Goal: Task Accomplishment & Management: Manage account settings

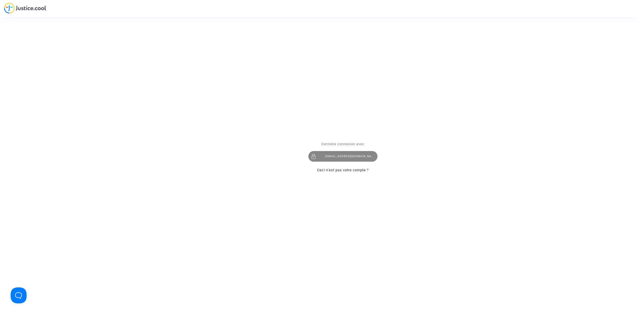
click at [314, 154] on div at bounding box center [313, 156] width 11 height 11
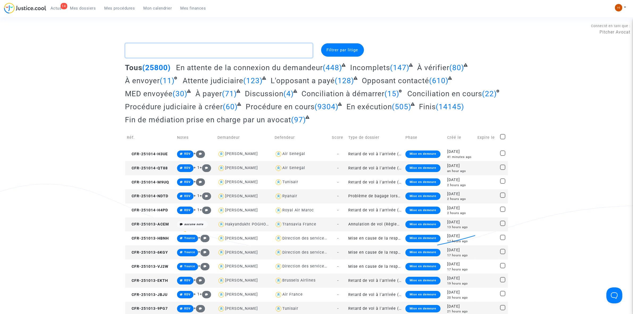
click at [190, 47] on textarea at bounding box center [218, 50] width 187 height 14
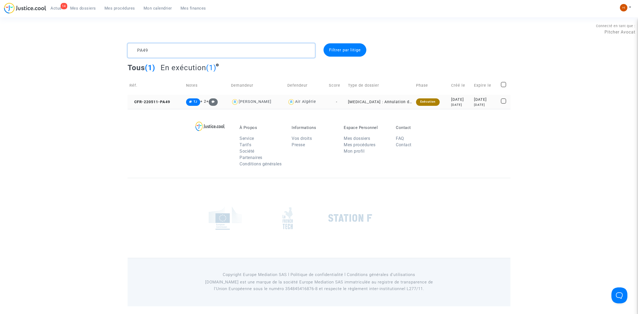
type textarea "PA49"
click at [168, 100] on copy "CFR-220511-PA49" at bounding box center [150, 102] width 41 height 5
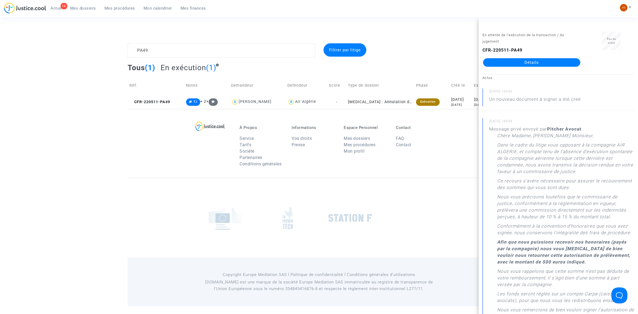
click at [521, 59] on link "Détails" at bounding box center [531, 62] width 97 height 9
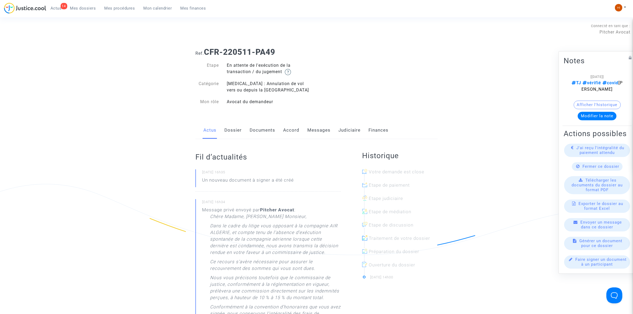
click at [349, 127] on link "Judiciaire" at bounding box center [350, 131] width 22 height 18
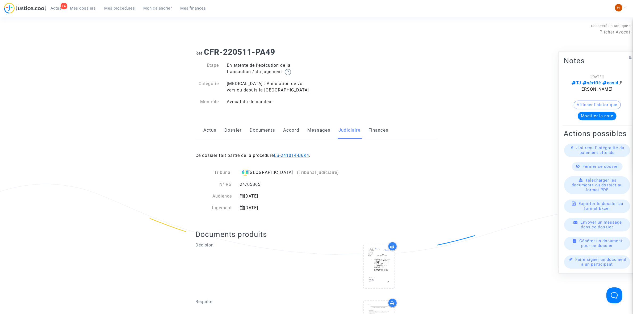
click at [291, 153] on link "LS-241014-B6K4" at bounding box center [291, 155] width 35 height 5
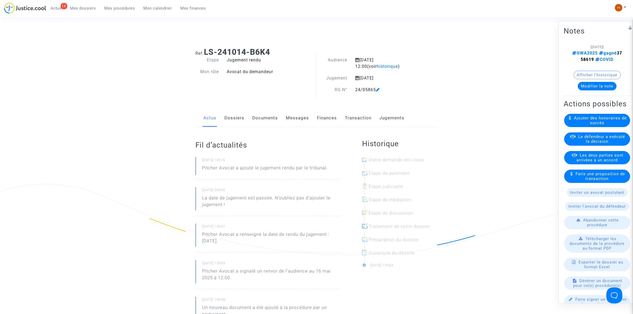
click at [266, 116] on link "Documents" at bounding box center [265, 118] width 26 height 18
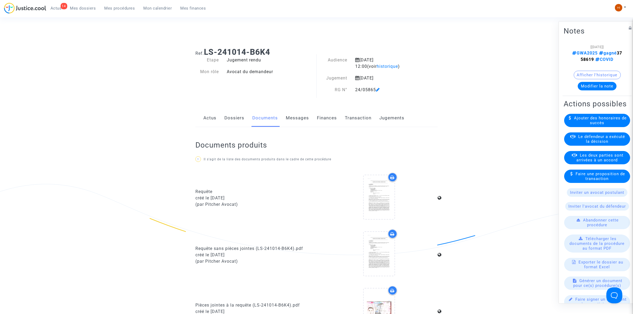
click at [389, 119] on link "Jugements" at bounding box center [391, 118] width 25 height 18
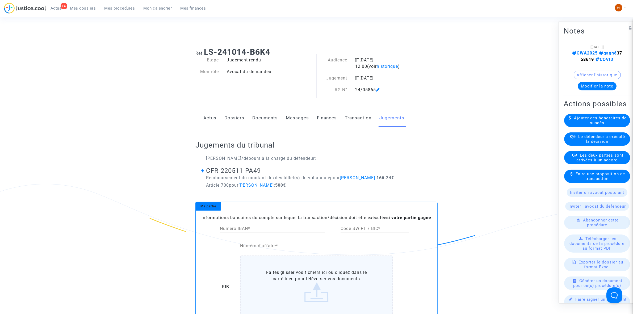
click at [264, 116] on link "Documents" at bounding box center [265, 118] width 26 height 18
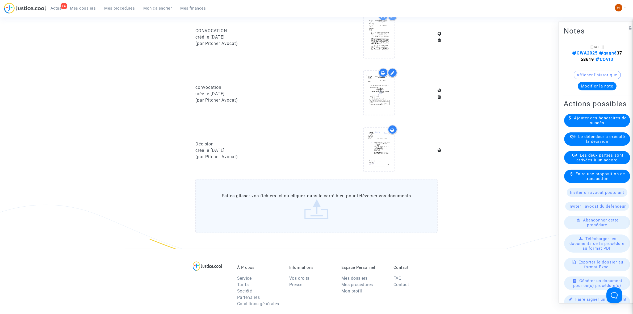
scroll to position [332, 0]
click at [377, 148] on icon at bounding box center [378, 148] width 17 height 17
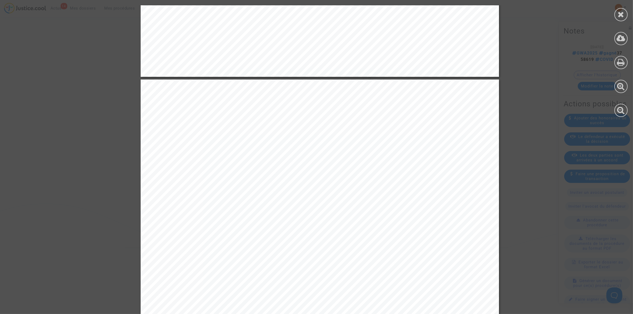
scroll to position [964, 0]
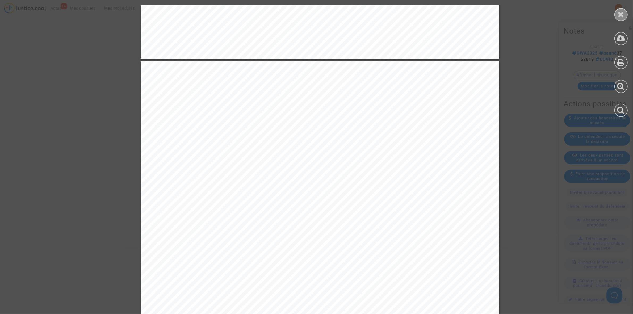
click at [623, 18] on div at bounding box center [621, 14] width 13 height 13
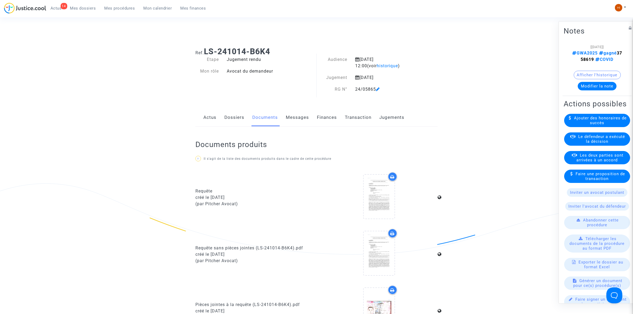
scroll to position [0, 0]
click at [230, 113] on link "Dossiers" at bounding box center [234, 118] width 20 height 18
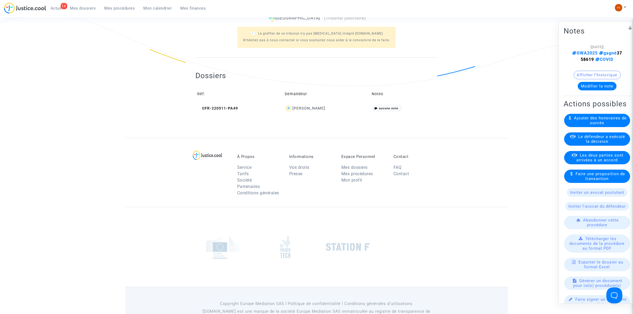
scroll to position [191, 0]
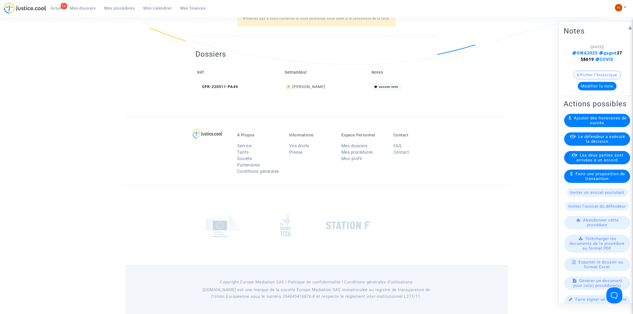
click at [228, 83] on td "CFR-220511-PA49" at bounding box center [238, 86] width 87 height 11
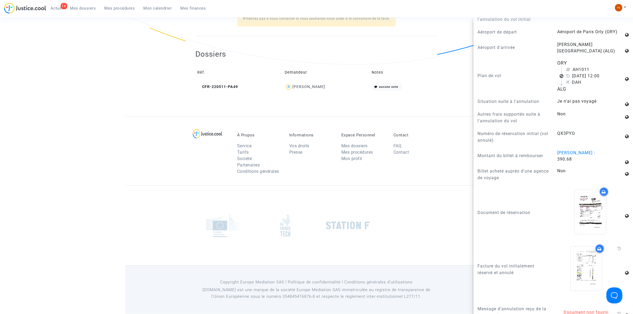
scroll to position [898, 0]
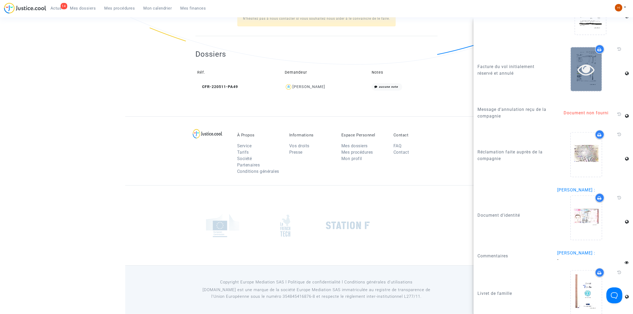
click at [578, 71] on icon at bounding box center [586, 69] width 17 height 17
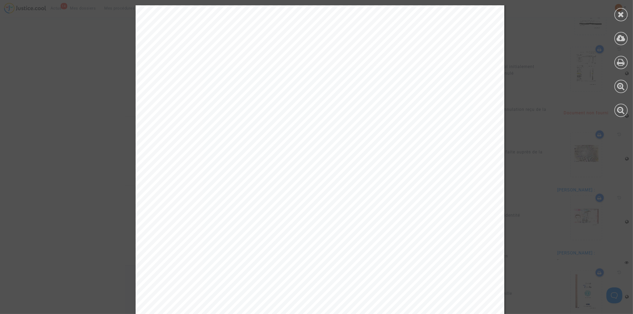
scroll to position [656, 0]
click at [623, 15] on icon at bounding box center [621, 14] width 7 height 8
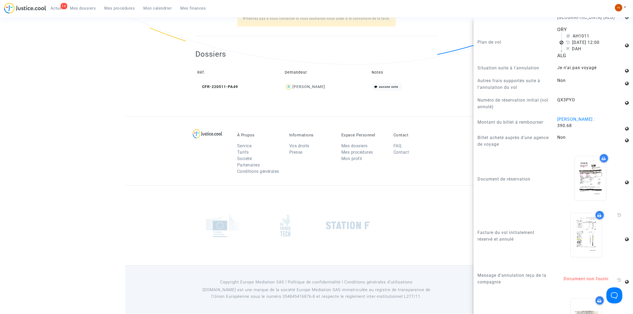
scroll to position [731, 0]
click at [397, 73] on td "Notes" at bounding box center [404, 72] width 68 height 17
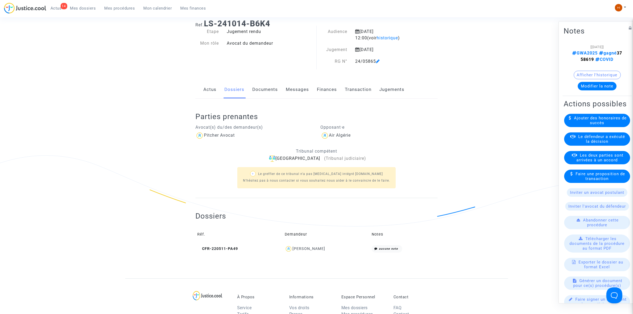
scroll to position [24, 0]
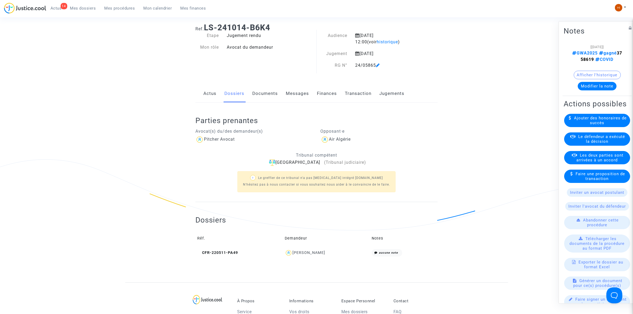
click at [394, 89] on link "Jugements" at bounding box center [391, 94] width 25 height 18
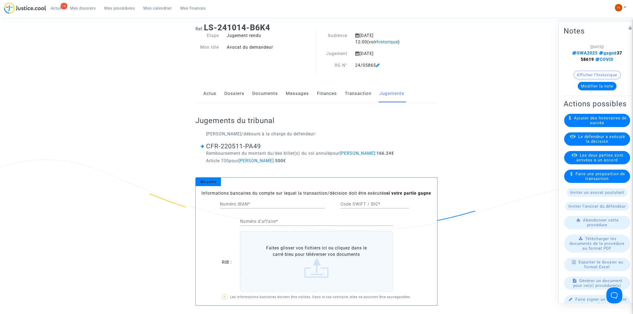
click at [264, 93] on link "Documents" at bounding box center [265, 94] width 26 height 18
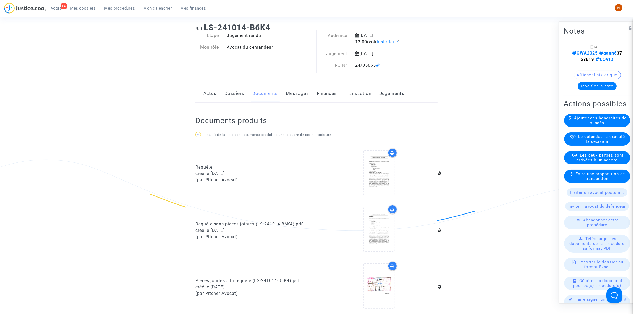
click at [230, 94] on link "Dossiers" at bounding box center [234, 94] width 20 height 18
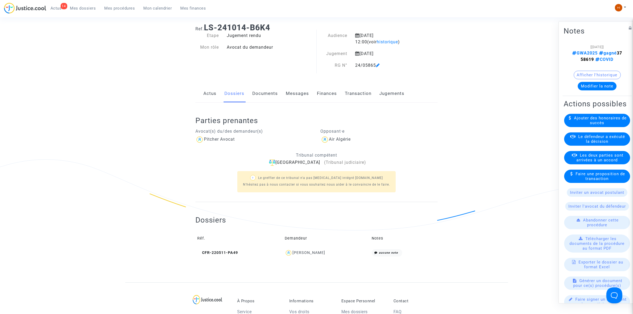
click at [262, 93] on link "Documents" at bounding box center [265, 94] width 26 height 18
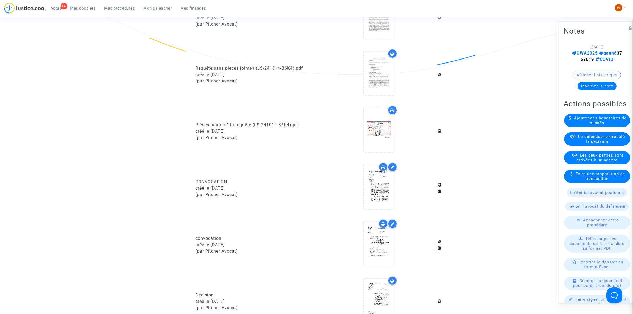
scroll to position [224, 0]
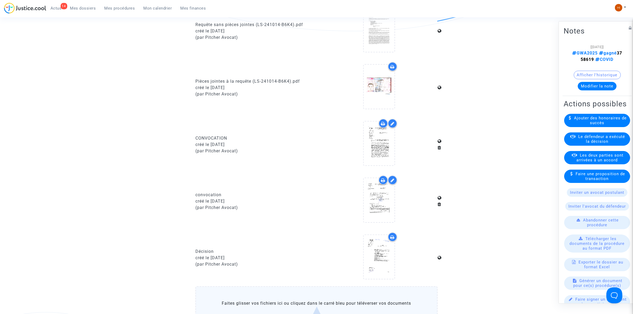
drag, startPoint x: 574, startPoint y: 59, endPoint x: 594, endPoint y: 59, distance: 19.9
click at [594, 59] on span "GWA2025 gagné 3758619" at bounding box center [597, 55] width 50 height 11
click at [381, 256] on icon at bounding box center [378, 256] width 17 height 17
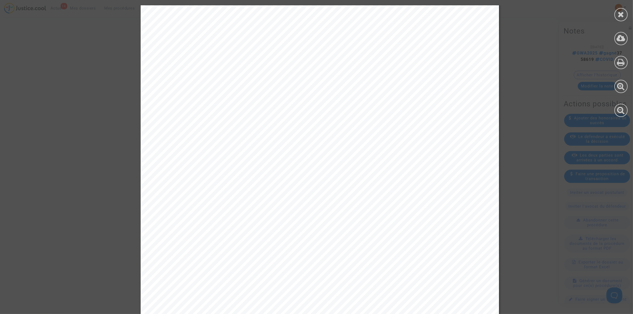
scroll to position [1737, 0]
click at [625, 17] on div at bounding box center [621, 14] width 13 height 13
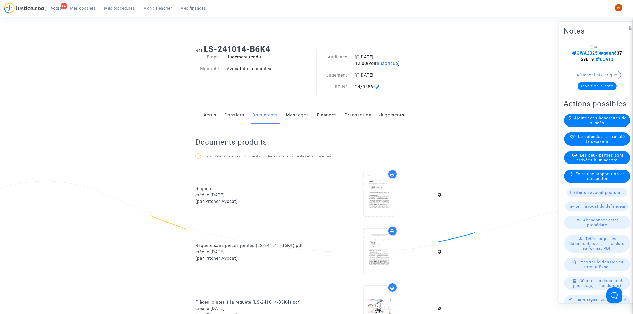
scroll to position [0, 0]
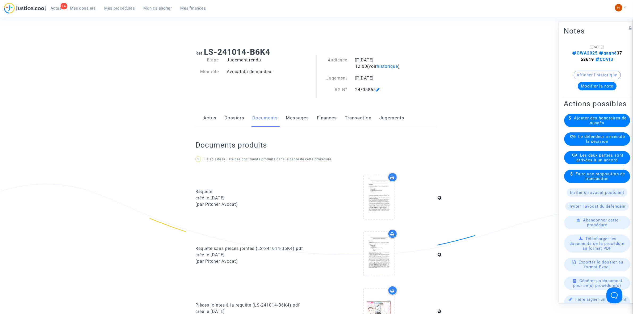
click at [236, 116] on link "Dossiers" at bounding box center [234, 118] width 20 height 18
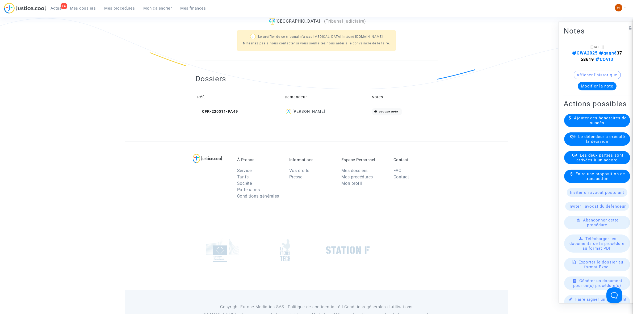
scroll to position [166, 0]
drag, startPoint x: 228, startPoint y: 112, endPoint x: 267, endPoint y: 93, distance: 43.5
click at [228, 112] on span "CFR-220511-PA49" at bounding box center [217, 111] width 41 height 5
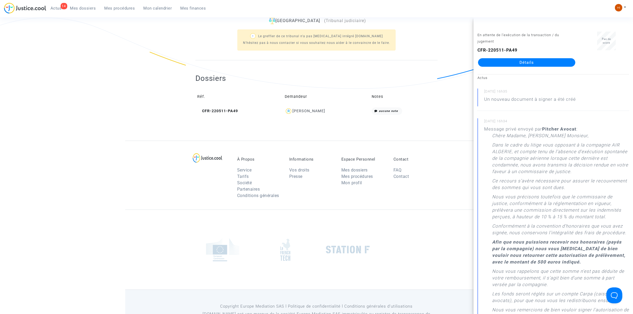
click at [548, 62] on link "Détails" at bounding box center [526, 62] width 97 height 9
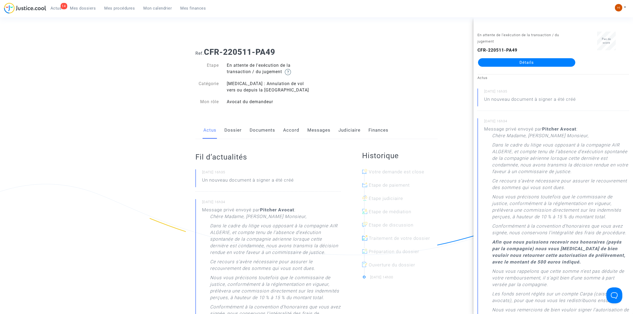
click at [267, 132] on link "Documents" at bounding box center [263, 131] width 26 height 18
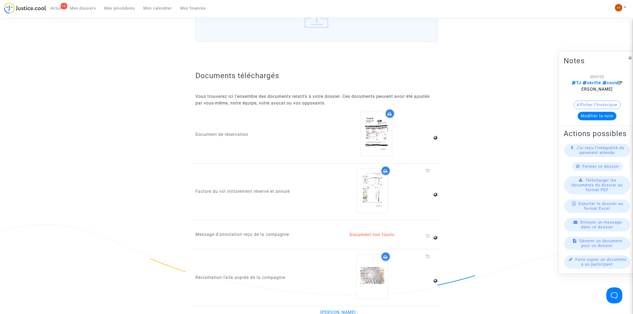
scroll to position [665, 0]
click at [381, 188] on div at bounding box center [372, 189] width 31 height 17
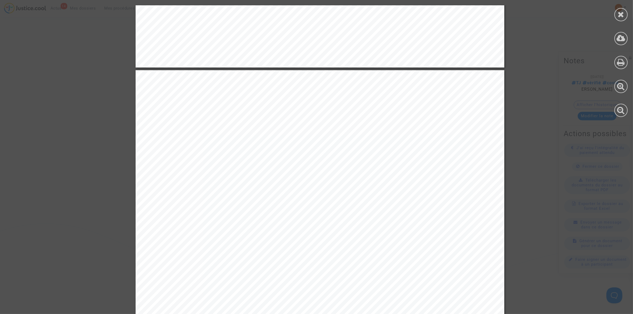
scroll to position [532, 0]
click at [622, 10] on div at bounding box center [621, 14] width 13 height 13
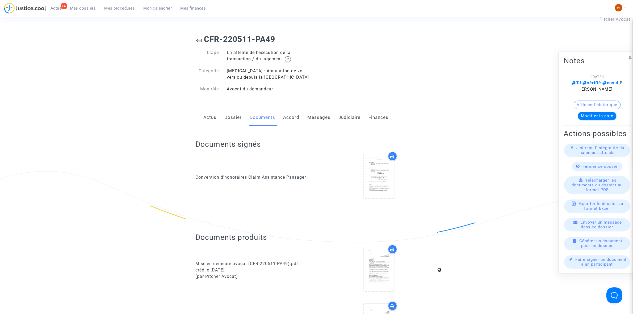
scroll to position [0, 0]
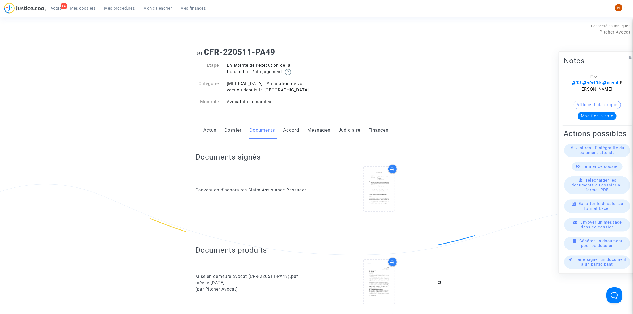
click at [346, 133] on link "Judiciaire" at bounding box center [350, 131] width 22 height 18
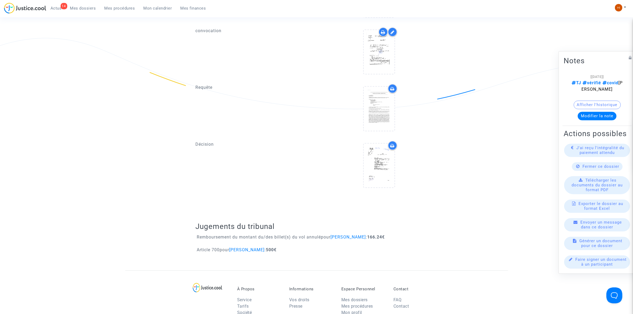
scroll to position [532, 0]
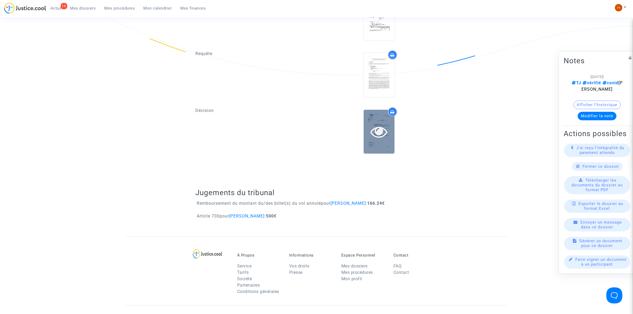
click at [373, 136] on icon at bounding box center [378, 131] width 17 height 17
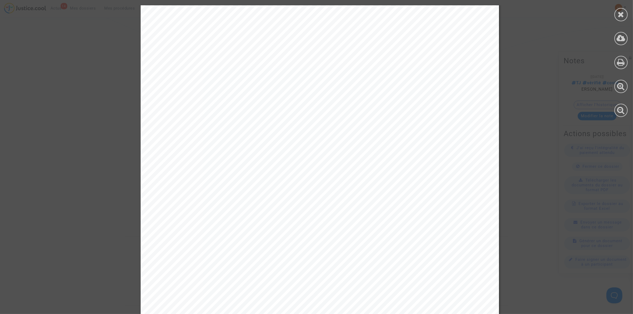
scroll to position [1163, 0]
click at [620, 16] on icon at bounding box center [621, 14] width 7 height 8
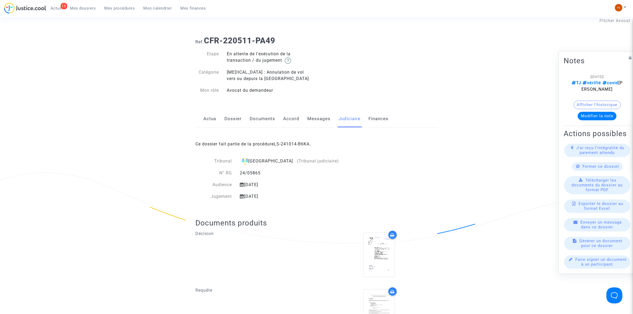
scroll to position [0, 0]
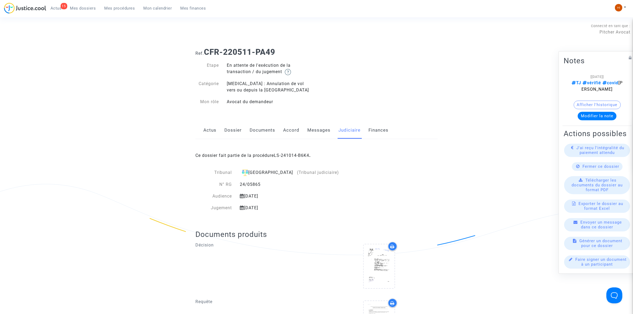
click at [240, 130] on link "Dossier" at bounding box center [232, 131] width 17 height 18
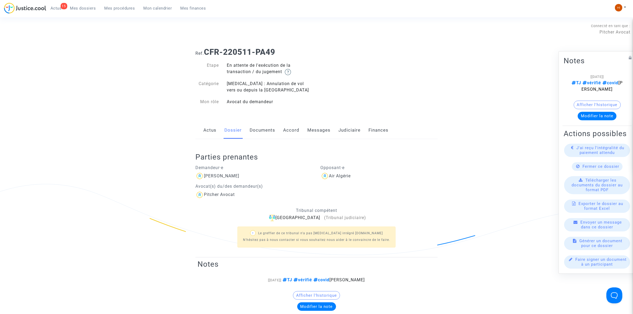
click at [344, 130] on link "Judiciaire" at bounding box center [350, 131] width 22 height 18
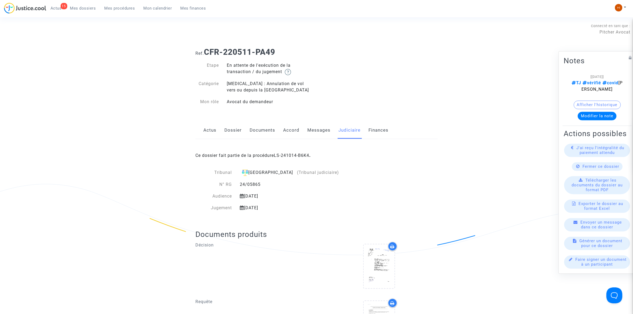
click at [257, 127] on link "Documents" at bounding box center [263, 131] width 26 height 18
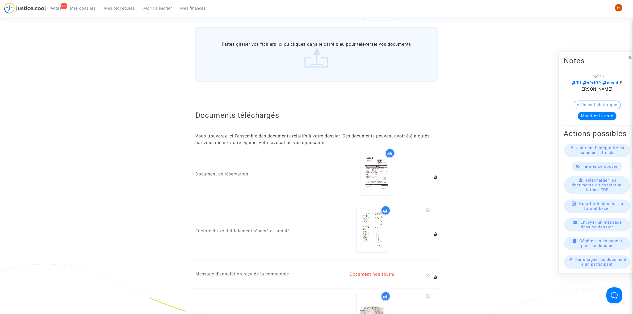
scroll to position [632, 0]
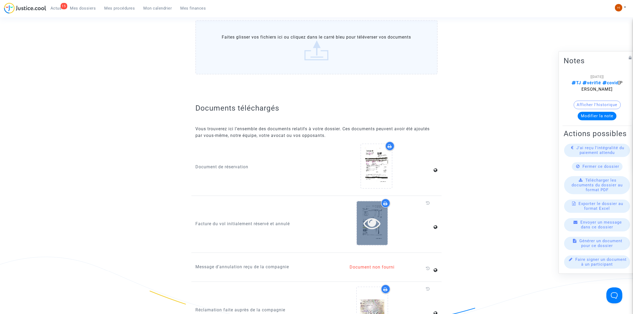
click at [374, 219] on icon at bounding box center [372, 223] width 17 height 17
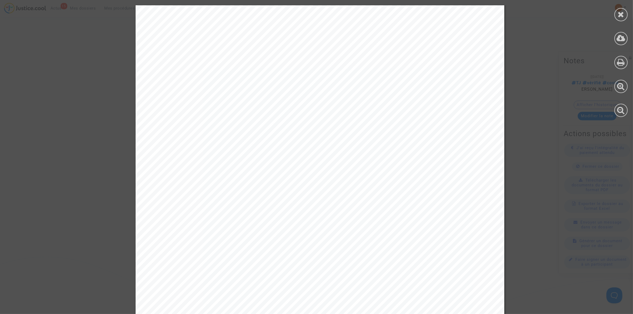
scroll to position [66, 0]
drag, startPoint x: 623, startPoint y: 19, endPoint x: 563, endPoint y: 42, distance: 63.9
click at [623, 18] on div at bounding box center [621, 14] width 13 height 13
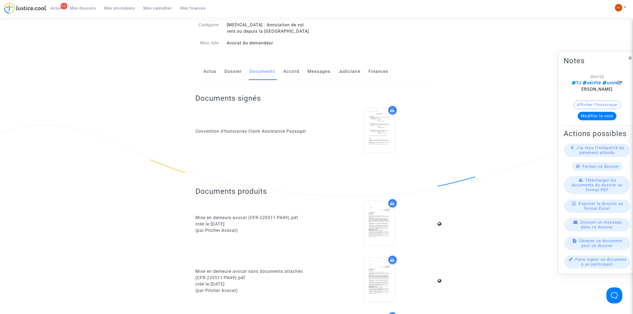
scroll to position [33, 0]
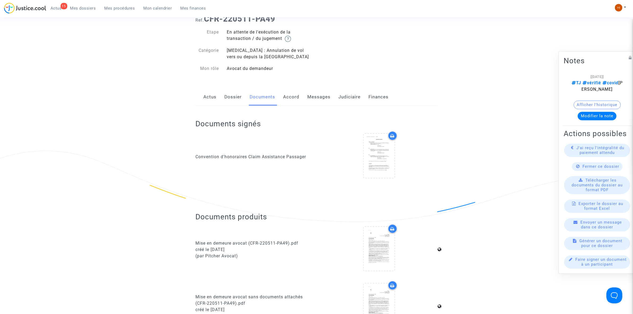
click at [312, 97] on link "Messages" at bounding box center [318, 97] width 23 height 18
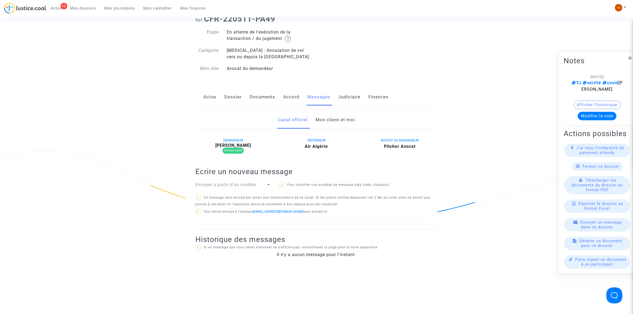
click at [328, 123] on link "Mon client et moi" at bounding box center [335, 120] width 39 height 18
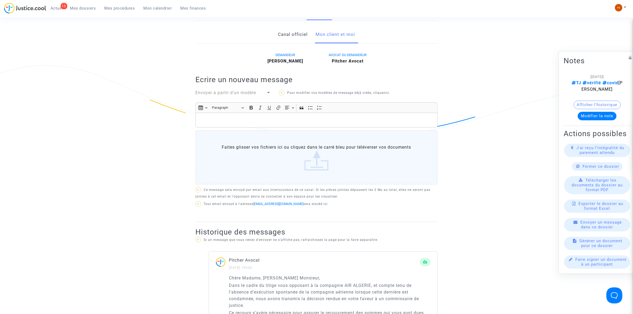
scroll to position [66, 0]
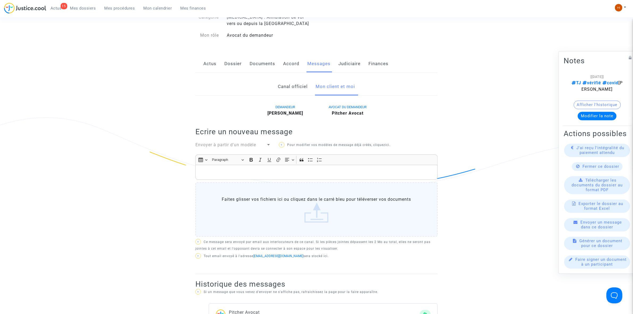
drag, startPoint x: 354, startPoint y: 59, endPoint x: 349, endPoint y: 64, distance: 7.2
click at [354, 60] on link "Judiciaire" at bounding box center [350, 64] width 22 height 18
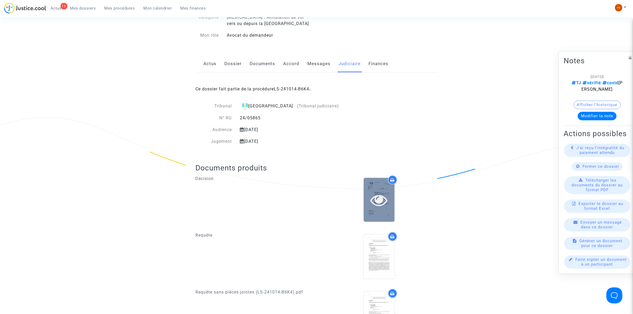
click at [381, 200] on icon at bounding box center [378, 199] width 17 height 17
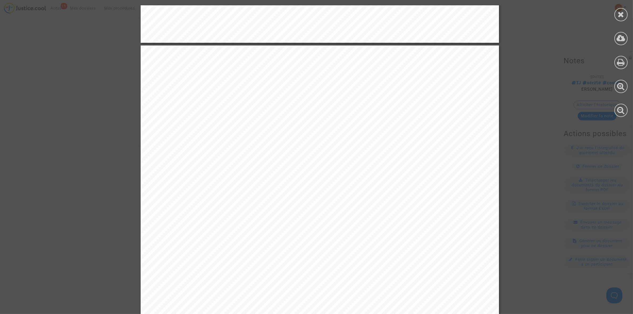
scroll to position [997, 0]
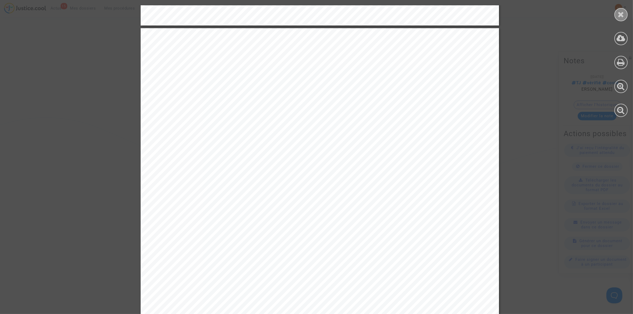
click at [617, 13] on div at bounding box center [621, 14] width 13 height 13
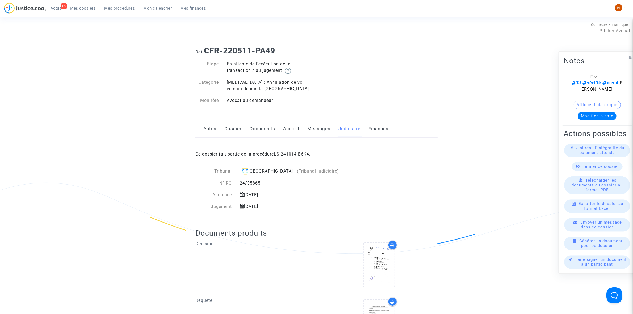
scroll to position [0, 0]
click at [224, 132] on link "Dossier" at bounding box center [232, 131] width 17 height 18
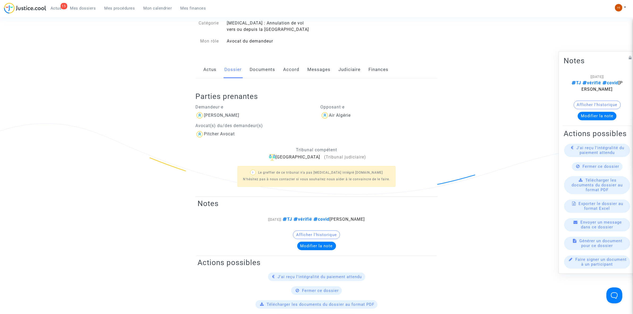
scroll to position [33, 0]
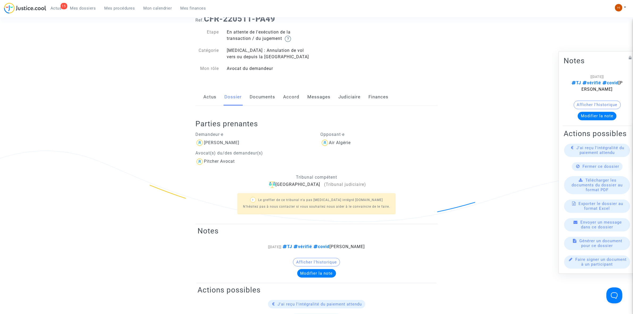
click at [271, 100] on link "Documents" at bounding box center [263, 97] width 26 height 18
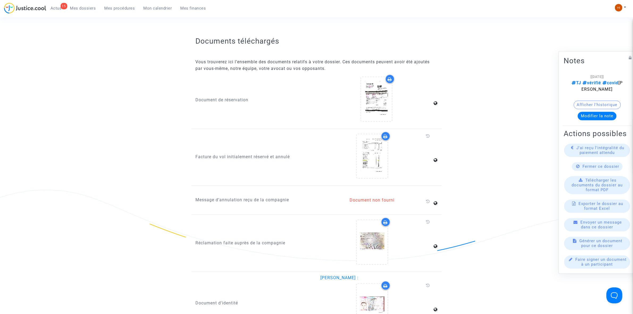
scroll to position [731, 0]
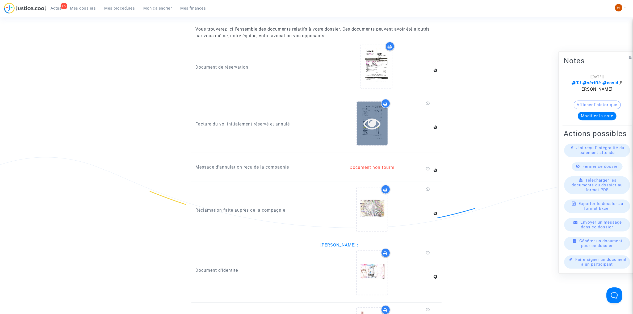
click at [378, 119] on icon at bounding box center [372, 123] width 17 height 17
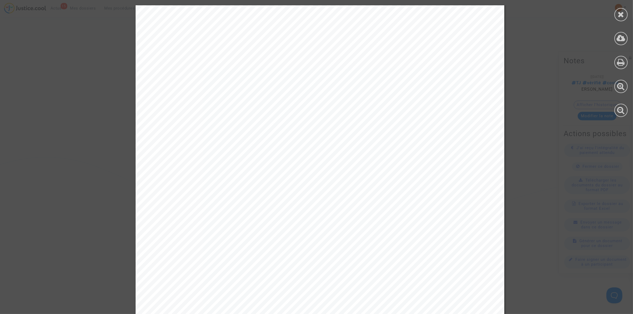
scroll to position [191, 0]
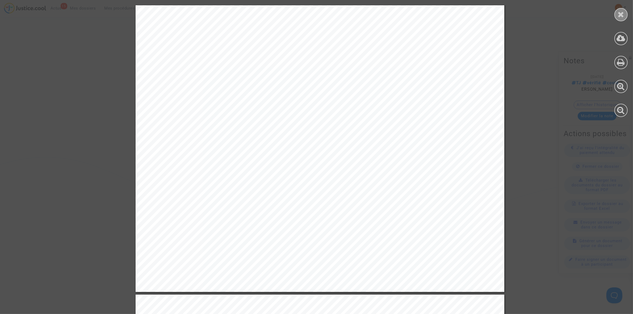
click at [621, 12] on icon at bounding box center [621, 14] width 7 height 8
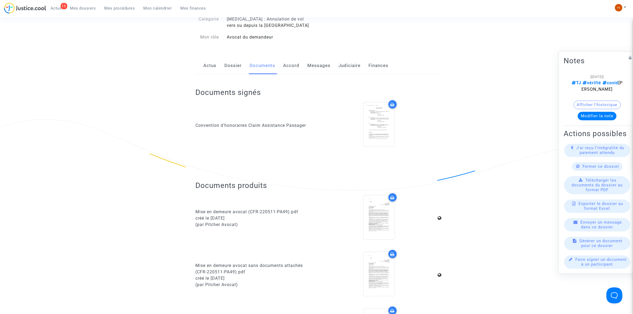
scroll to position [33, 0]
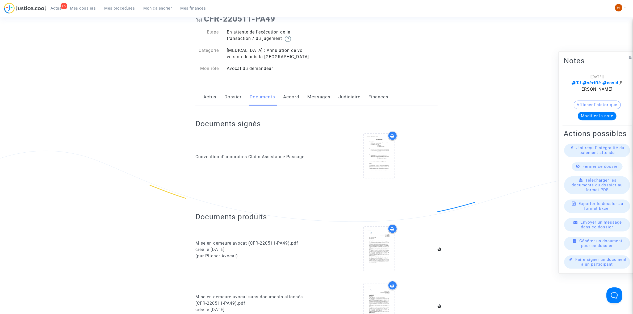
click at [346, 97] on link "Judiciaire" at bounding box center [350, 97] width 22 height 18
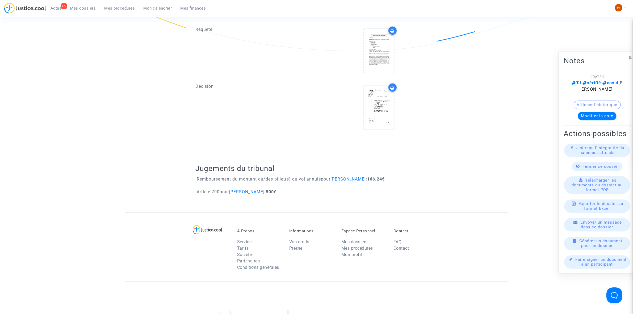
scroll to position [565, 0]
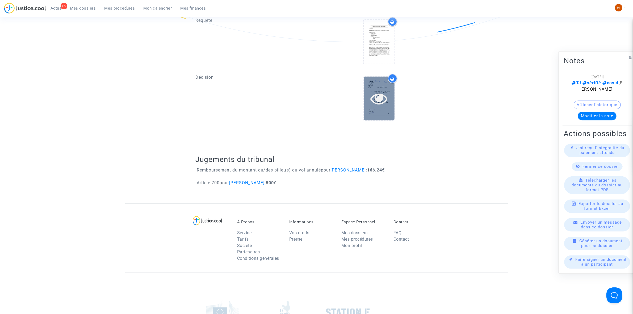
click at [381, 96] on icon at bounding box center [378, 98] width 17 height 17
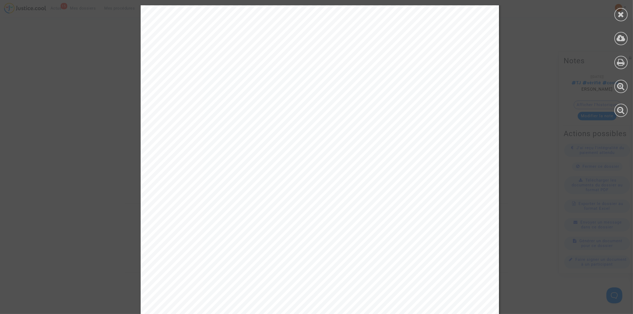
scroll to position [100, 0]
click at [620, 18] on div at bounding box center [621, 14] width 13 height 13
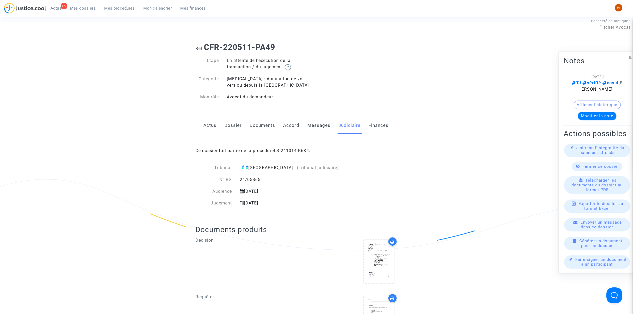
scroll to position [0, 0]
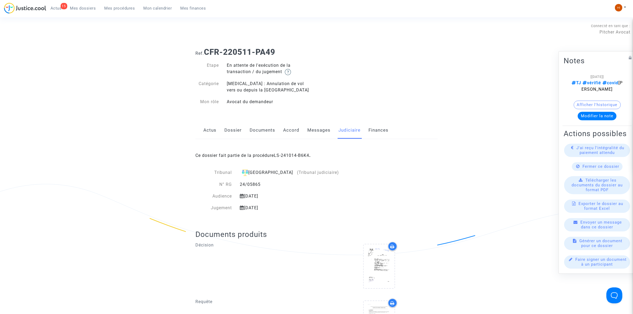
click at [233, 131] on link "Dossier" at bounding box center [232, 131] width 17 height 18
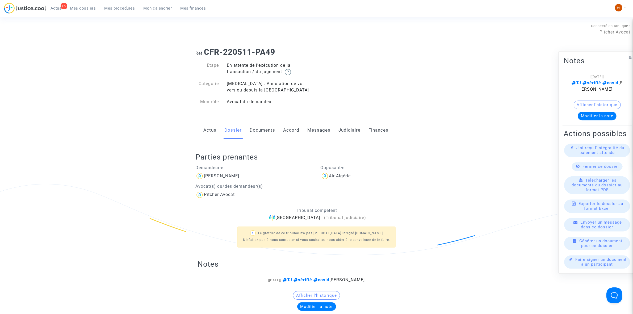
click at [261, 129] on link "Documents" at bounding box center [263, 131] width 26 height 18
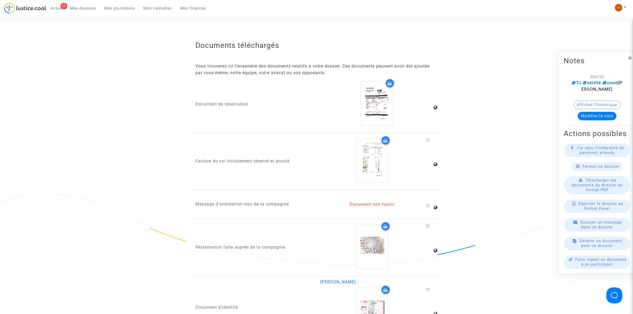
scroll to position [698, 0]
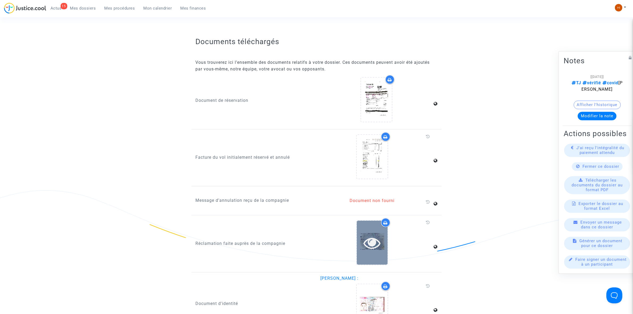
click at [373, 239] on icon at bounding box center [372, 242] width 17 height 17
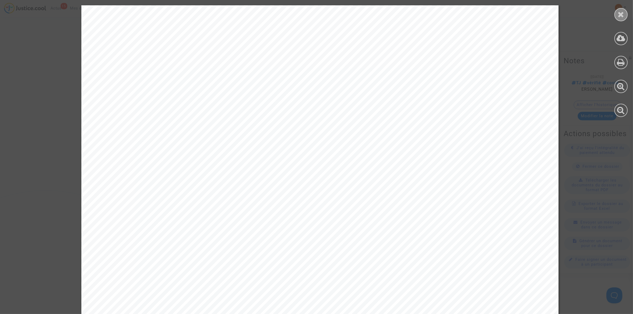
click at [626, 15] on div at bounding box center [621, 14] width 13 height 13
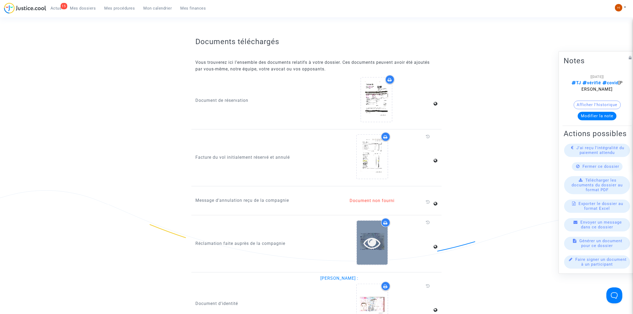
click at [381, 234] on icon at bounding box center [372, 242] width 17 height 17
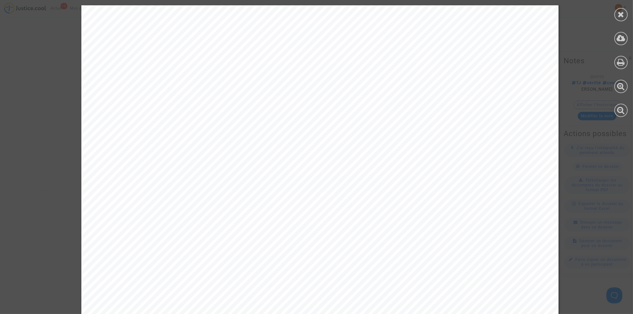
scroll to position [811, 0]
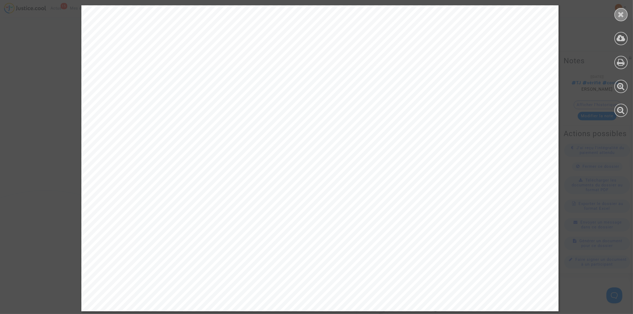
click at [616, 15] on div at bounding box center [621, 14] width 13 height 13
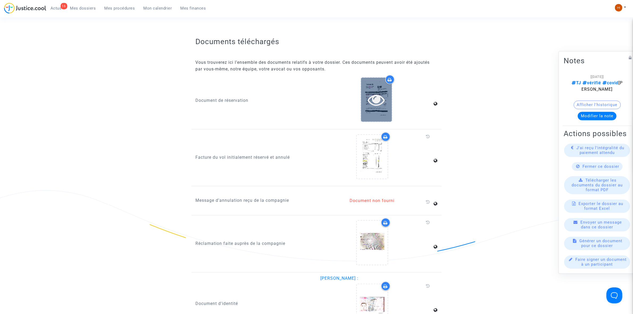
click at [375, 97] on icon at bounding box center [376, 99] width 17 height 17
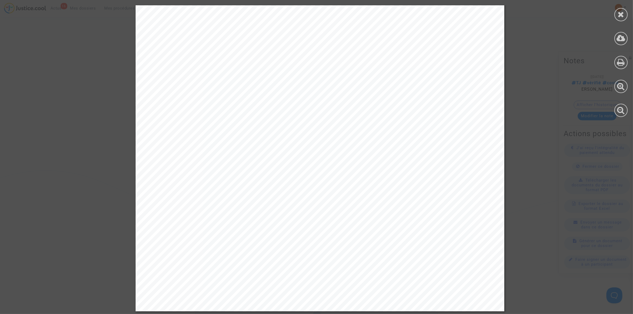
scroll to position [1136, 0]
click at [628, 19] on div at bounding box center [621, 61] width 24 height 122
click at [625, 16] on div at bounding box center [621, 14] width 13 height 13
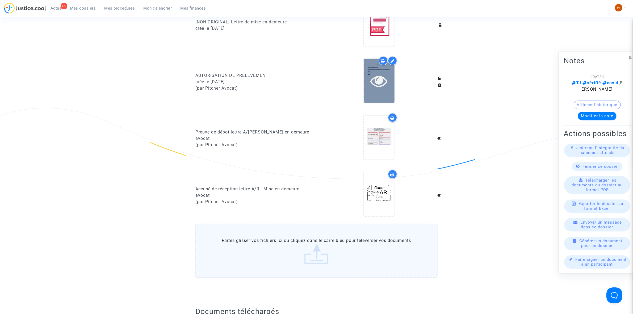
scroll to position [465, 0]
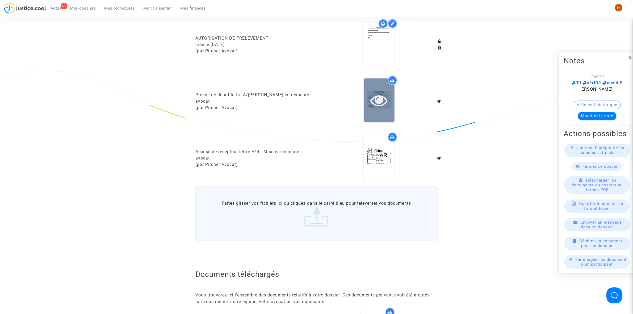
click at [376, 104] on icon at bounding box center [378, 100] width 17 height 17
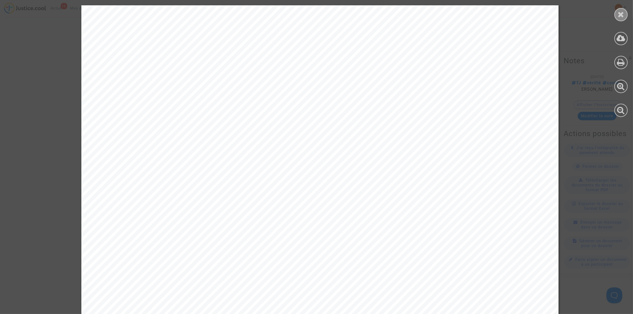
click at [619, 12] on icon at bounding box center [621, 14] width 7 height 8
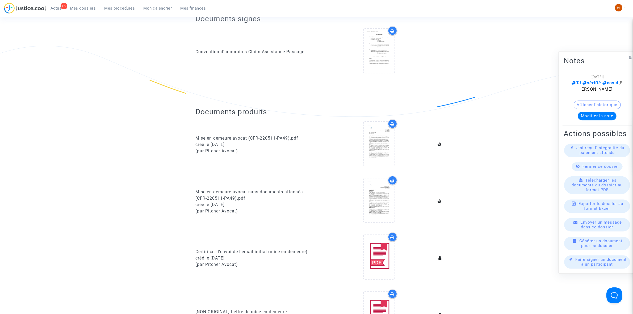
scroll to position [0, 0]
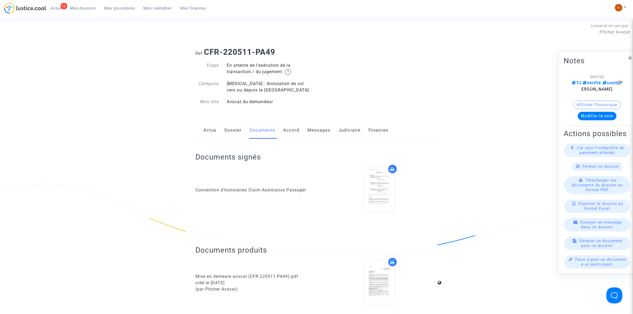
click at [343, 131] on link "Judiciaire" at bounding box center [350, 131] width 22 height 18
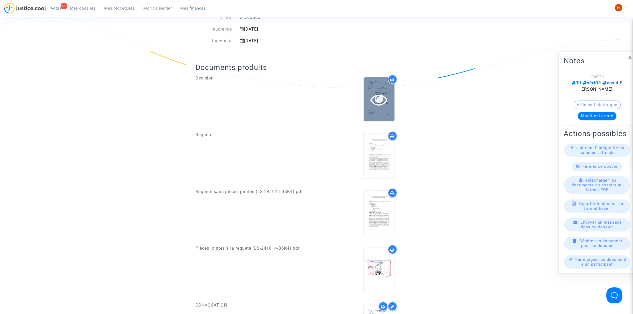
scroll to position [166, 0]
click at [389, 105] on div at bounding box center [379, 100] width 31 height 17
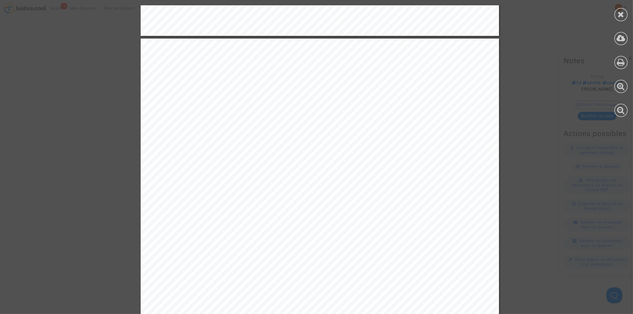
scroll to position [473, 0]
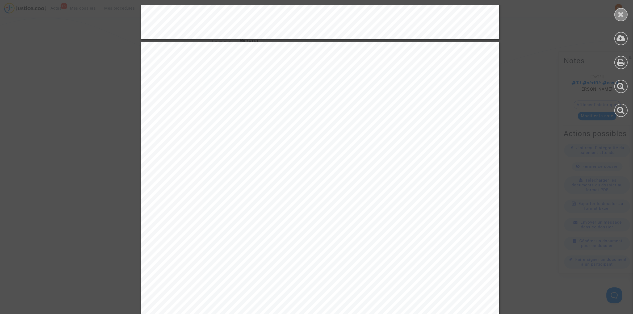
click at [624, 14] on icon at bounding box center [621, 14] width 7 height 8
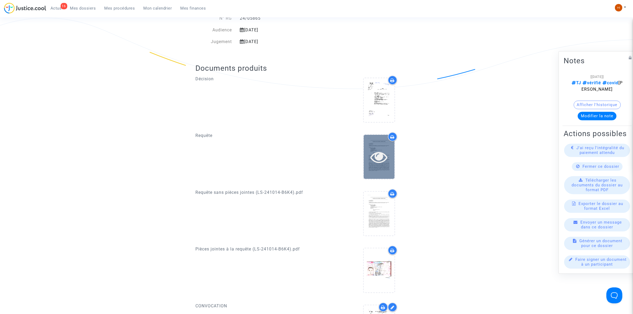
click at [378, 152] on icon at bounding box center [378, 156] width 17 height 17
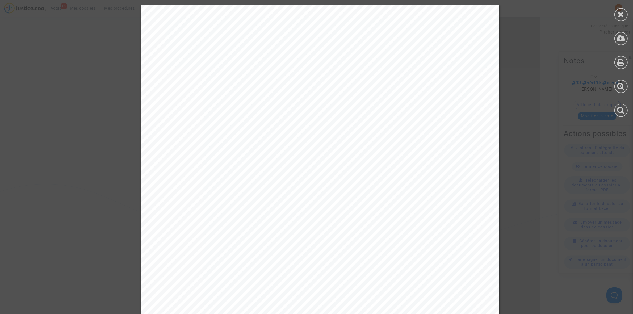
scroll to position [0, 0]
click at [621, 14] on icon at bounding box center [621, 14] width 7 height 8
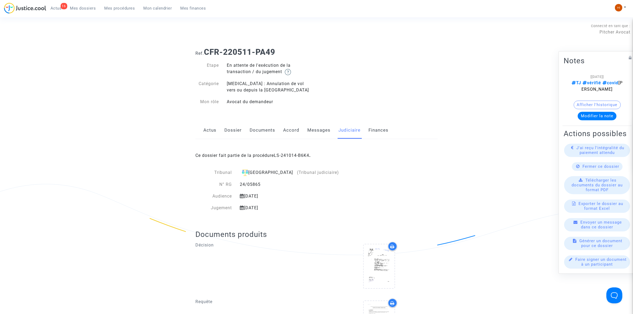
click at [224, 122] on div "Actus Dossier Documents Accord Messages Judiciaire Finances" at bounding box center [316, 131] width 242 height 18
click at [233, 132] on link "Dossier" at bounding box center [232, 131] width 17 height 18
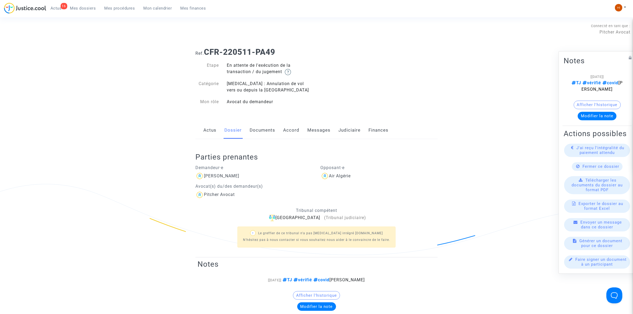
click at [257, 136] on link "Documents" at bounding box center [263, 131] width 26 height 18
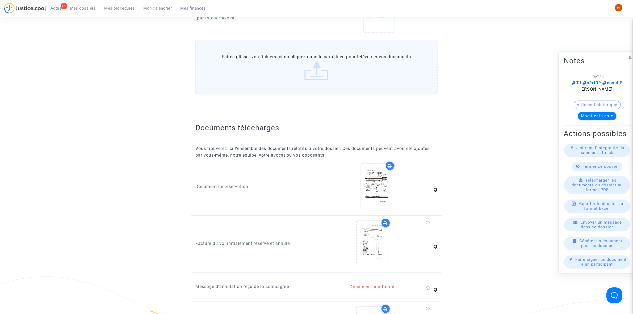
scroll to position [565, 0]
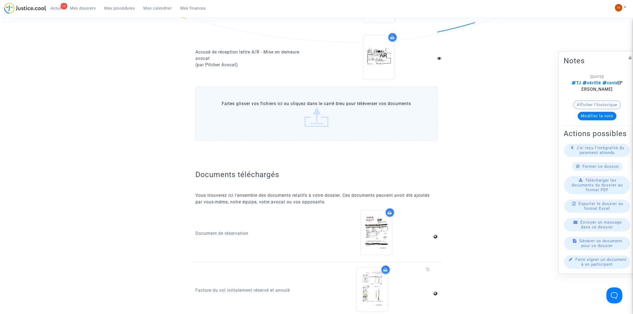
click at [116, 54] on div "Ref. CFR-220511-PA49 Etape En attente de l'exécution de la transaction / du jug…" at bounding box center [316, 8] width 633 height 1061
click at [121, 8] on span "Mes procédures" at bounding box center [120, 8] width 31 height 5
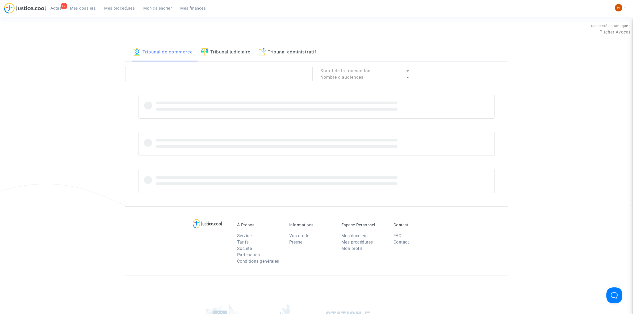
click at [442, 47] on div "Tribunal de commerce Tribunal judiciaire Tribunal administratif" at bounding box center [316, 52] width 383 height 18
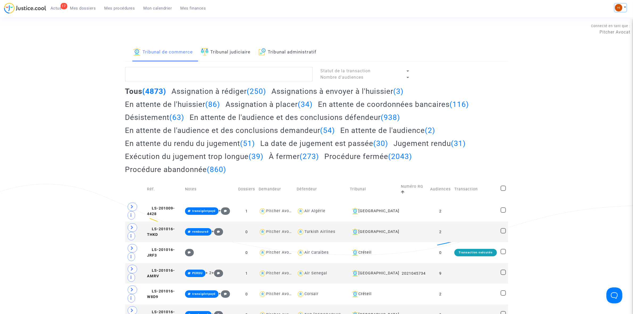
click at [621, 7] on img at bounding box center [618, 7] width 7 height 7
click at [600, 26] on link "Changer de compte" at bounding box center [600, 27] width 54 height 9
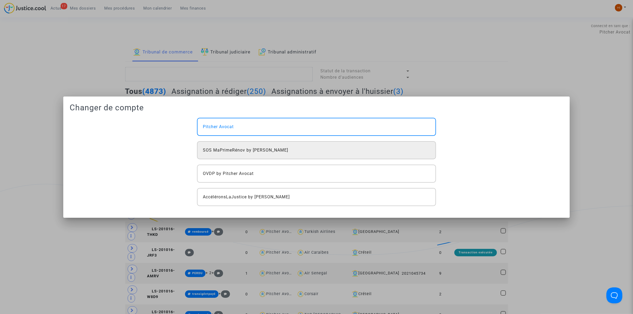
click at [281, 151] on span "SOS MaPrimeRénov by [PERSON_NAME]" at bounding box center [245, 150] width 85 height 6
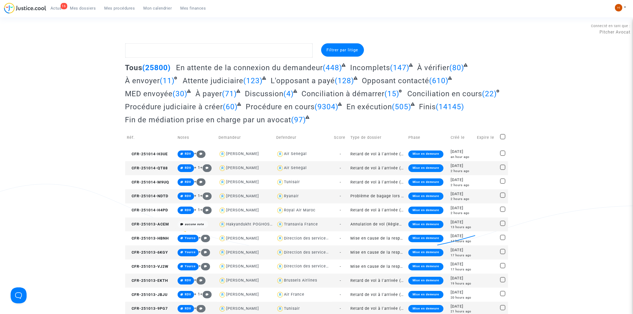
click at [115, 12] on link "Mes procédures" at bounding box center [119, 8] width 39 height 8
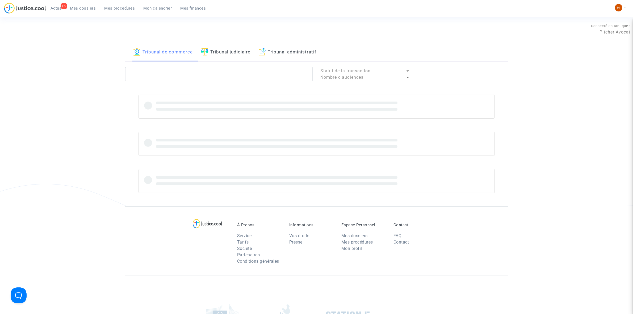
click at [237, 53] on link "Tribunal judiciaire" at bounding box center [226, 52] width 50 height 18
click at [235, 73] on textarea at bounding box center [218, 74] width 187 height 14
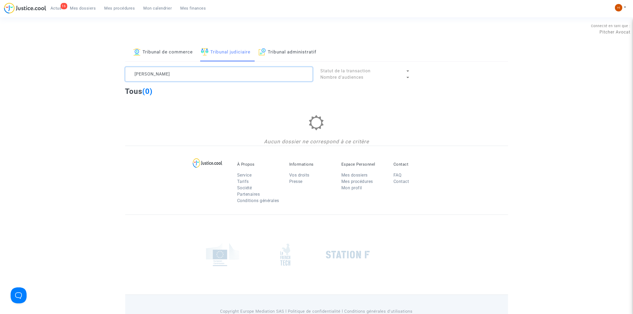
drag, startPoint x: 191, startPoint y: 74, endPoint x: 160, endPoint y: 74, distance: 31.1
click at [160, 74] on textarea at bounding box center [218, 74] width 187 height 14
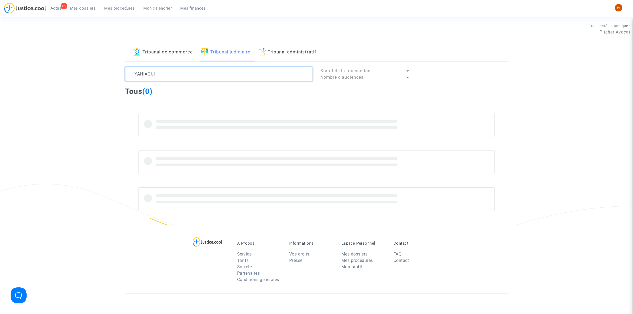
type textarea "YAHIAOUI"
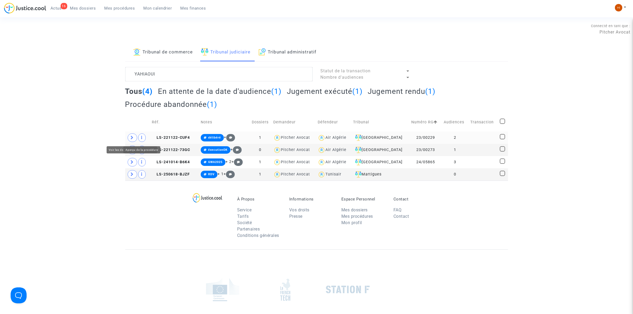
click at [139, 136] on span at bounding box center [141, 137] width 7 height 9
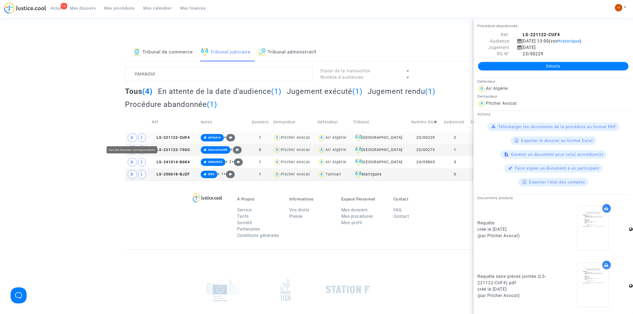
click at [134, 136] on span at bounding box center [133, 137] width 10 height 9
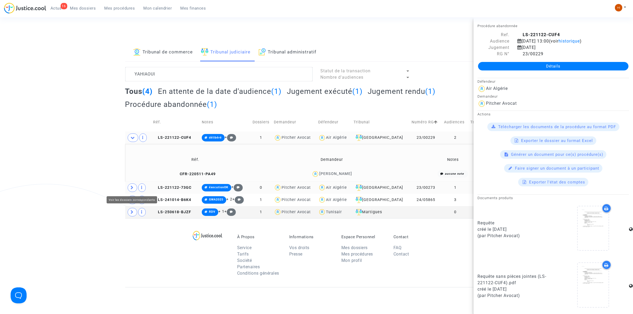
click at [132, 188] on icon at bounding box center [132, 188] width 3 height 4
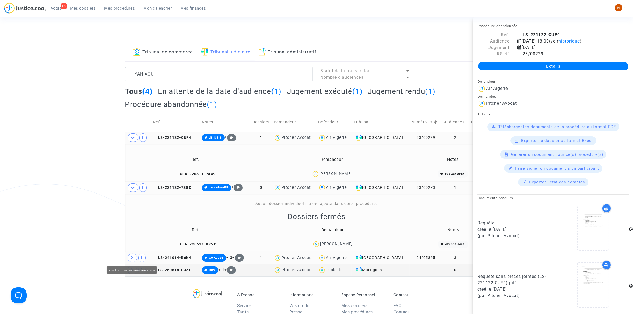
click at [133, 257] on icon at bounding box center [132, 258] width 3 height 4
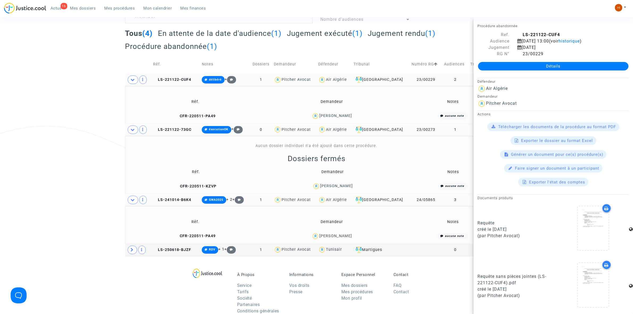
scroll to position [100, 0]
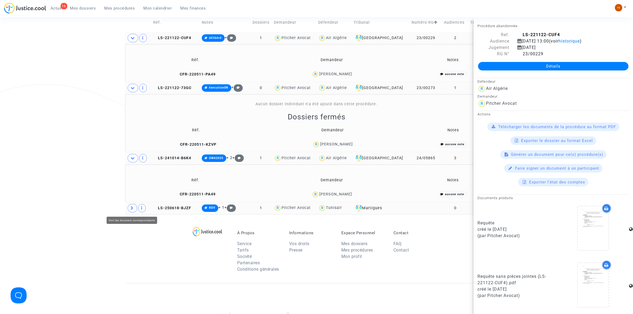
click at [132, 208] on icon at bounding box center [132, 208] width 3 height 4
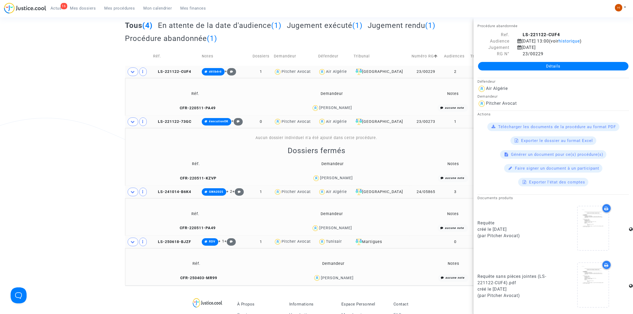
scroll to position [66, 0]
click at [171, 120] on span "LS-221122-73GC" at bounding box center [172, 121] width 38 height 5
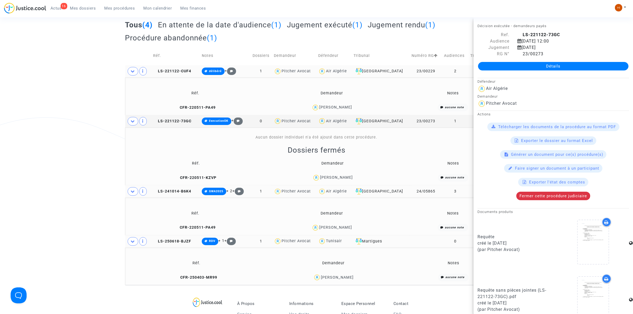
click at [186, 67] on td "LS-221122-CUF4" at bounding box center [175, 71] width 49 height 12
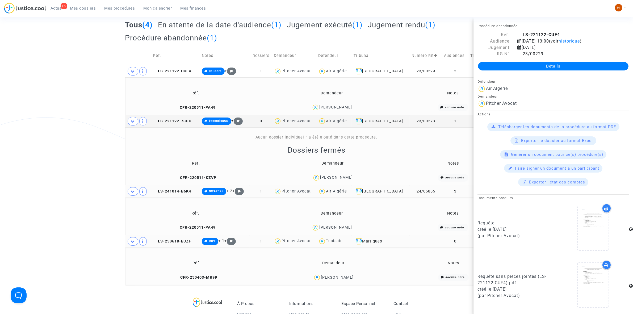
click at [211, 103] on td "CFR-220511-PA49" at bounding box center [195, 107] width 137 height 11
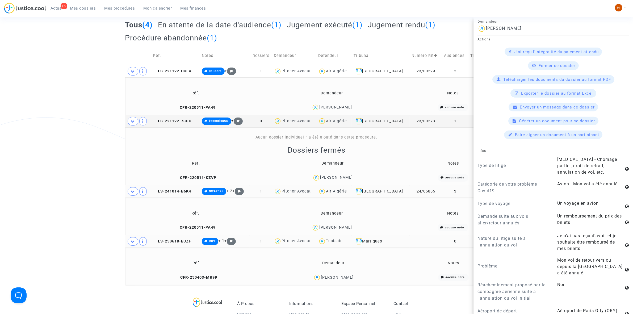
scroll to position [366, 0]
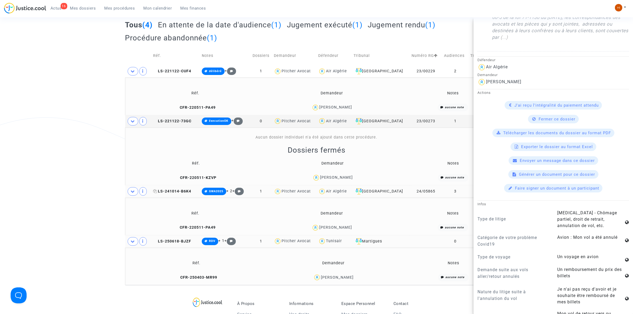
click at [181, 194] on span "LS-241014-B6K4" at bounding box center [172, 191] width 38 height 5
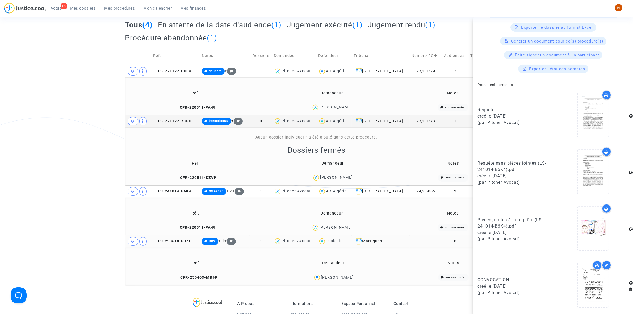
scroll to position [233, 0]
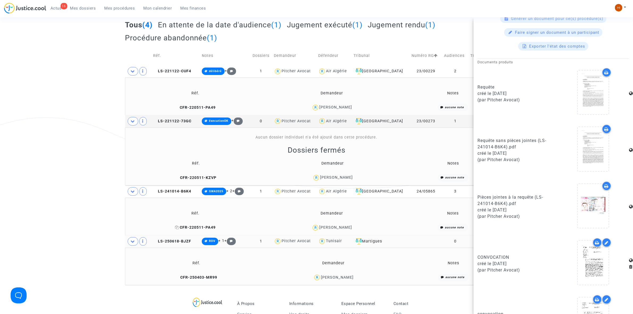
click at [198, 228] on span "CFR-220511-PA49" at bounding box center [195, 227] width 41 height 5
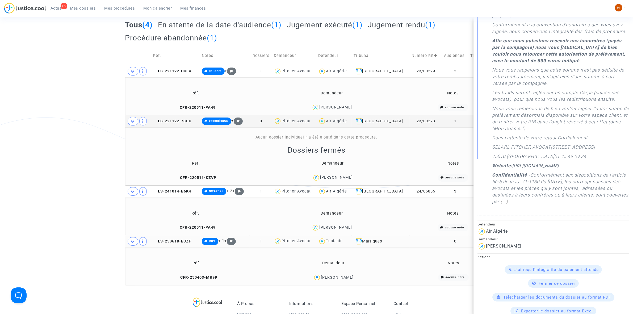
scroll to position [199, 0]
click at [193, 225] on td "CFR-220511-PA49" at bounding box center [195, 227] width 137 height 11
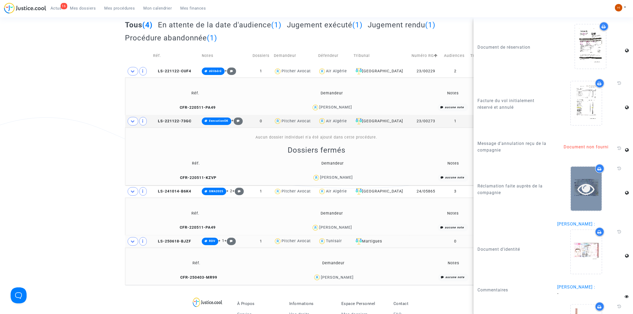
scroll to position [864, 0]
click at [210, 176] on span "CFR-220511-KZVP" at bounding box center [195, 178] width 41 height 5
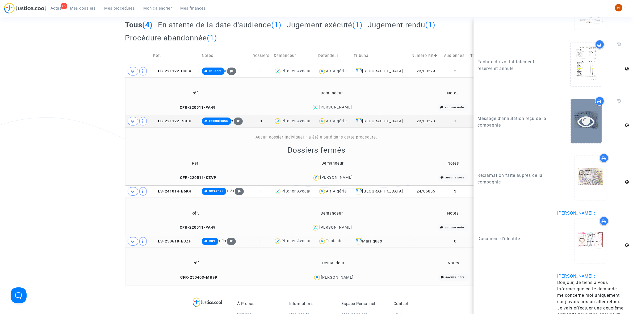
scroll to position [465, 0]
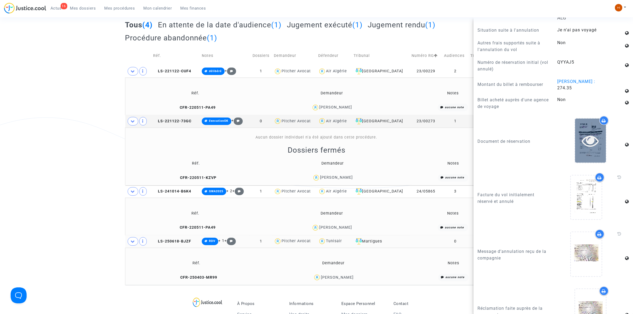
click at [580, 144] on div at bounding box center [590, 141] width 31 height 44
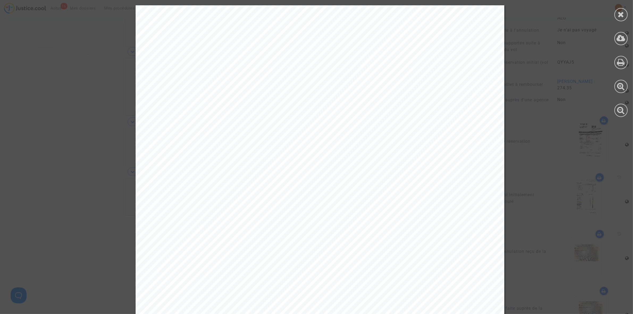
scroll to position [136, 0]
click at [618, 15] on icon at bounding box center [621, 14] width 7 height 8
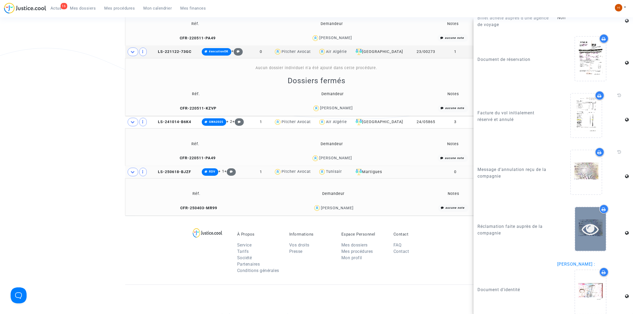
scroll to position [565, 0]
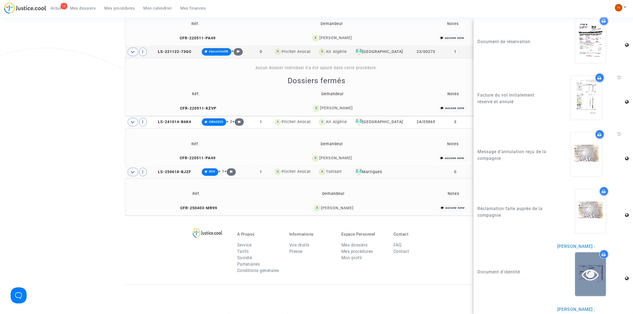
click at [582, 273] on icon at bounding box center [590, 274] width 17 height 17
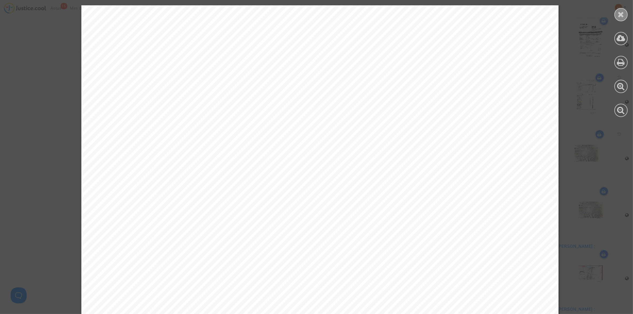
click at [621, 17] on icon at bounding box center [621, 14] width 7 height 8
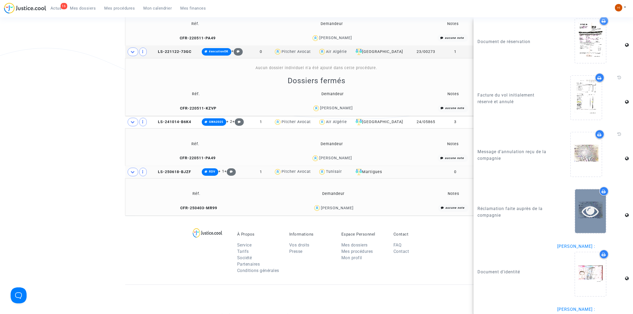
click at [586, 208] on icon at bounding box center [590, 211] width 17 height 17
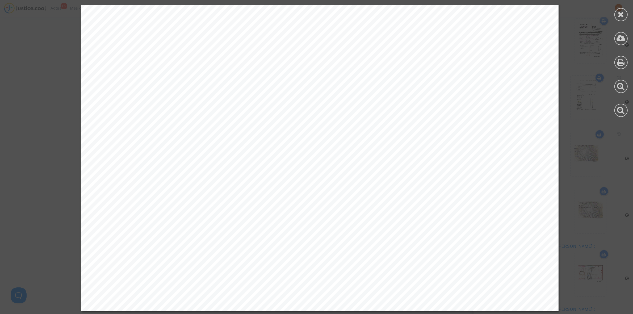
scroll to position [236, 0]
click at [622, 15] on icon at bounding box center [621, 14] width 7 height 8
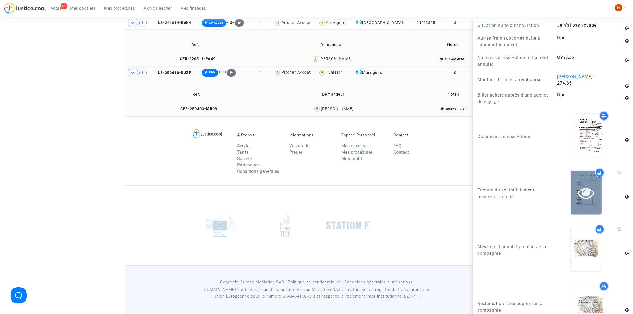
scroll to position [432, 0]
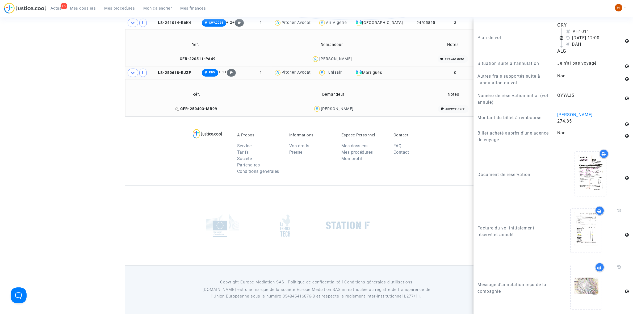
click at [213, 107] on span "CFR-250403-MR99" at bounding box center [197, 109] width 42 height 5
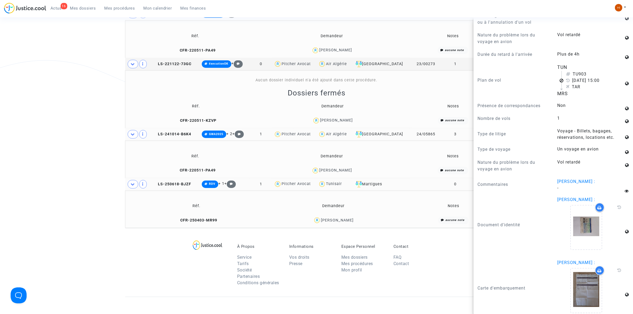
scroll to position [103, 0]
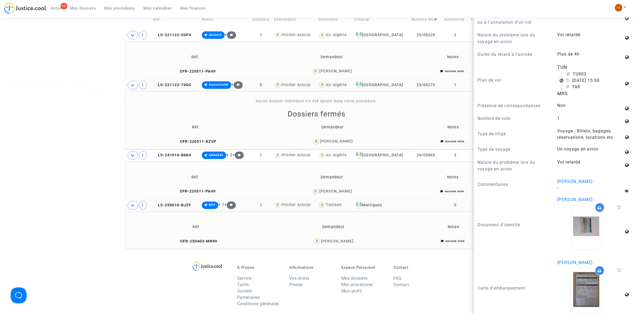
click at [183, 82] on td "LS-221122-73GC" at bounding box center [175, 85] width 49 height 12
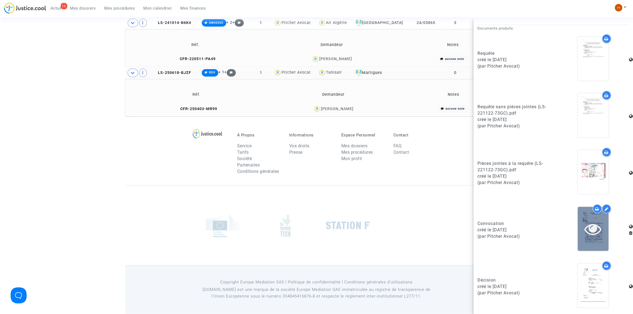
scroll to position [236, 0]
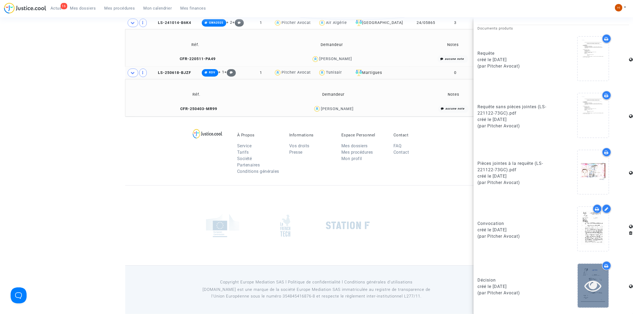
click at [592, 277] on icon at bounding box center [593, 285] width 17 height 17
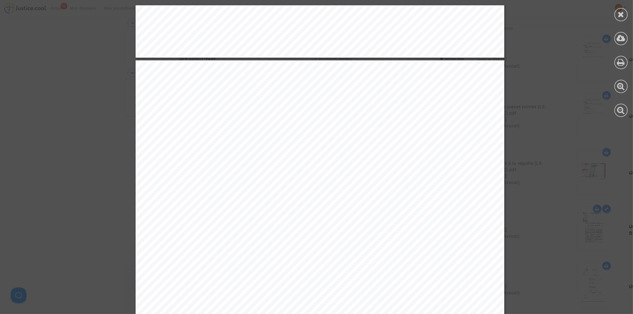
scroll to position [1417, 0]
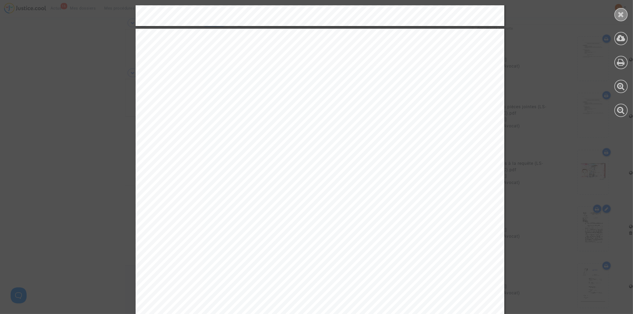
click at [624, 16] on icon at bounding box center [621, 14] width 7 height 8
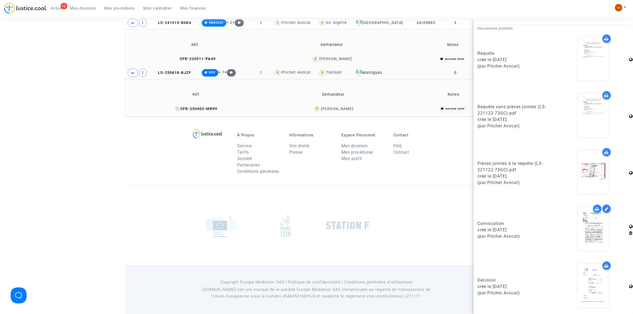
click at [208, 109] on span "CFR-250403-MR99" at bounding box center [197, 109] width 42 height 5
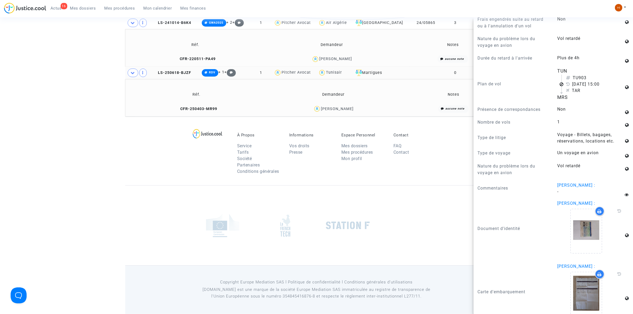
scroll to position [373, 0]
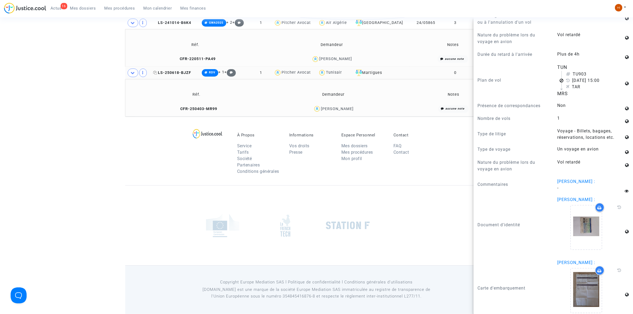
click at [177, 74] on span "LS-250618-BJZF" at bounding box center [172, 72] width 38 height 5
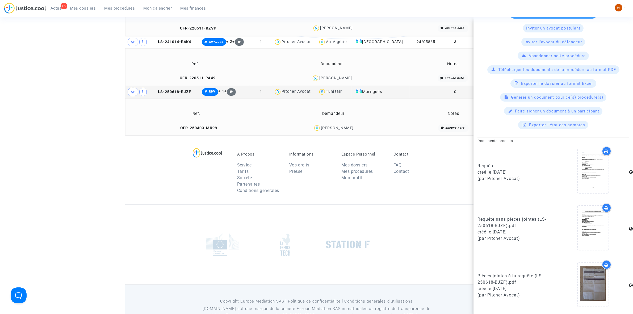
scroll to position [136, 0]
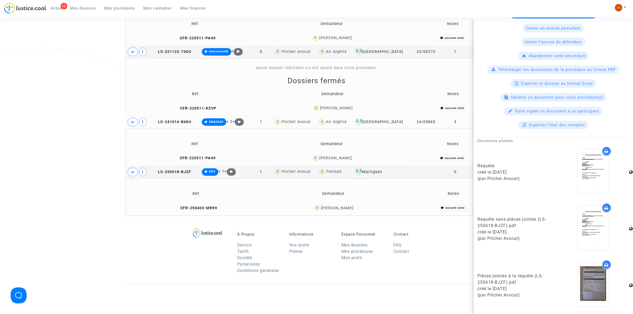
click at [177, 120] on copy "LS-241014-B6K4" at bounding box center [172, 122] width 38 height 5
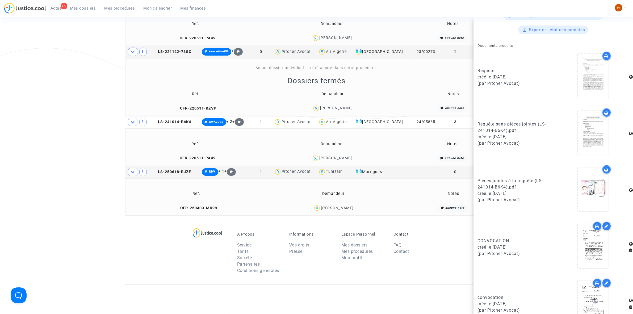
scroll to position [324, 0]
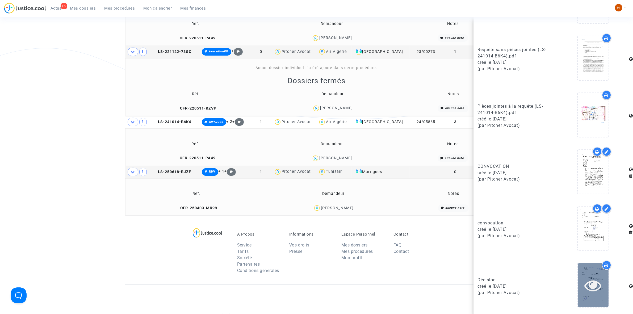
click at [592, 277] on icon at bounding box center [593, 285] width 17 height 17
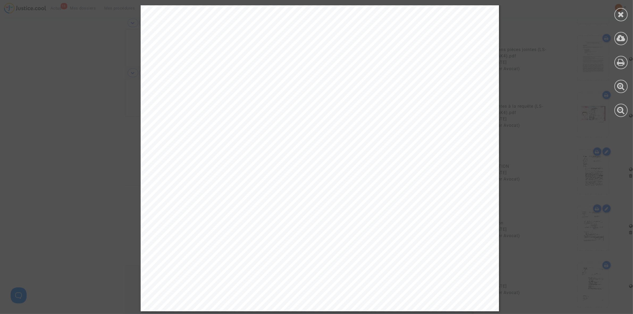
scroll to position [236, 0]
click at [623, 12] on icon at bounding box center [621, 14] width 7 height 8
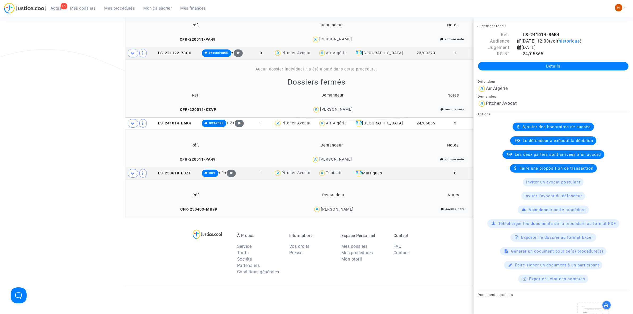
scroll to position [103, 0]
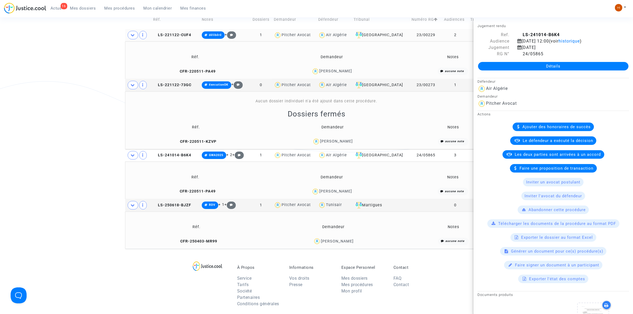
click at [182, 33] on copy "LS-221122-CUF4" at bounding box center [172, 35] width 38 height 5
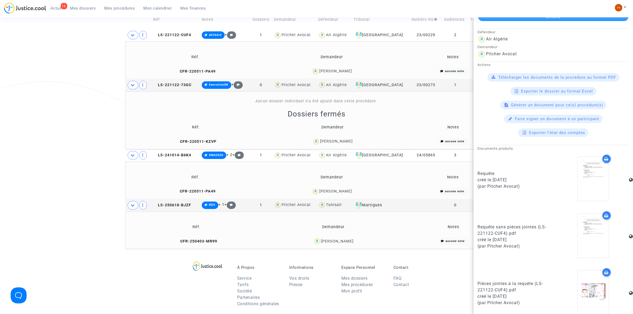
scroll to position [113, 0]
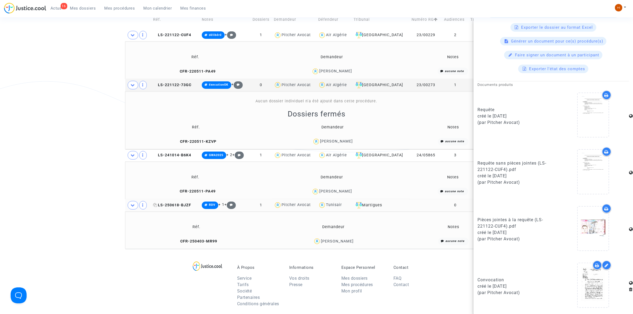
click at [189, 203] on span "LS-250618-BJZF" at bounding box center [172, 205] width 38 height 5
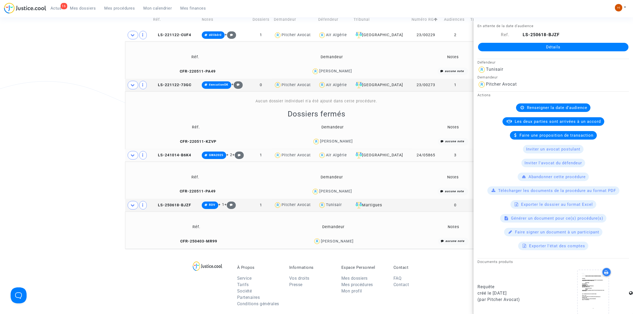
click at [182, 158] on td "LS-241014-B6K4" at bounding box center [175, 155] width 49 height 12
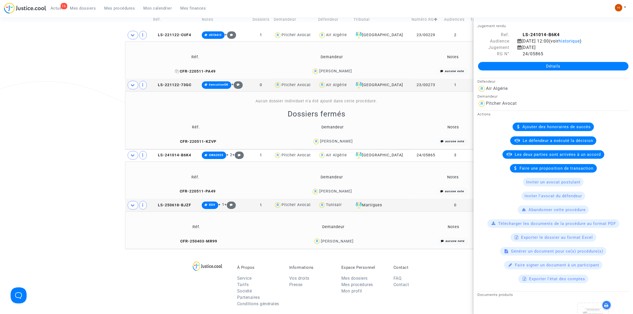
click at [206, 70] on span "CFR-220511-PA49" at bounding box center [195, 71] width 41 height 5
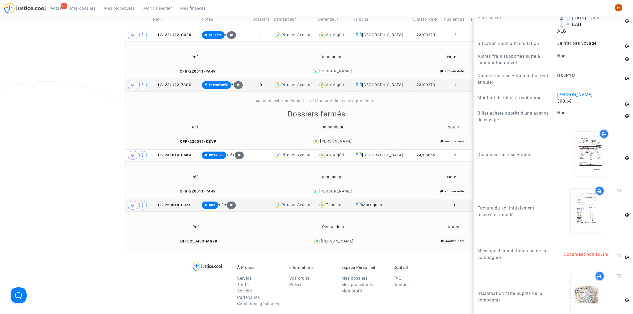
scroll to position [864, 0]
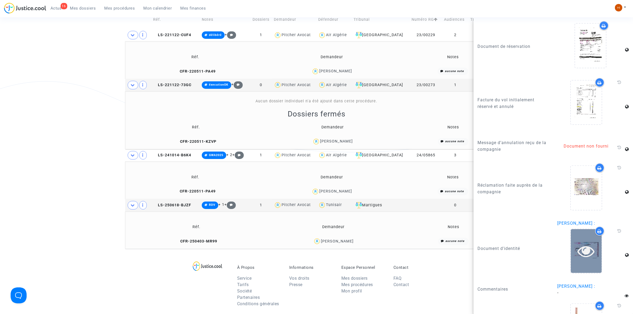
click at [579, 255] on icon at bounding box center [586, 251] width 17 height 17
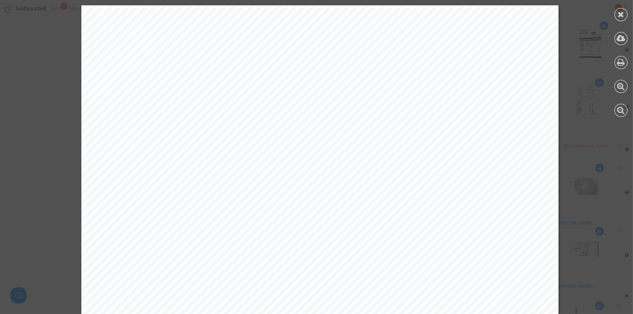
scroll to position [1496, 0]
click at [616, 15] on div at bounding box center [621, 14] width 13 height 13
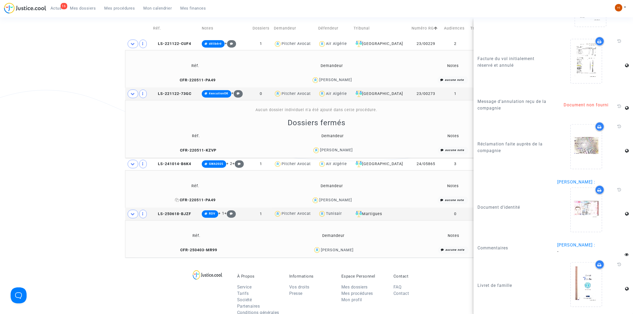
scroll to position [69, 0]
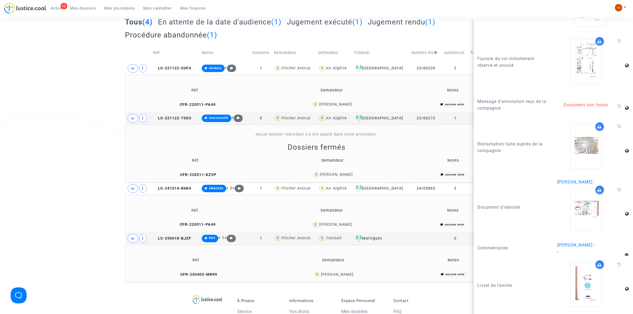
click at [212, 101] on td "CFR-220511-PA49" at bounding box center [195, 104] width 137 height 11
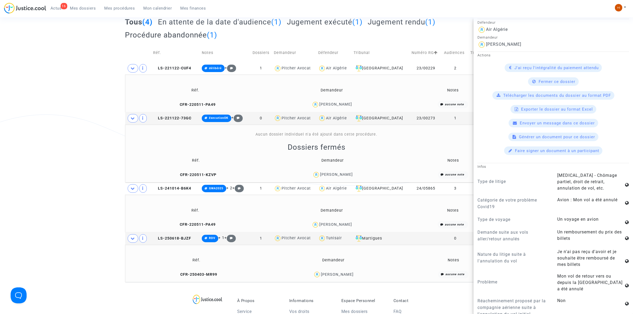
scroll to position [465, 0]
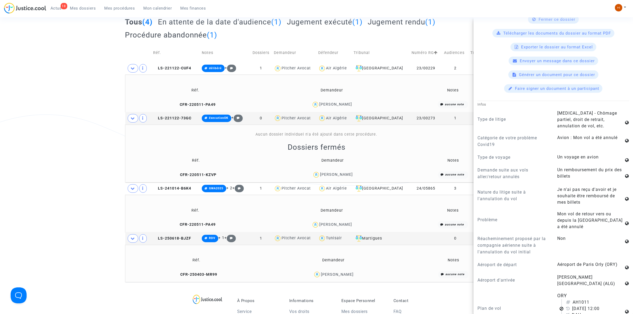
drag, startPoint x: 124, startPoint y: 8, endPoint x: 252, endPoint y: 16, distance: 128.4
click at [124, 8] on span "Mes procédures" at bounding box center [120, 8] width 31 height 5
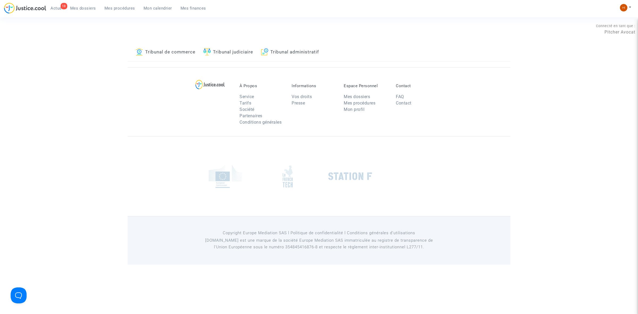
click at [223, 52] on link "Tribunal judiciaire" at bounding box center [228, 52] width 50 height 18
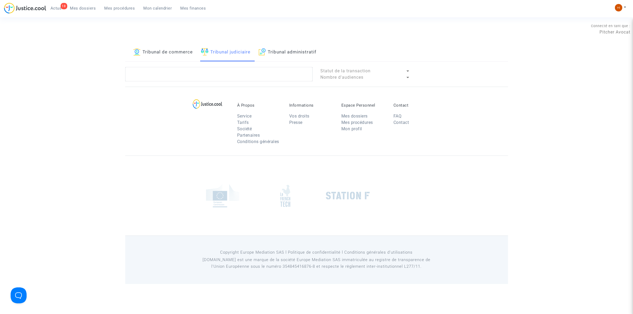
click at [290, 52] on link "Tribunal administratif" at bounding box center [288, 52] width 58 height 18
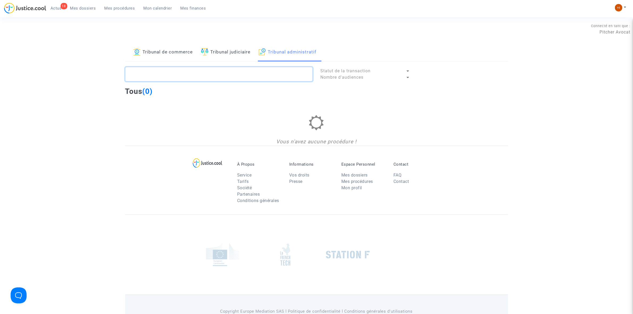
click at [275, 78] on textarea at bounding box center [218, 74] width 187 height 14
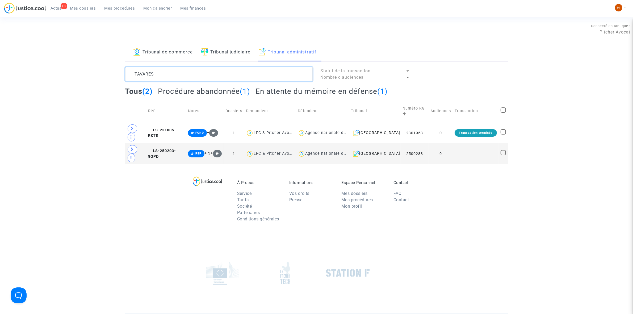
type textarea "TAVARES"
click at [442, 143] on td "0" at bounding box center [441, 153] width 24 height 21
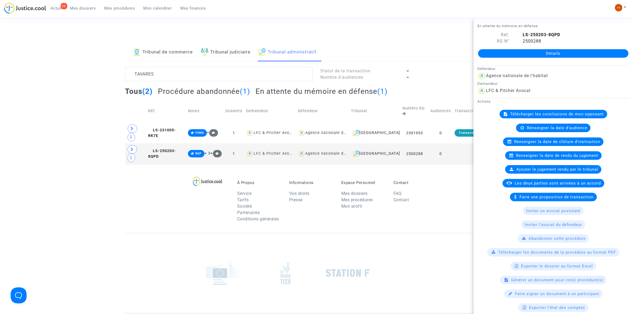
click at [522, 51] on link "Détails" at bounding box center [553, 53] width 151 height 9
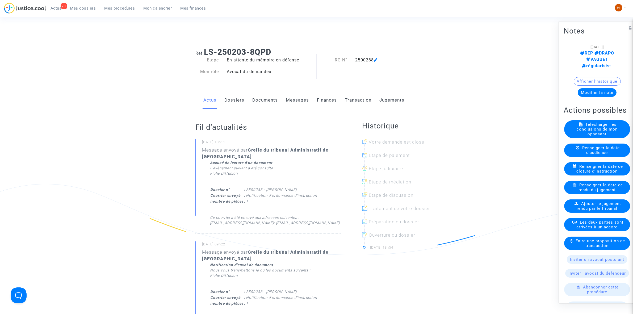
click at [604, 173] on span "Renseigner la date de clôture d'instruction" at bounding box center [600, 169] width 47 height 10
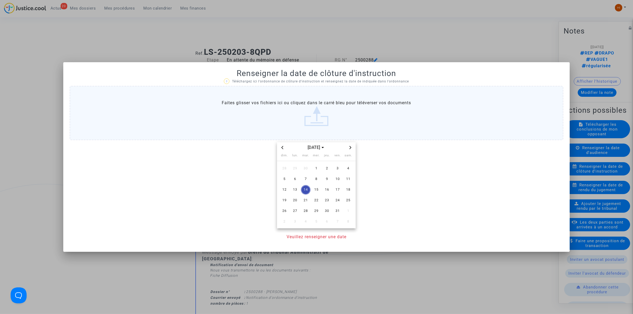
click at [352, 147] on span "Next month" at bounding box center [350, 147] width 6 height 6
click at [338, 188] on span "14" at bounding box center [338, 190] width 10 height 10
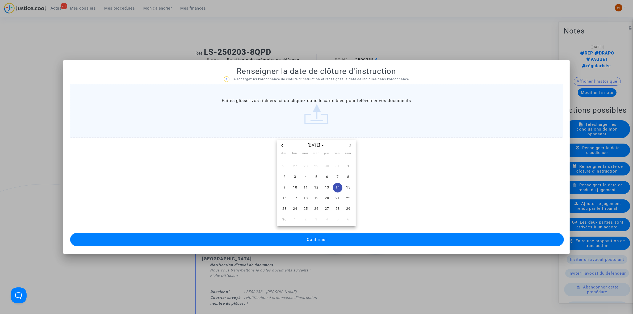
click at [320, 236] on button "Confirmer" at bounding box center [317, 239] width 494 height 13
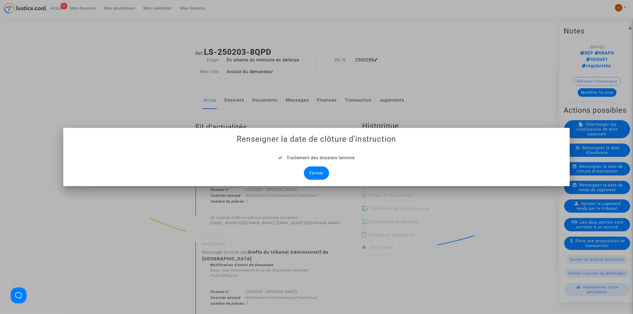
click at [314, 169] on div "Fermer" at bounding box center [316, 172] width 25 height 13
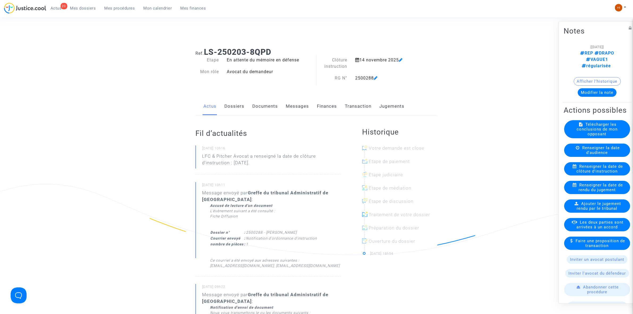
click at [254, 103] on link "Documents" at bounding box center [265, 107] width 26 height 18
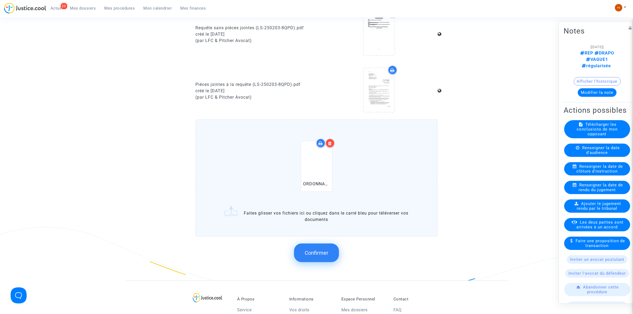
scroll to position [432, 0]
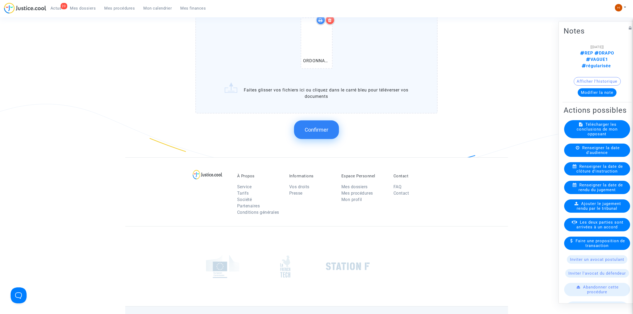
drag, startPoint x: 313, startPoint y: 126, endPoint x: 204, endPoint y: 127, distance: 108.8
click at [313, 127] on span "Confirmer" at bounding box center [317, 130] width 24 height 6
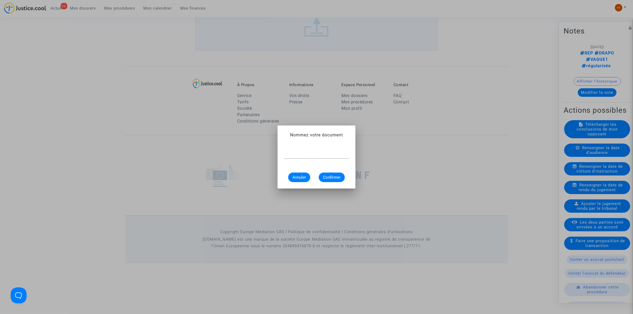
scroll to position [0, 0]
paste input "rdonnance de clôture d'instruction"
click at [284, 153] on input "rdonnance de clôture d'instruction" at bounding box center [316, 154] width 65 height 5
type input "ordonnance de clôture d'instruction"
click at [337, 176] on span "Confirmer" at bounding box center [332, 177] width 18 height 5
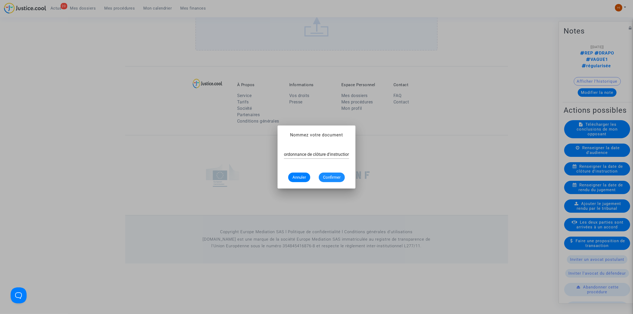
scroll to position [380, 0]
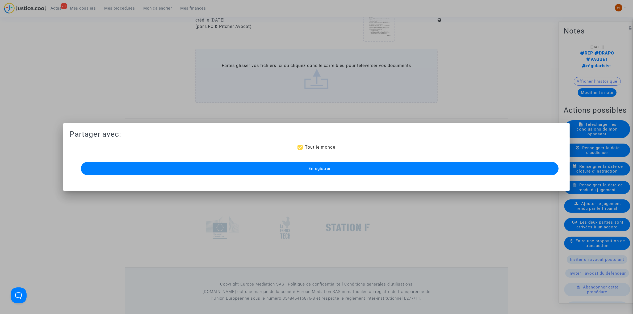
click at [278, 173] on button "Enregistrer" at bounding box center [320, 168] width 478 height 13
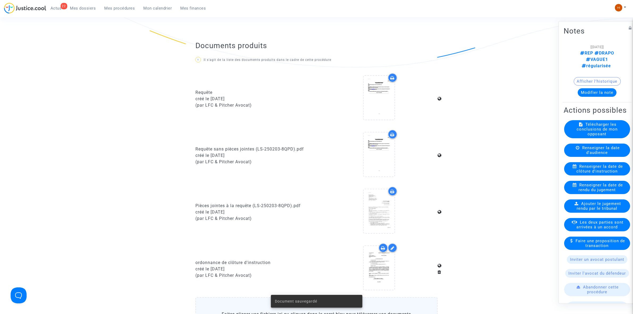
scroll to position [180, 0]
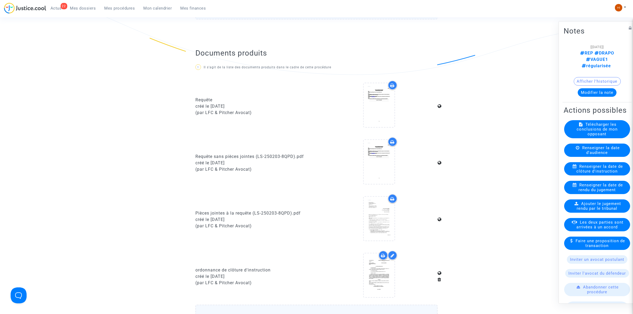
drag, startPoint x: 123, startPoint y: 5, endPoint x: 257, endPoint y: 24, distance: 135.2
click at [122, 6] on link "Mes procédures" at bounding box center [119, 8] width 39 height 8
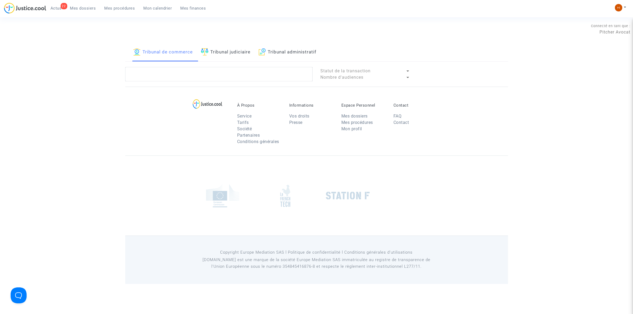
click at [230, 51] on link "Tribunal judiciaire" at bounding box center [226, 52] width 50 height 18
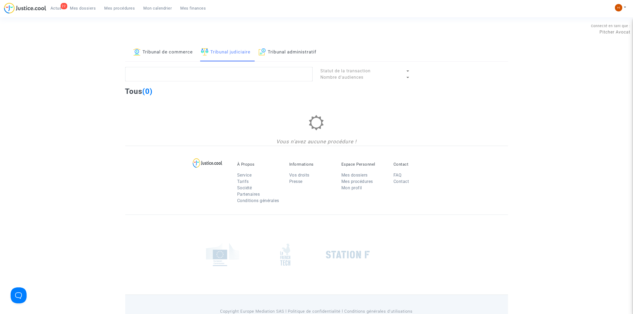
click at [272, 55] on link "Tribunal administratif" at bounding box center [288, 52] width 58 height 18
click at [269, 66] on div "Tribunal de commerce Tribunal judiciaire Tribunal administratif Statut de la tr…" at bounding box center [316, 94] width 383 height 102
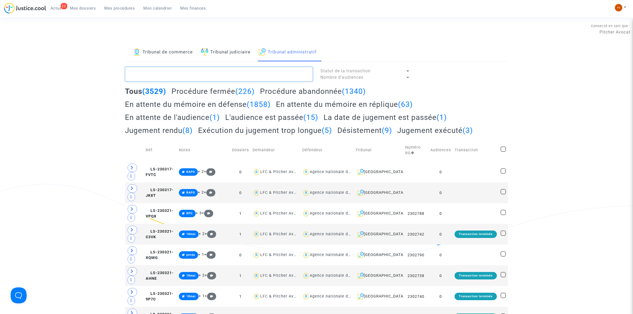
click at [209, 68] on textarea at bounding box center [218, 74] width 187 height 14
click at [206, 74] on textarea at bounding box center [218, 74] width 187 height 14
paste textarea "2500287 - [PERSON_NAME]"
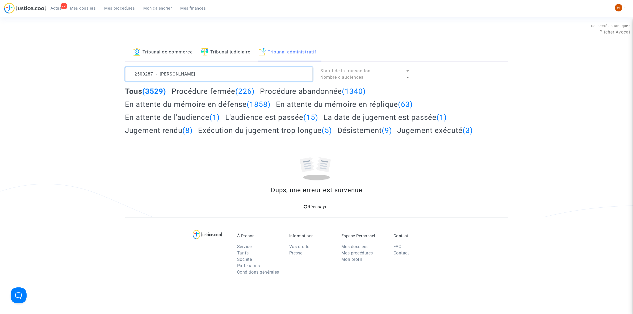
drag, startPoint x: 190, startPoint y: 74, endPoint x: 13, endPoint y: 68, distance: 177.0
click at [13, 68] on div "Tribunal de commerce Tribunal judiciaire Tribunal administratif 2500287 - Madam…" at bounding box center [316, 130] width 633 height 174
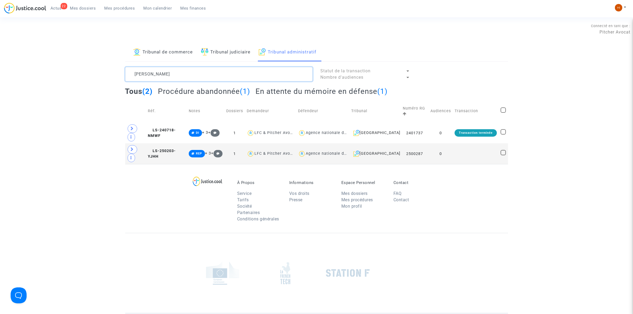
type textarea "[PERSON_NAME]"
drag, startPoint x: 462, startPoint y: 158, endPoint x: 491, endPoint y: 140, distance: 33.8
click at [462, 158] on td at bounding box center [476, 153] width 46 height 21
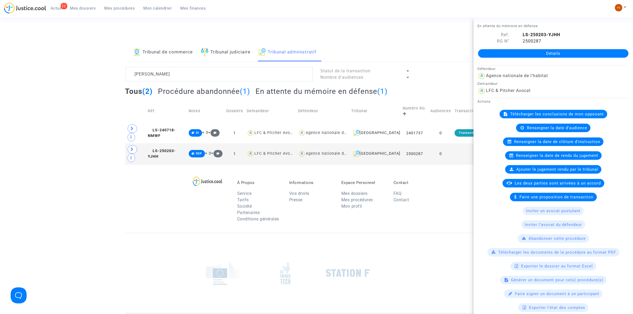
click at [553, 53] on link "Détails" at bounding box center [553, 53] width 151 height 9
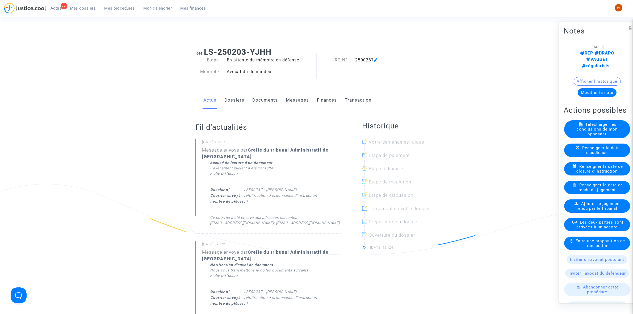
click at [607, 173] on span "Renseigner la date de clôture d'instruction" at bounding box center [600, 169] width 47 height 10
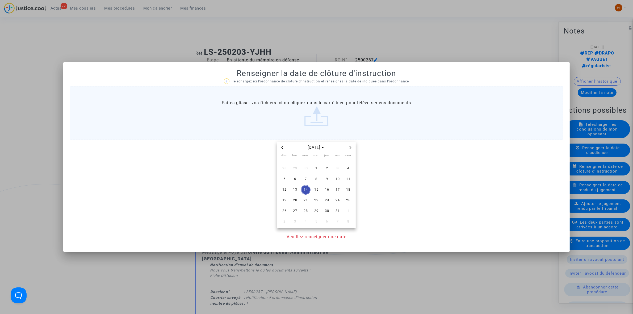
click at [351, 146] on icon "Next month" at bounding box center [350, 147] width 3 height 3
click at [335, 189] on span "14" at bounding box center [338, 190] width 10 height 10
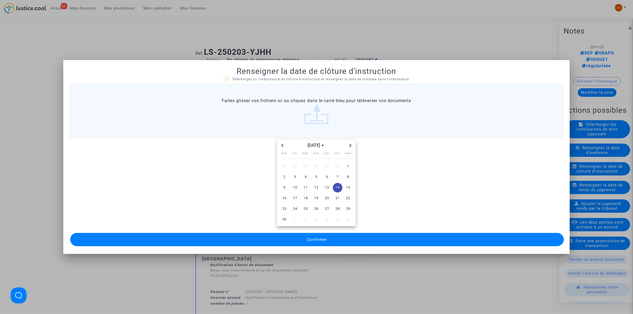
click at [330, 233] on button "Confirmer" at bounding box center [317, 239] width 494 height 13
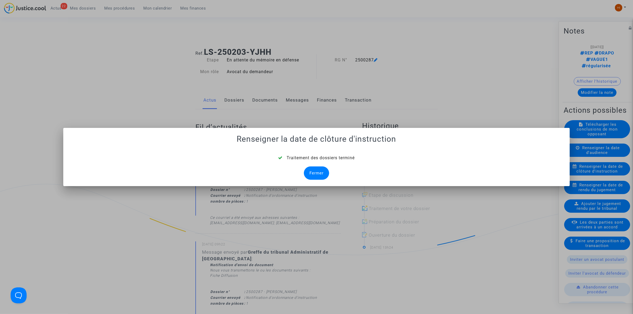
drag, startPoint x: 322, startPoint y: 172, endPoint x: 31, endPoint y: 150, distance: 292.1
click at [321, 172] on div "Fermer" at bounding box center [316, 172] width 25 height 13
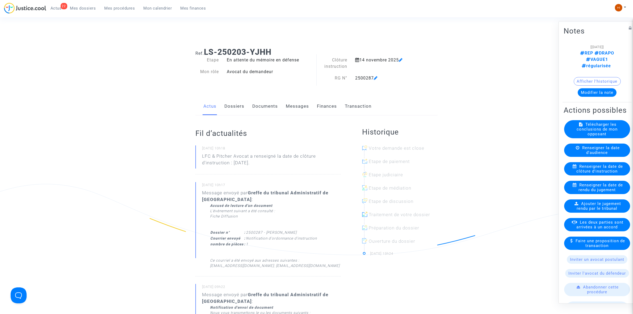
click at [268, 103] on link "Documents" at bounding box center [265, 107] width 26 height 18
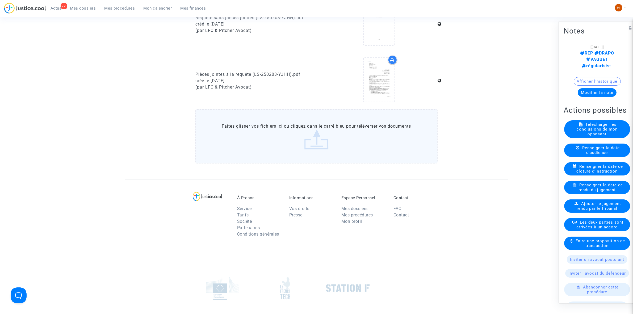
scroll to position [380, 0]
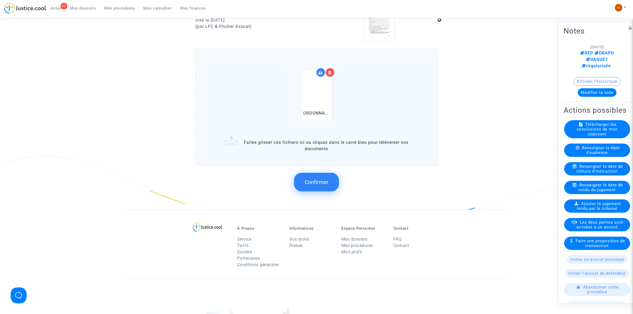
click at [324, 181] on span "Confirmer" at bounding box center [317, 182] width 24 height 6
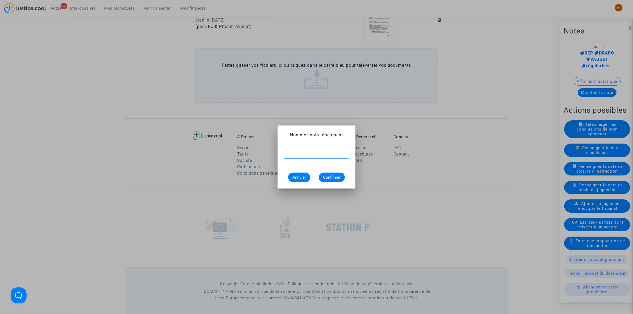
paste input "ORDONNANCE DE CLOTURE D'INSTRUCTION"
type input "ORDONNANCE DE CLOTURE D'INSTRUCTION"
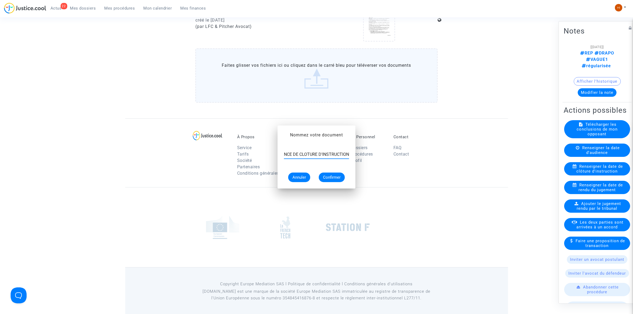
scroll to position [380, 0]
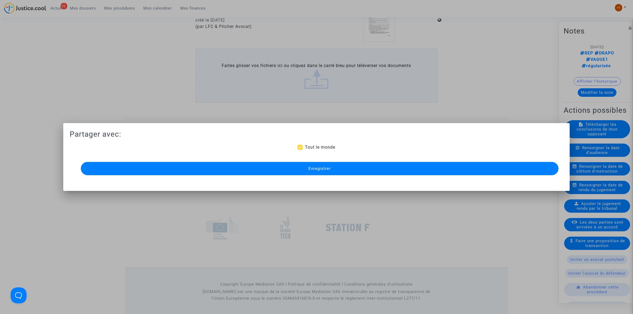
click at [322, 165] on button "Enregistrer" at bounding box center [320, 168] width 478 height 13
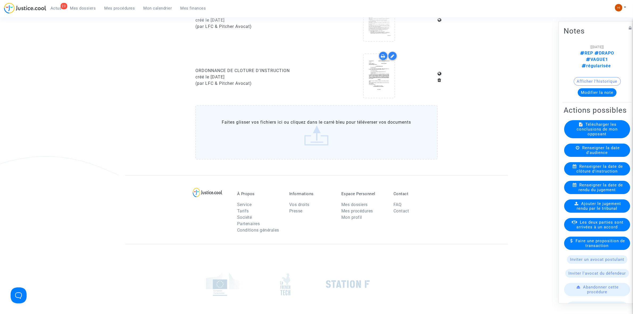
click at [112, 3] on ul "23 Actus Mes dossiers Mes procédures Mon calendrier Mes finances" at bounding box center [128, 8] width 164 height 10
click at [126, 10] on span "Mes procédures" at bounding box center [120, 8] width 31 height 5
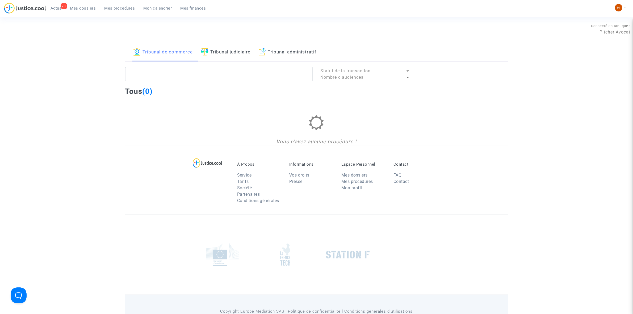
drag, startPoint x: 270, startPoint y: 47, endPoint x: 265, endPoint y: 59, distance: 13.2
click at [270, 47] on link "Tribunal administratif" at bounding box center [288, 52] width 58 height 18
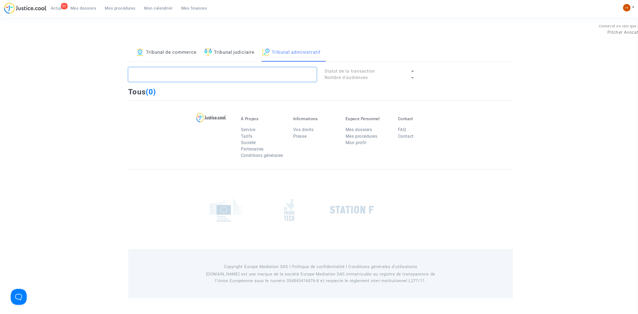
click at [261, 72] on textarea at bounding box center [221, 74] width 187 height 14
paste textarea "2500285 - Monsieur [PERSON_NAME]"
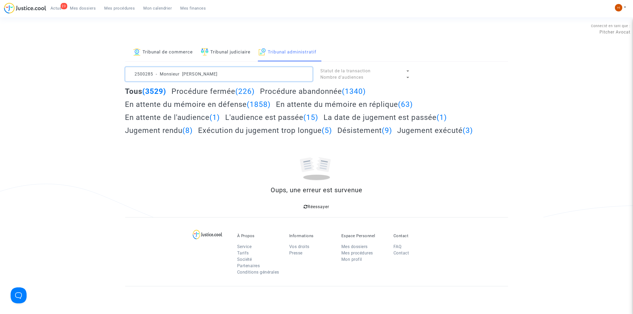
drag, startPoint x: 181, startPoint y: 74, endPoint x: -69, endPoint y: 35, distance: 253.2
click at [0, 35] on html "23 Actus Mes dossiers Mes procédures Mon calendrier Mes finances Mon profil Cha…" at bounding box center [316, 207] width 633 height 415
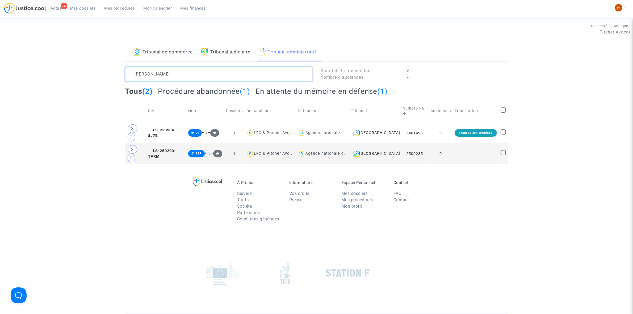
type textarea "[PERSON_NAME]"
drag, startPoint x: 457, startPoint y: 137, endPoint x: 500, endPoint y: 106, distance: 53.6
click at [457, 143] on td at bounding box center [476, 153] width 46 height 21
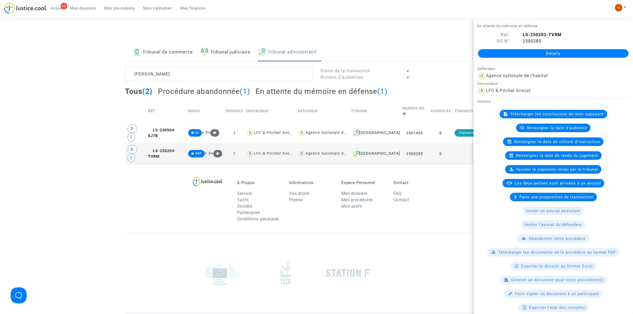
click at [540, 52] on link "Détails" at bounding box center [553, 53] width 151 height 9
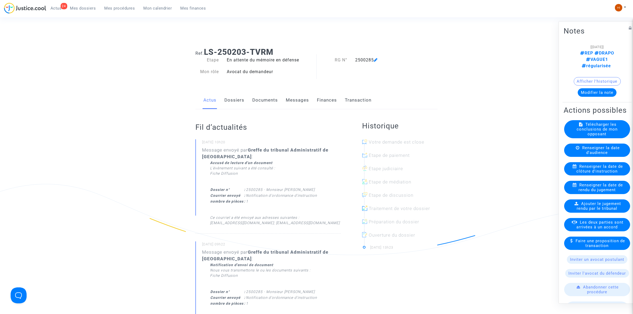
drag, startPoint x: 591, startPoint y: 172, endPoint x: 321, endPoint y: 123, distance: 274.6
click at [591, 172] on span "Renseigner la date de clôture d'instruction" at bounding box center [600, 169] width 47 height 10
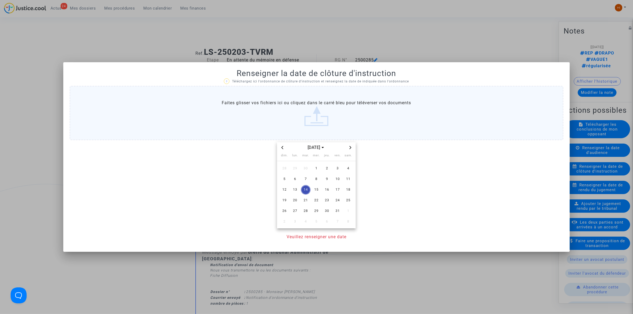
click at [348, 149] on span "Next month" at bounding box center [350, 147] width 6 height 6
click at [338, 189] on span "14" at bounding box center [338, 190] width 10 height 10
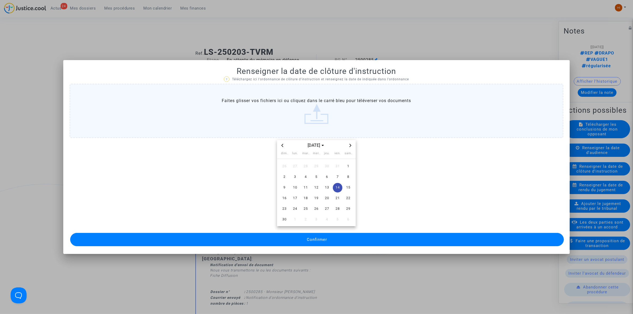
click at [240, 241] on button "Confirmer" at bounding box center [317, 239] width 494 height 13
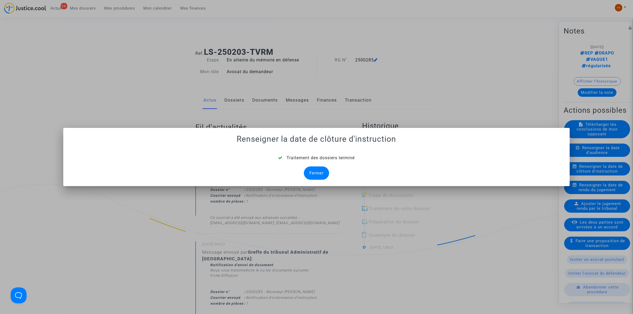
click at [316, 171] on div "Fermer" at bounding box center [316, 172] width 25 height 13
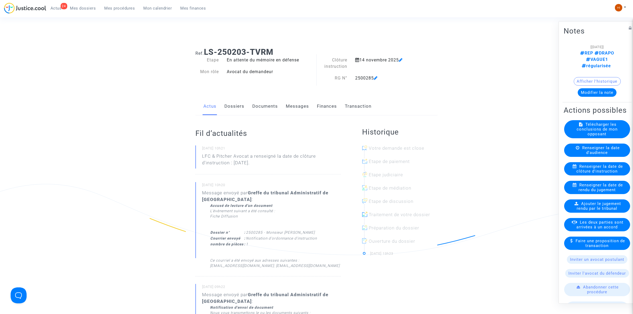
click at [271, 110] on link "Documents" at bounding box center [265, 107] width 26 height 18
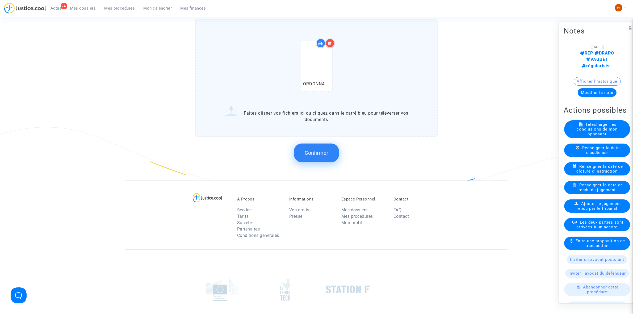
scroll to position [446, 0]
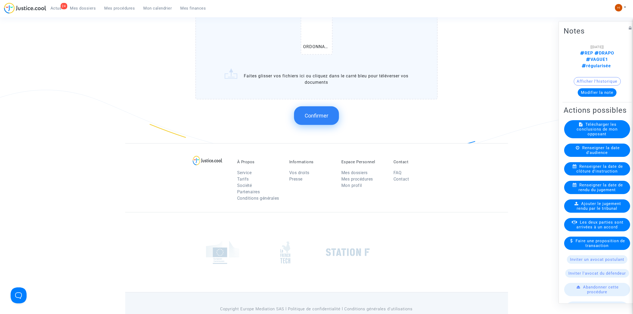
click at [313, 112] on span "Confirmer" at bounding box center [317, 115] width 24 height 6
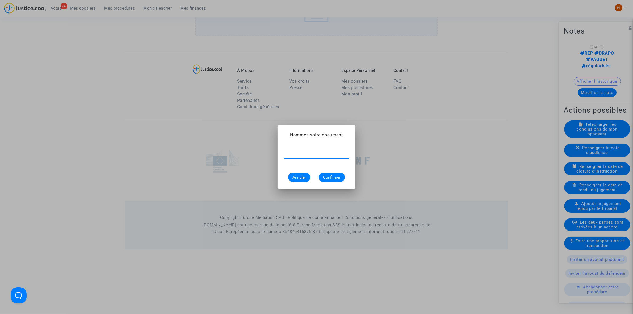
paste input "ORDONNANCE DE CLOTURE D'INSTRUCTION"
type input "ORDONNANCE DE CLOTURE D'INSTRUCTION"
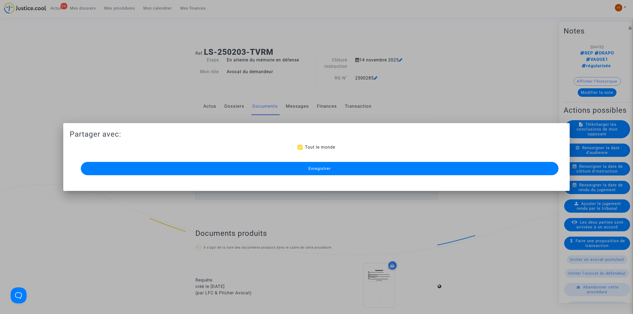
scroll to position [380, 0]
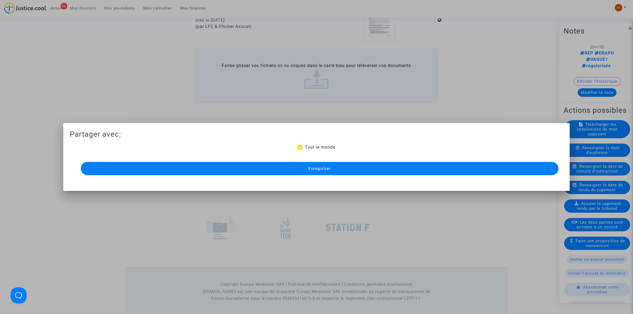
click at [383, 169] on button "Enregistrer" at bounding box center [320, 168] width 478 height 13
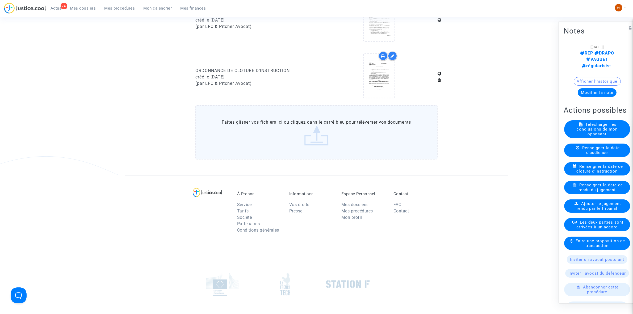
drag, startPoint x: 120, startPoint y: 10, endPoint x: 78, endPoint y: 55, distance: 61.0
click at [120, 10] on span "Mes procédures" at bounding box center [120, 8] width 31 height 5
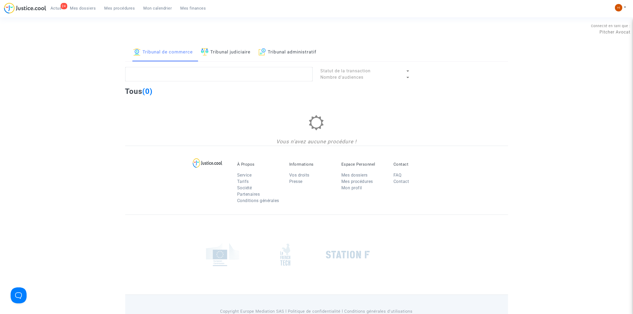
drag, startPoint x: 277, startPoint y: 51, endPoint x: 280, endPoint y: 71, distance: 20.9
click at [277, 51] on link "Tribunal administratif" at bounding box center [288, 52] width 58 height 18
click at [276, 75] on textarea at bounding box center [218, 74] width 187 height 14
paste textarea "2500286 - Monsieur [PERSON_NAME]"
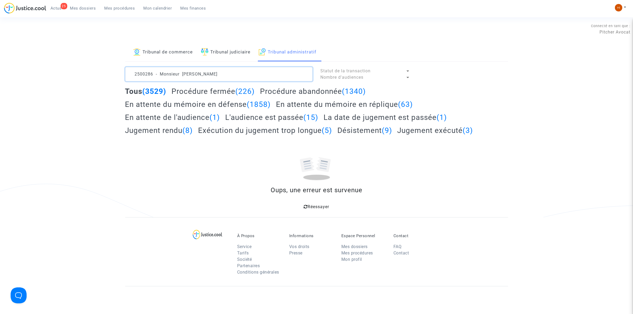
drag, startPoint x: 181, startPoint y: 77, endPoint x: -62, endPoint y: 68, distance: 243.8
click at [0, 68] on html "25 Actus Mes dossiers Mes procédures Mon calendrier Mes finances Mon profil Cha…" at bounding box center [316, 207] width 633 height 415
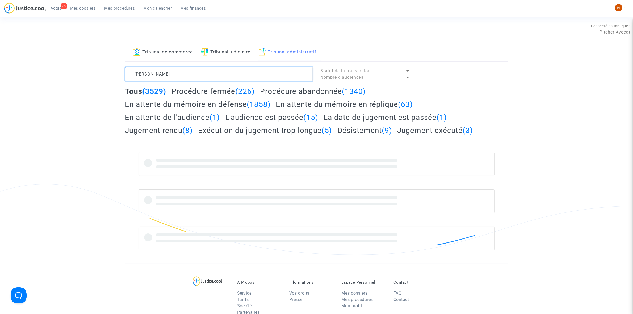
type textarea "[PERSON_NAME]"
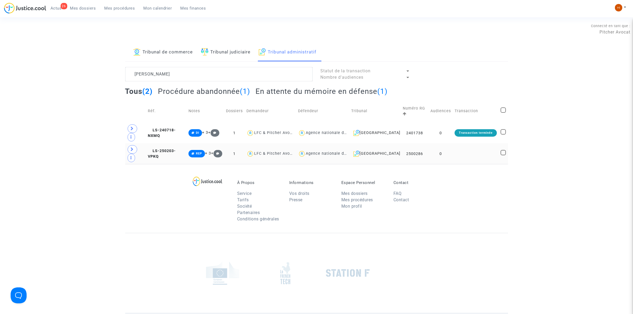
drag, startPoint x: 454, startPoint y: 156, endPoint x: 463, endPoint y: 145, distance: 14.4
click at [455, 156] on td at bounding box center [476, 153] width 46 height 21
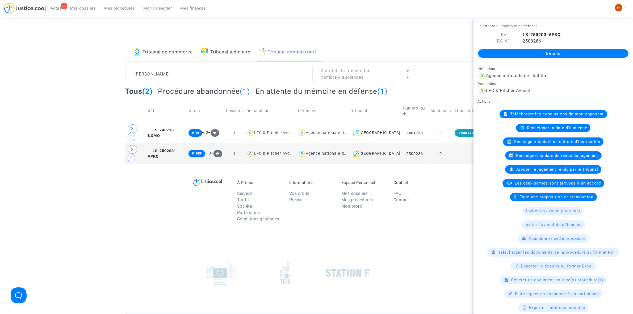
click at [574, 49] on link "Détails" at bounding box center [553, 53] width 151 height 9
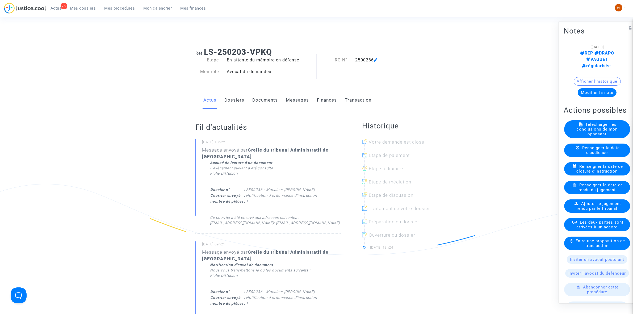
click at [585, 173] on span "Renseigner la date de clôture d'instruction" at bounding box center [600, 169] width 47 height 10
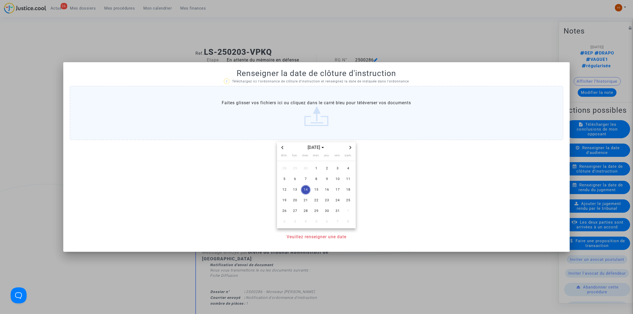
click at [352, 148] on span "Next month" at bounding box center [350, 147] width 6 height 6
drag, startPoint x: 338, startPoint y: 190, endPoint x: 333, endPoint y: 211, distance: 21.0
click at [338, 190] on span "14" at bounding box center [338, 190] width 10 height 10
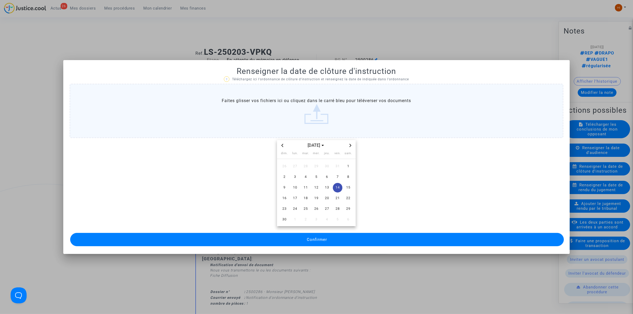
click at [326, 240] on span "Confirmer" at bounding box center [317, 239] width 20 height 5
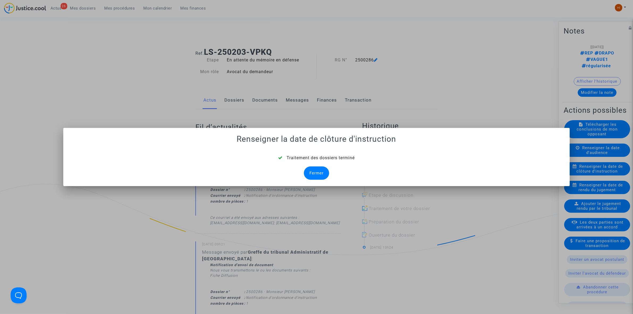
drag, startPoint x: 317, startPoint y: 173, endPoint x: 294, endPoint y: 148, distance: 34.0
click at [317, 173] on div "Fermer" at bounding box center [316, 172] width 25 height 13
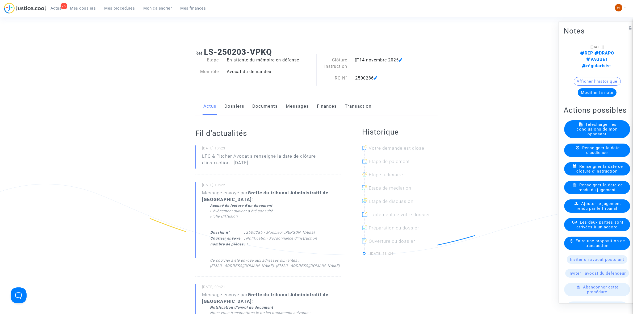
click at [260, 108] on link "Documents" at bounding box center [265, 107] width 26 height 18
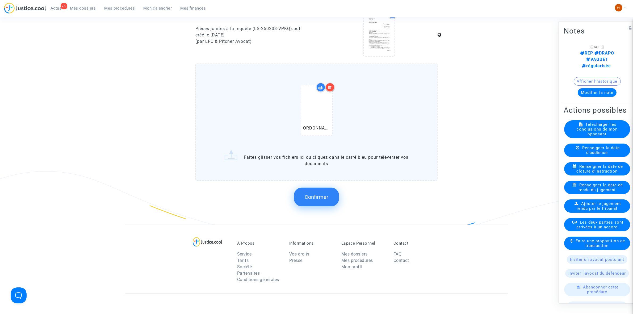
scroll to position [366, 0]
click at [320, 193] on span "Confirmer" at bounding box center [317, 196] width 24 height 6
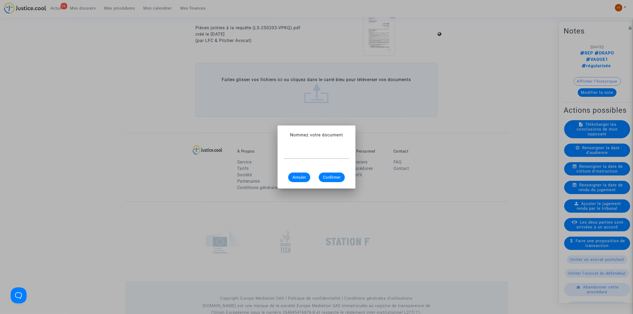
scroll to position [0, 0]
paste input "ORDONNANCE DE CLOTURE D'INSTRUCTION"
type input "ORDONNANCE DE CLOTURE D'INSTRUCTION"
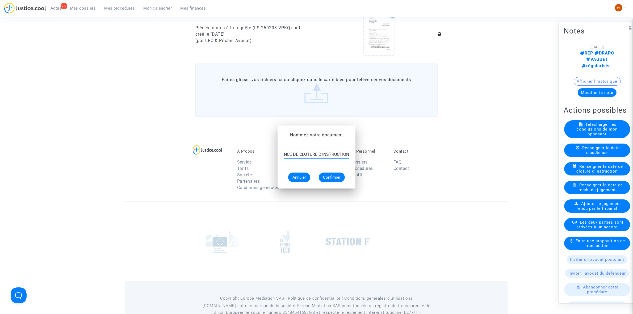
scroll to position [366, 0]
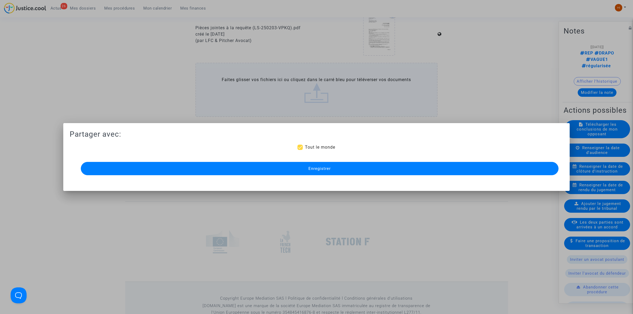
click at [328, 169] on span "Enregistrer" at bounding box center [319, 168] width 22 height 5
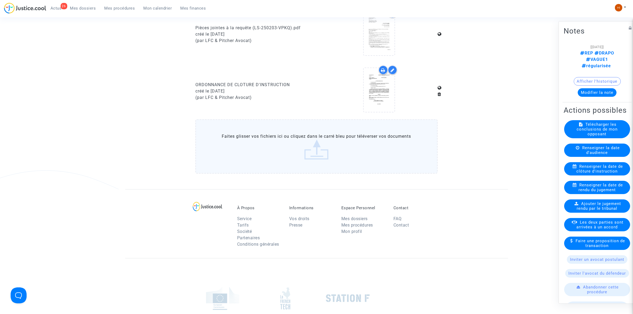
drag, startPoint x: 118, startPoint y: 10, endPoint x: 244, endPoint y: 41, distance: 129.1
click at [118, 10] on span "Mes procédures" at bounding box center [120, 8] width 31 height 5
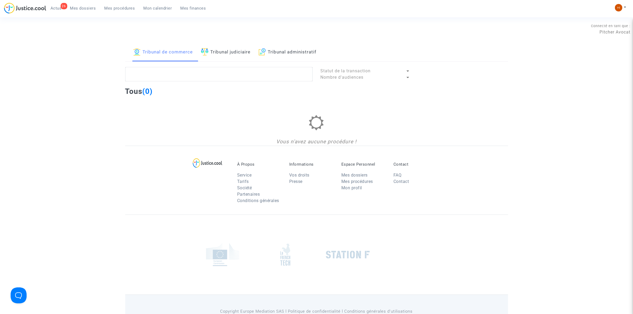
click at [311, 46] on link "Tribunal administratif" at bounding box center [288, 52] width 58 height 18
paste textarea "2500278 - Monsieur [PERSON_NAME]"
click at [294, 72] on textarea at bounding box center [218, 74] width 187 height 14
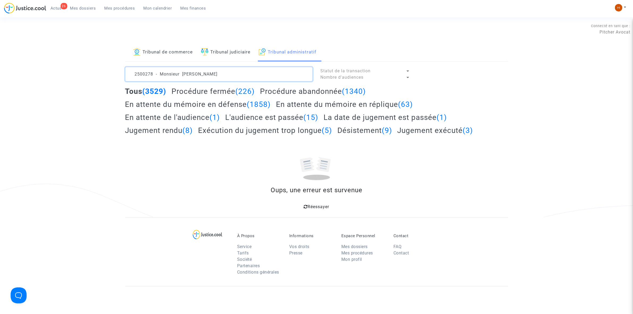
drag, startPoint x: 195, startPoint y: 72, endPoint x: -108, endPoint y: 39, distance: 305.6
click at [0, 39] on html "26 Actus Mes dossiers Mes procédures Mon calendrier Mes finances Mon profil Cha…" at bounding box center [316, 207] width 633 height 415
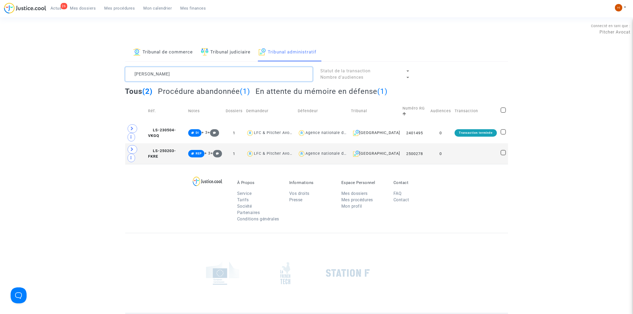
type textarea "[PERSON_NAME]"
drag, startPoint x: 485, startPoint y: 135, endPoint x: 587, endPoint y: 65, distance: 123.4
click at [485, 143] on td at bounding box center [476, 153] width 46 height 21
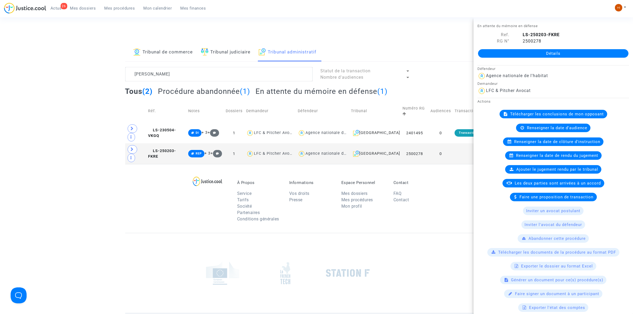
click at [591, 52] on link "Détails" at bounding box center [553, 53] width 151 height 9
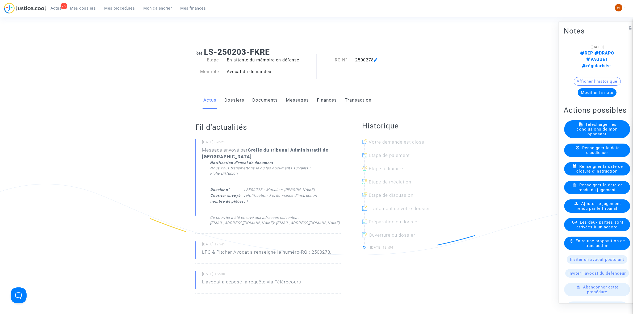
click at [579, 170] on span "Renseigner la date de clôture d'instruction" at bounding box center [600, 169] width 47 height 10
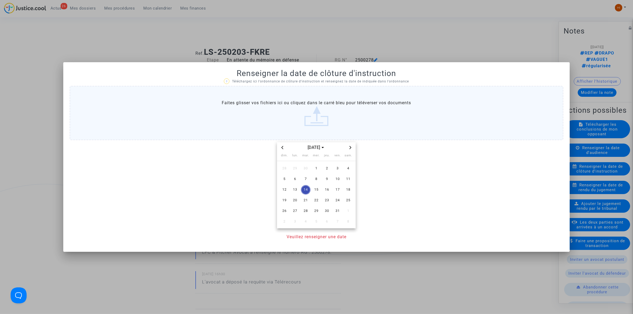
drag, startPoint x: 353, startPoint y: 148, endPoint x: 349, endPoint y: 148, distance: 4.6
click at [351, 147] on span "Next month" at bounding box center [350, 147] width 6 height 6
click at [335, 189] on span "14" at bounding box center [338, 190] width 10 height 10
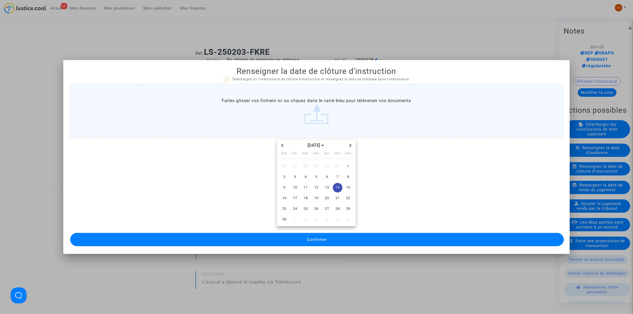
click at [326, 235] on button "Confirmer" at bounding box center [317, 239] width 494 height 13
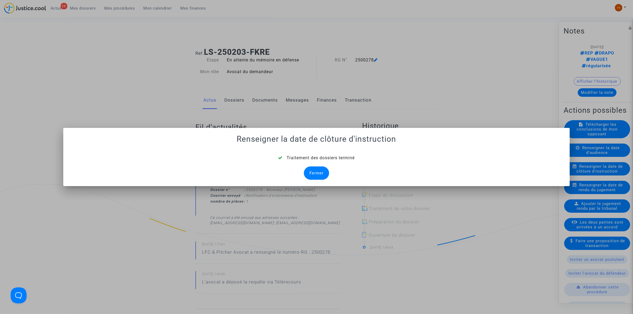
drag, startPoint x: 316, startPoint y: 170, endPoint x: 283, endPoint y: 129, distance: 52.7
click at [316, 170] on div "Fermer" at bounding box center [316, 172] width 25 height 13
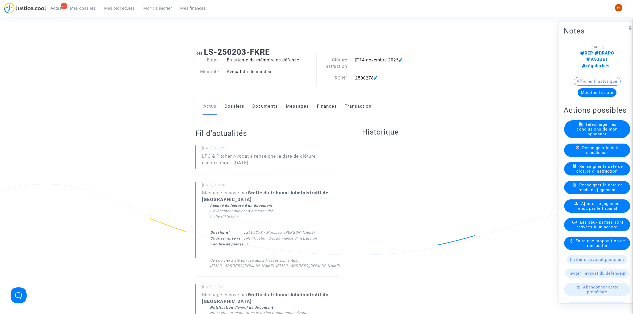
click at [267, 98] on link "Documents" at bounding box center [265, 107] width 26 height 18
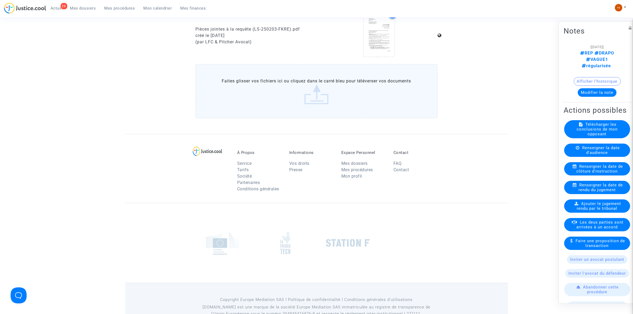
scroll to position [366, 0]
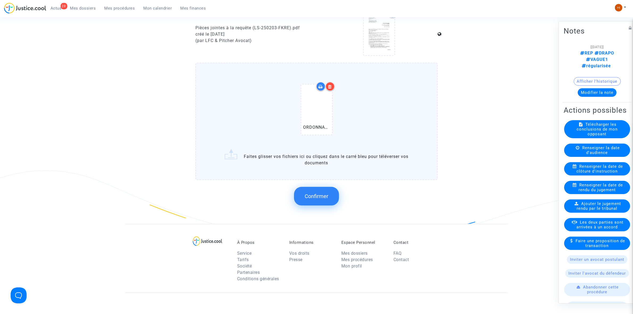
click at [328, 191] on button "Confirmer" at bounding box center [316, 196] width 45 height 19
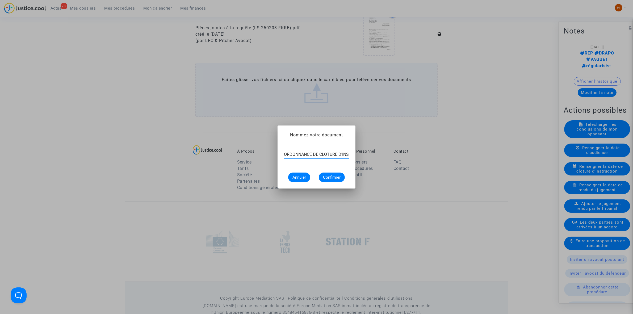
scroll to position [0, 20]
type input "ORDONNANCE DE CLOTURE D'INSTRUCTION"
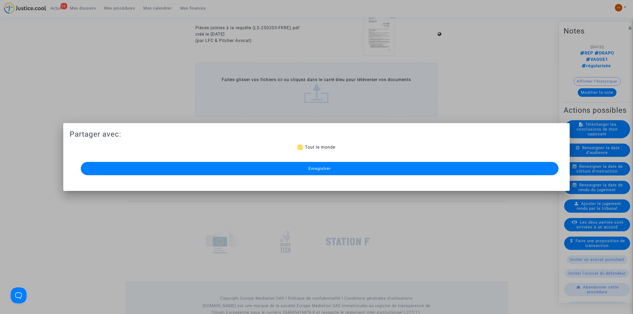
drag, startPoint x: 232, startPoint y: 168, endPoint x: 229, endPoint y: 169, distance: 3.6
click at [231, 168] on button "Enregistrer" at bounding box center [320, 168] width 478 height 13
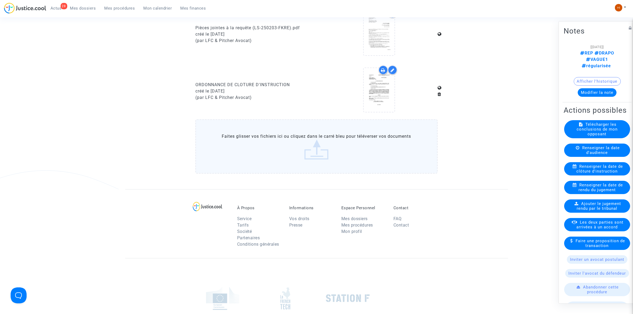
click at [125, 9] on span "Mes procédures" at bounding box center [120, 8] width 31 height 5
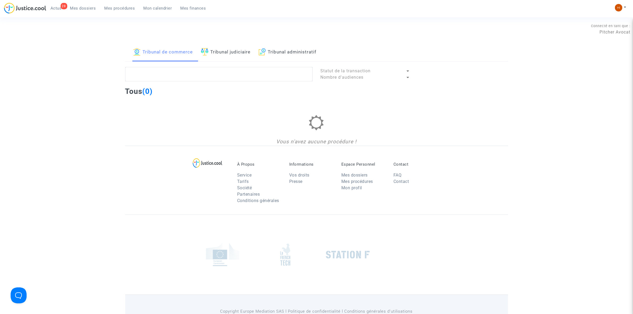
click at [283, 54] on link "Tribunal administratif" at bounding box center [288, 52] width 58 height 18
paste textarea "2500272 - Monsieur [PERSON_NAME]"
click at [272, 75] on textarea at bounding box center [218, 74] width 187 height 14
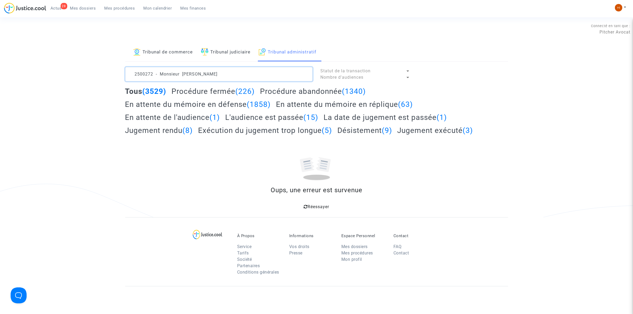
drag, startPoint x: 180, startPoint y: 74, endPoint x: 5, endPoint y: 53, distance: 176.5
click at [18, 54] on div "Tribunal de commerce Tribunal judiciaire Tribunal administratif 2500272 - Monsi…" at bounding box center [316, 130] width 633 height 174
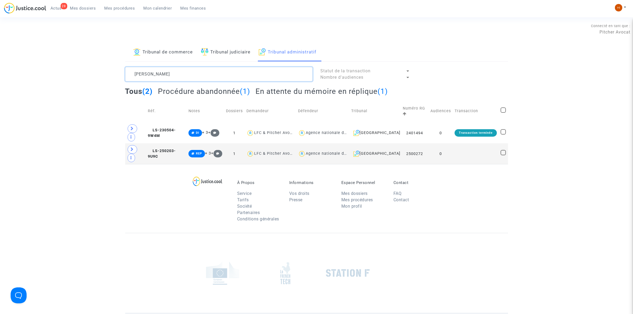
type textarea "[PERSON_NAME]"
drag, startPoint x: 468, startPoint y: 140, endPoint x: 568, endPoint y: 70, distance: 122.0
click at [468, 143] on td at bounding box center [476, 153] width 46 height 21
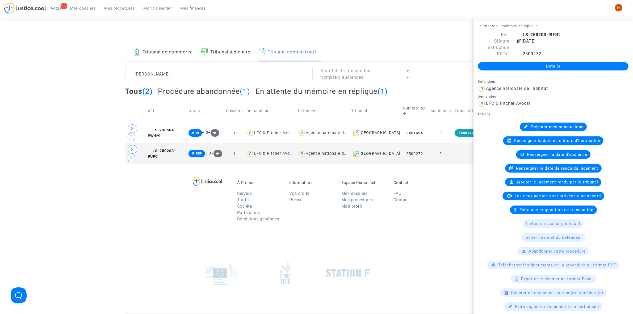
click at [578, 64] on link "Détails" at bounding box center [553, 66] width 151 height 9
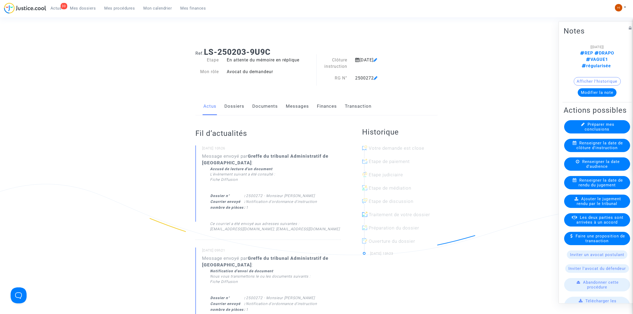
click at [604, 150] on span "Renseigner la date de clôture d'instruction" at bounding box center [600, 145] width 47 height 10
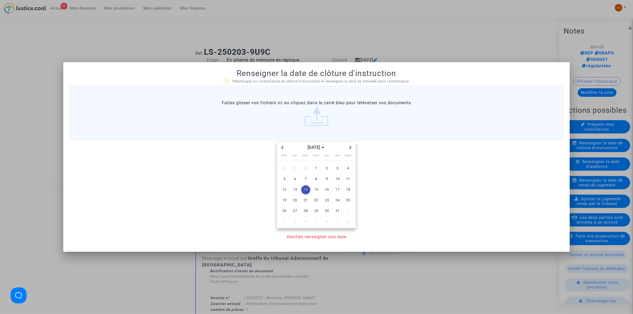
click at [351, 148] on icon "Next month" at bounding box center [350, 147] width 3 height 3
click at [339, 189] on span "14" at bounding box center [338, 190] width 10 height 10
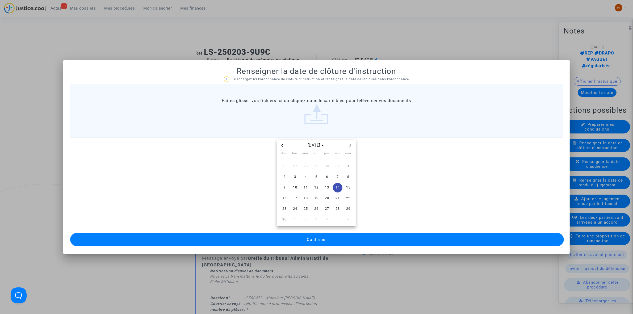
click at [318, 240] on span "Confirmer" at bounding box center [317, 239] width 20 height 5
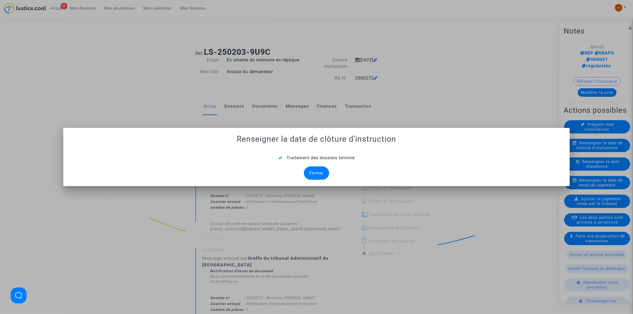
click at [318, 166] on div "Traitement des dossiers terminé Fermer" at bounding box center [317, 167] width 494 height 25
click at [317, 172] on div "Fermer" at bounding box center [316, 172] width 25 height 13
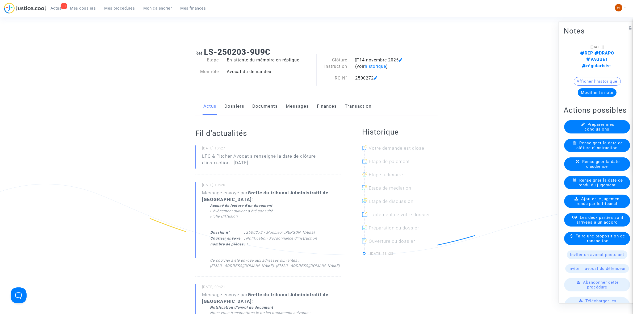
click at [263, 108] on link "Documents" at bounding box center [265, 107] width 26 height 18
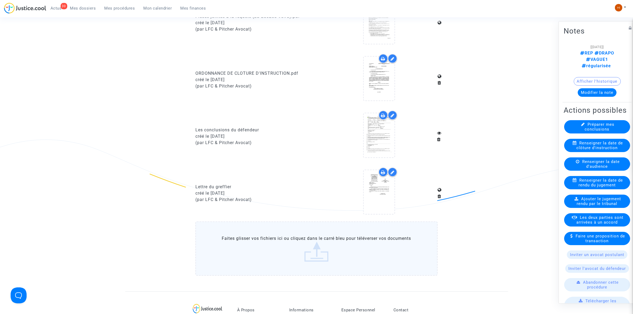
scroll to position [399, 0]
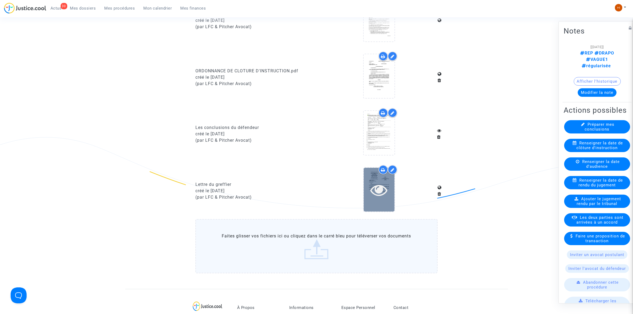
click at [379, 183] on icon at bounding box center [378, 189] width 17 height 17
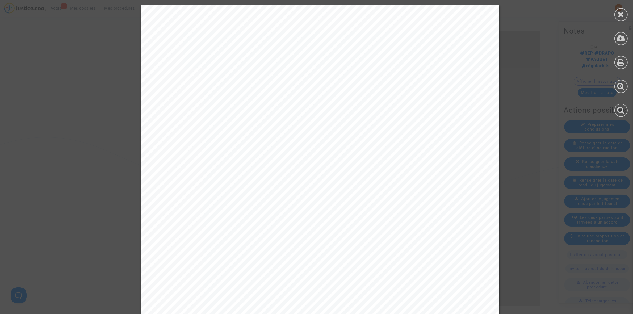
click at [622, 25] on div at bounding box center [621, 61] width 24 height 122
click at [621, 16] on icon at bounding box center [621, 14] width 7 height 8
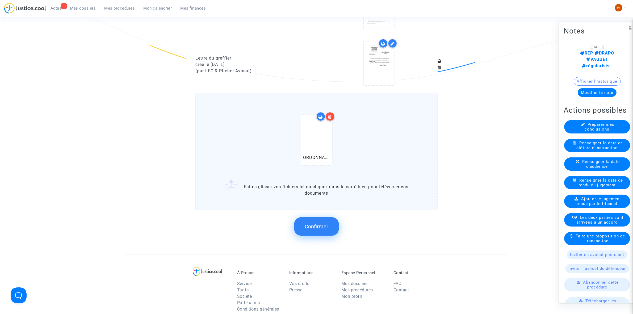
scroll to position [532, 0]
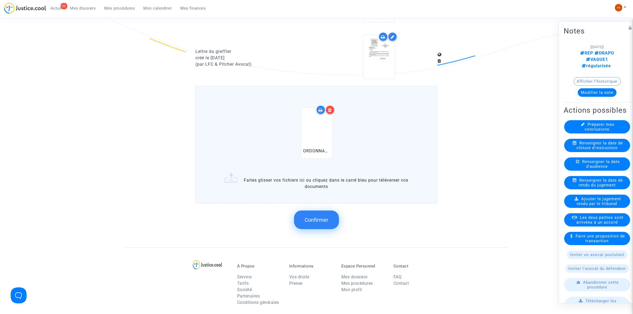
click at [329, 216] on button "Confirmer" at bounding box center [316, 220] width 45 height 19
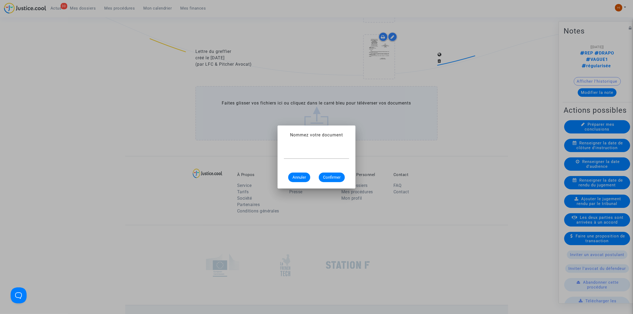
paste input "ORDONNANCE DE CLOTURE D'INSTRUCTION"
type input "ORDONNANCE DE CLOTURE D'INSTRUCTION"
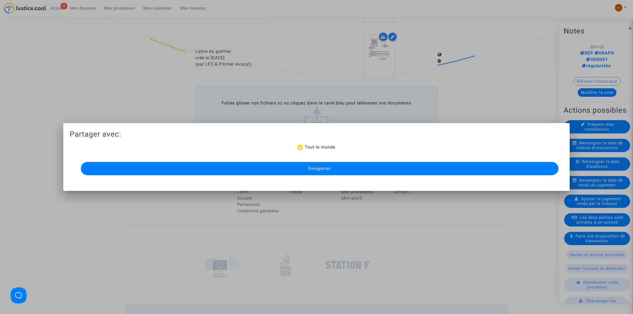
drag, startPoint x: 231, startPoint y: 170, endPoint x: 149, endPoint y: 43, distance: 151.3
click at [231, 169] on button "Enregistrer" at bounding box center [320, 168] width 478 height 13
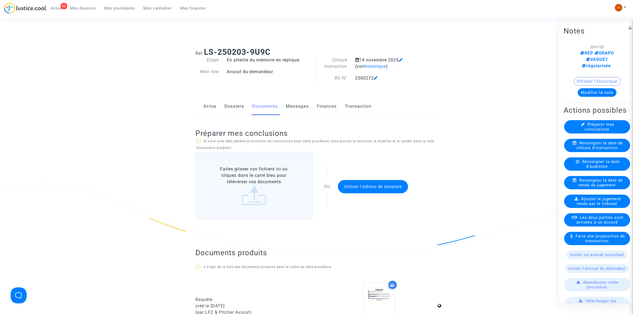
scroll to position [532, 0]
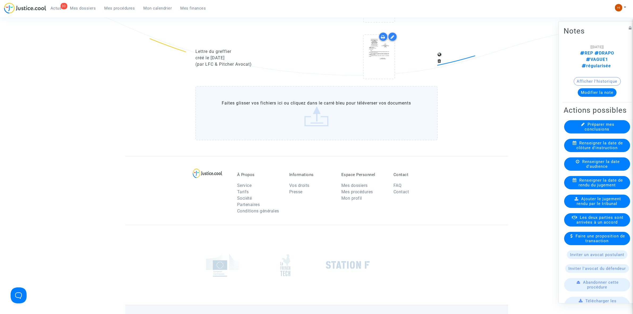
click at [118, 7] on span "Mes procédures" at bounding box center [120, 8] width 31 height 5
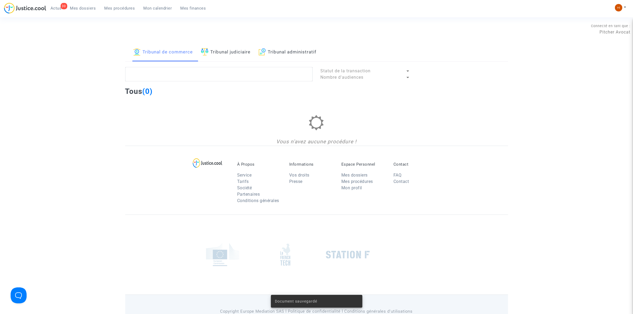
click at [296, 49] on link "Tribunal administratif" at bounding box center [288, 52] width 58 height 18
click at [292, 77] on textarea at bounding box center [218, 74] width 187 height 14
paste textarea "2500270 - Monsieur [PERSON_NAME]"
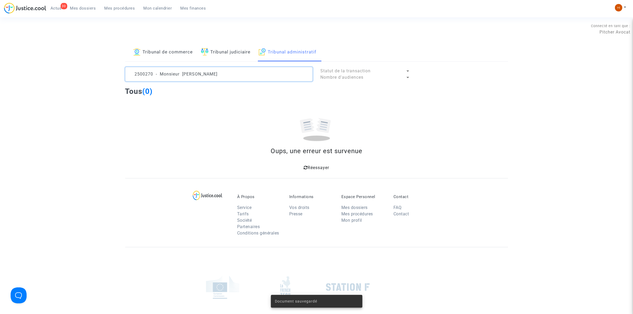
drag, startPoint x: 181, startPoint y: 74, endPoint x: -298, endPoint y: 68, distance: 479.3
click at [0, 68] on html "30 Actus Mes dossiers Mes procédures Mon calendrier Mes finances Mon profil Cha…" at bounding box center [316, 188] width 633 height 376
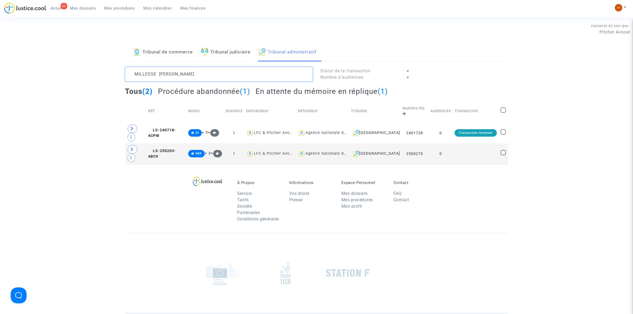
type textarea "MILLESSE [PERSON_NAME]"
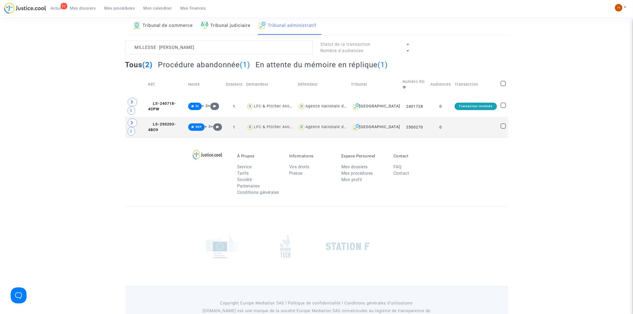
scroll to position [27, 0]
drag, startPoint x: 485, startPoint y: 109, endPoint x: 534, endPoint y: 92, distance: 52.1
click at [485, 116] on td at bounding box center [476, 126] width 46 height 21
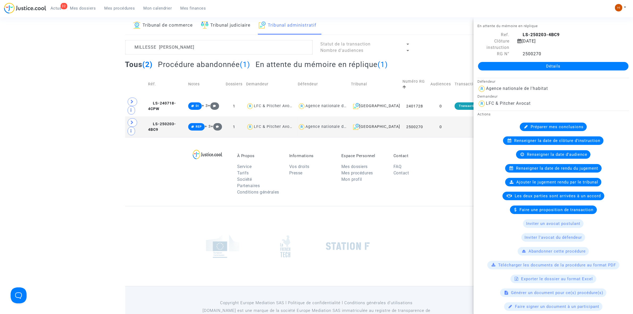
click at [592, 70] on link "Détails" at bounding box center [553, 66] width 151 height 9
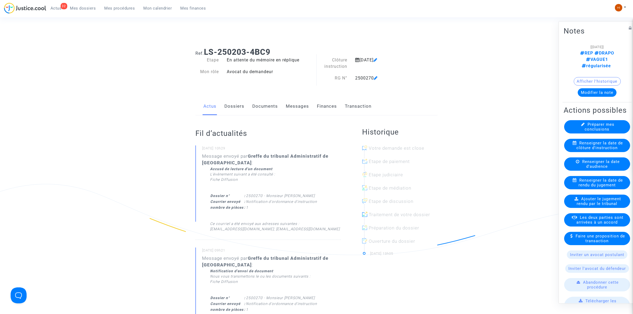
drag, startPoint x: 613, startPoint y: 189, endPoint x: 613, endPoint y: 152, distance: 37.0
click at [613, 152] on available-action-list "Préparer mes conclusions Renseigner la date de clôture d'instruction Renseigner…" at bounding box center [597, 264] width 67 height 288
click at [612, 149] on span "Renseigner la date de clôture d'instruction" at bounding box center [600, 145] width 47 height 10
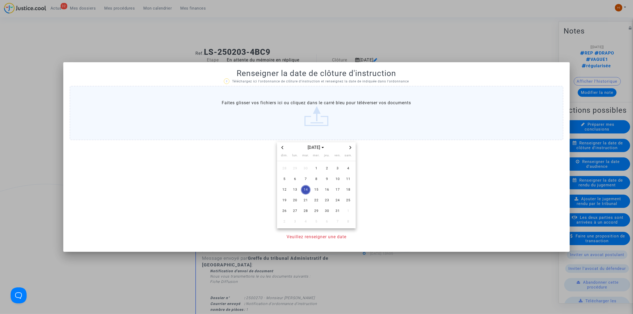
drag, startPoint x: 350, startPoint y: 147, endPoint x: 352, endPoint y: 156, distance: 9.0
click at [350, 148] on icon "Next month" at bounding box center [350, 147] width 3 height 3
click at [337, 190] on span "14" at bounding box center [338, 190] width 10 height 10
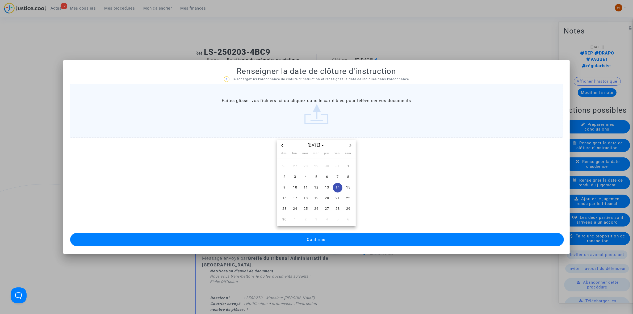
click at [335, 240] on button "Confirmer" at bounding box center [317, 239] width 494 height 13
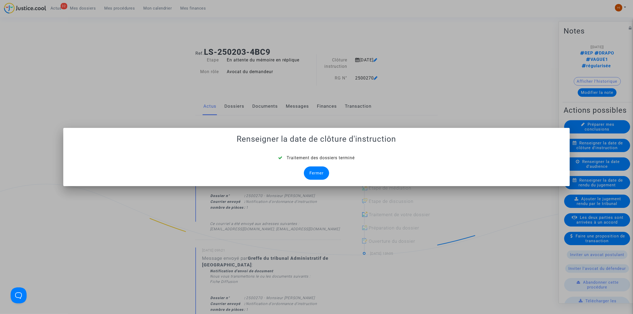
drag, startPoint x: 323, startPoint y: 174, endPoint x: 272, endPoint y: 106, distance: 84.5
click at [322, 173] on div "Fermer" at bounding box center [316, 172] width 25 height 13
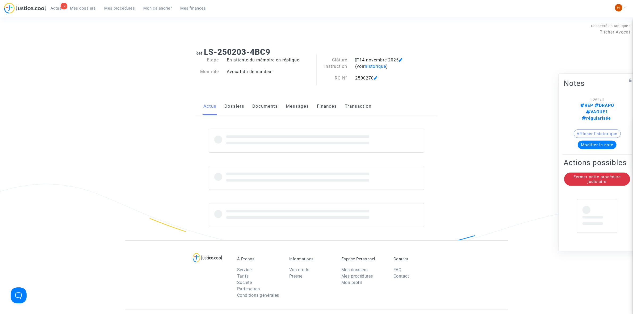
click at [272, 106] on link "Documents" at bounding box center [265, 107] width 26 height 18
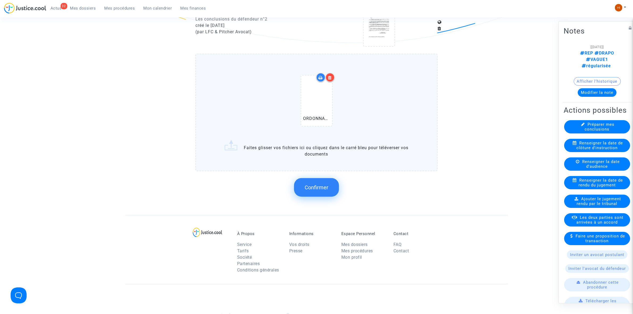
scroll to position [565, 0]
click at [318, 186] on button "Confirmer" at bounding box center [316, 186] width 45 height 19
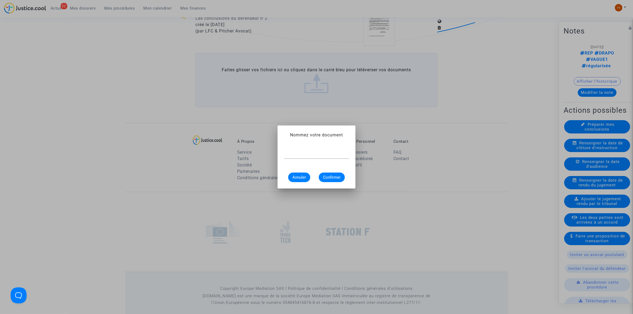
scroll to position [0, 0]
paste input "ORDONNANCE DE CLOTURE D'INSTRUCTION"
type input "ORDONNANCE DE CLOTURE D'INSTRUCTION"
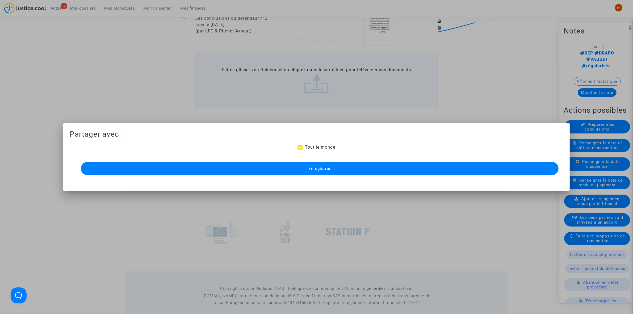
click at [328, 170] on span "Enregistrer" at bounding box center [319, 168] width 22 height 5
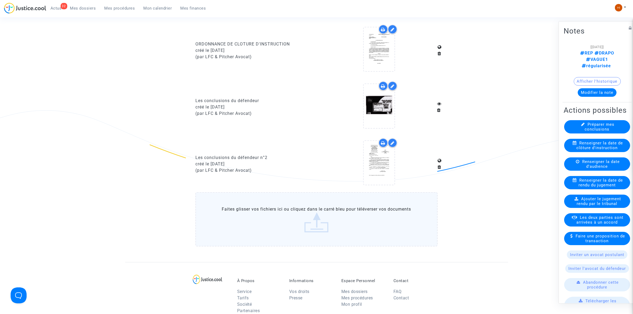
scroll to position [399, 0]
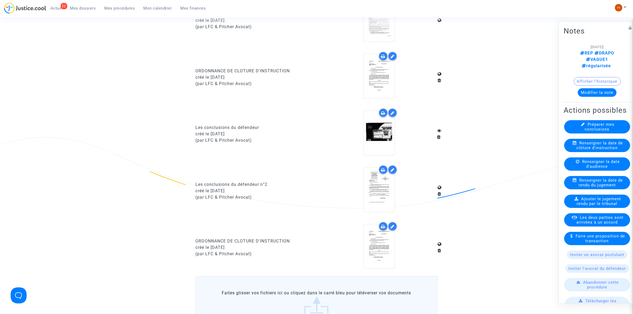
drag, startPoint x: 116, startPoint y: 7, endPoint x: 123, endPoint y: 9, distance: 7.1
click at [116, 7] on span "Mes procédures" at bounding box center [120, 8] width 31 height 5
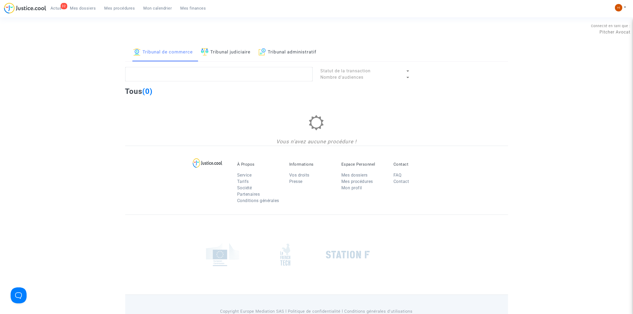
click at [298, 52] on link "Tribunal administratif" at bounding box center [288, 52] width 58 height 18
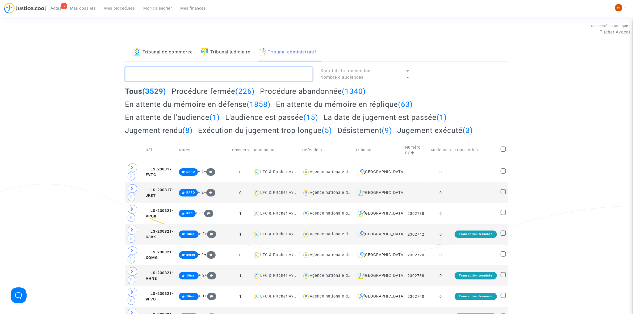
click at [239, 76] on textarea at bounding box center [218, 74] width 187 height 14
paste textarea "2500274 - Monsieur [PERSON_NAME]"
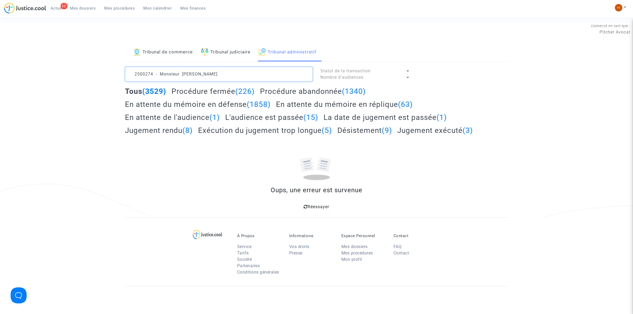
drag, startPoint x: 182, startPoint y: 72, endPoint x: -142, endPoint y: 50, distance: 324.4
click at [0, 50] on html "32 Actus Mes dossiers Mes procédures Mon calendrier Mes finances Mon profil Cha…" at bounding box center [316, 207] width 633 height 415
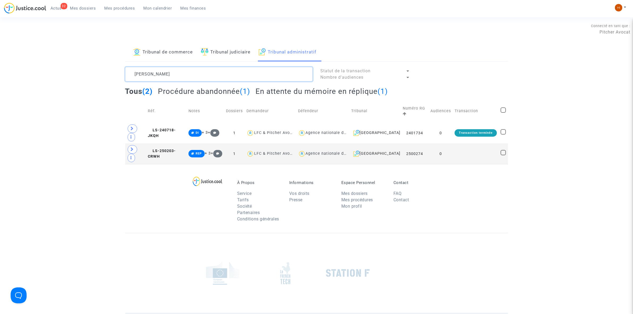
type textarea "[PERSON_NAME]"
drag, startPoint x: 451, startPoint y: 141, endPoint x: 531, endPoint y: 108, distance: 86.9
click at [451, 143] on td "0" at bounding box center [441, 153] width 24 height 21
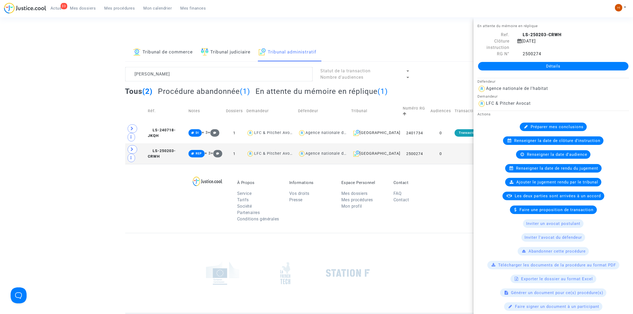
click at [552, 63] on link "Détails" at bounding box center [553, 66] width 151 height 9
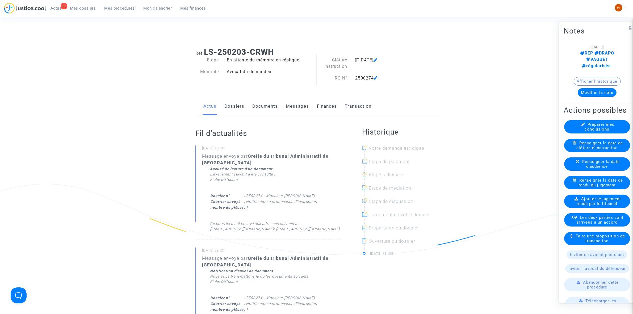
click at [596, 149] on span "Renseigner la date de clôture d'instruction" at bounding box center [600, 145] width 47 height 10
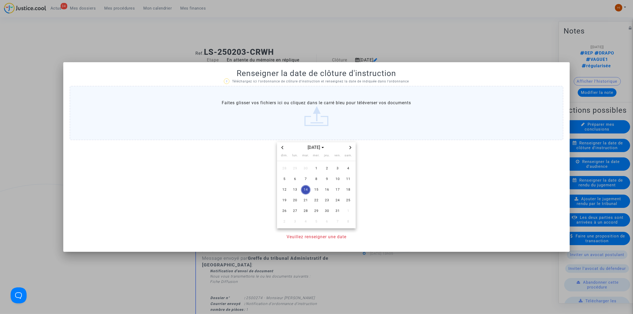
drag, startPoint x: 351, startPoint y: 145, endPoint x: 353, endPoint y: 160, distance: 15.0
click at [350, 146] on span "Next month" at bounding box center [350, 147] width 6 height 6
click at [338, 188] on span "14" at bounding box center [338, 190] width 10 height 10
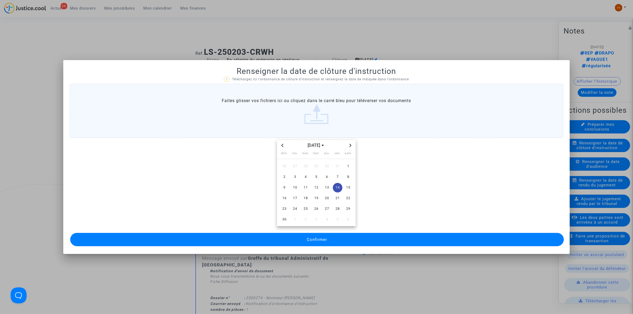
click at [329, 229] on ng-component "? Téléchargez ici l'ordonnance de clôture d'instruction et renseignez la date d…" at bounding box center [317, 161] width 494 height 171
click at [329, 233] on button "Confirmer" at bounding box center [317, 239] width 494 height 13
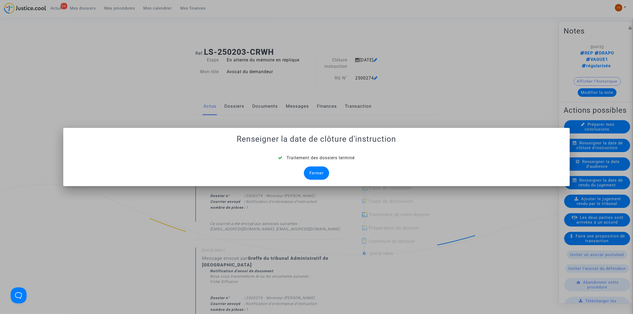
drag, startPoint x: 318, startPoint y: 174, endPoint x: 274, endPoint y: 139, distance: 56.6
click at [318, 174] on div "Fermer" at bounding box center [316, 172] width 25 height 13
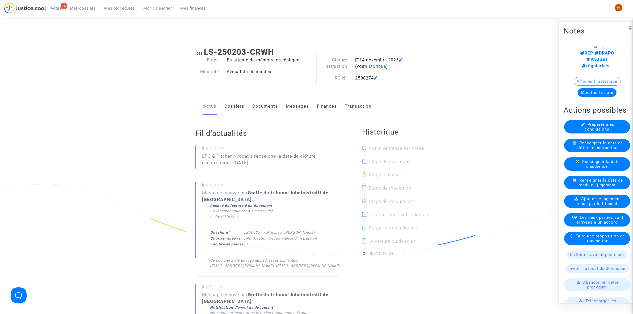
click at [276, 109] on link "Documents" at bounding box center [265, 107] width 26 height 18
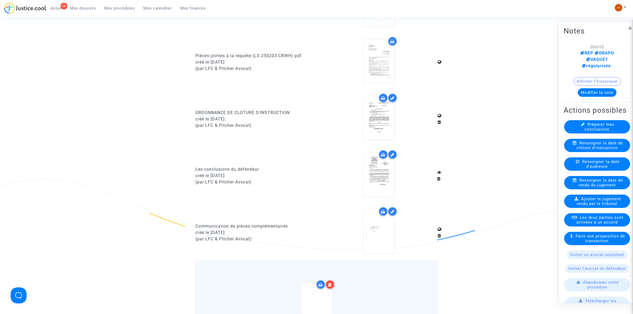
scroll to position [532, 0]
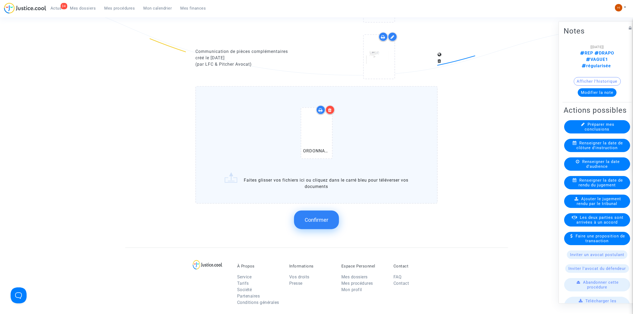
click at [327, 217] on span "Confirmer" at bounding box center [317, 220] width 24 height 6
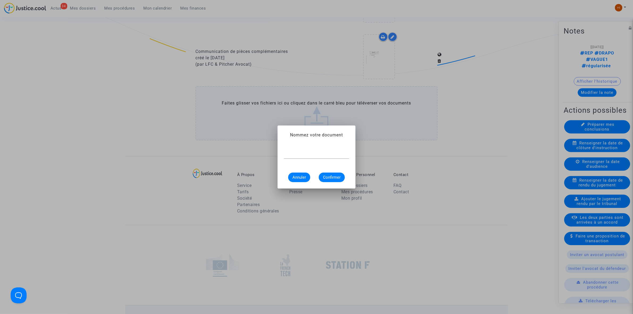
click at [343, 160] on div at bounding box center [316, 155] width 65 height 17
click at [341, 156] on input "text" at bounding box center [316, 154] width 65 height 5
paste input "ORDONNANCE DE CLOTURE D'INSTRUCTION"
type input "ORDONNANCE DE CLOTURE D'INSTRUCTION"
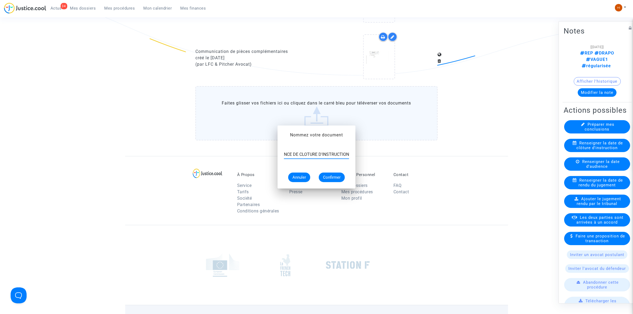
scroll to position [532, 0]
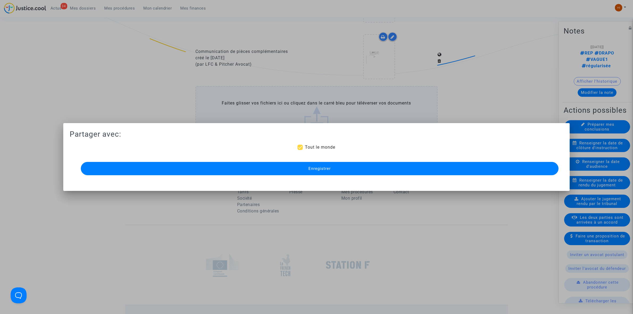
click at [347, 162] on button "Enregistrer" at bounding box center [320, 168] width 478 height 13
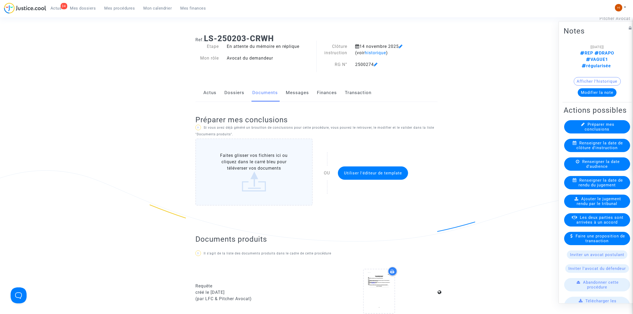
scroll to position [0, 0]
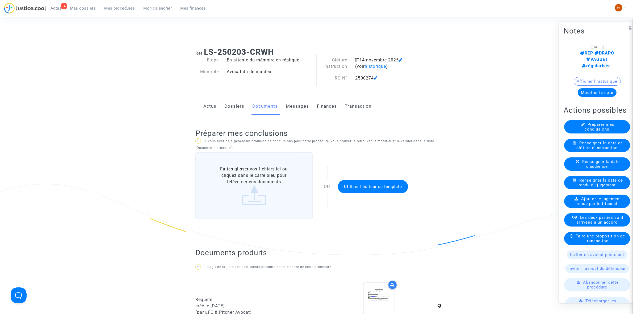
click at [124, 10] on span "Mes procédures" at bounding box center [120, 8] width 31 height 5
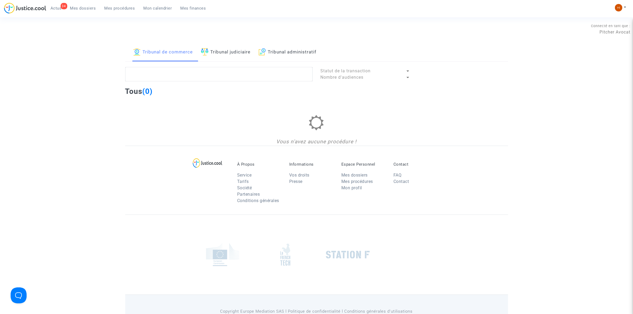
click at [316, 55] on link "Tribunal administratif" at bounding box center [288, 52] width 58 height 18
click at [290, 76] on textarea at bounding box center [218, 74] width 187 height 14
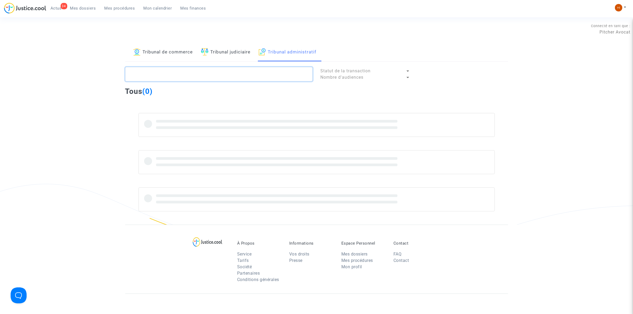
paste textarea "2500266 - Monsieur [PERSON_NAME]"
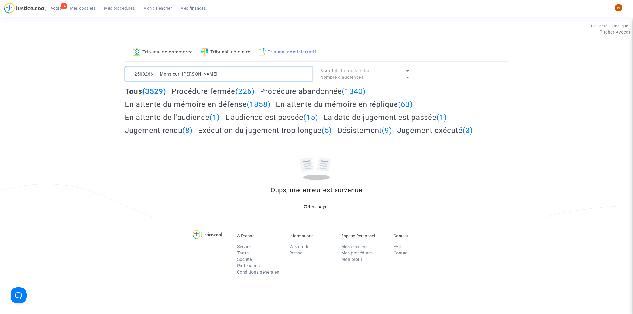
drag, startPoint x: 193, startPoint y: 75, endPoint x: -98, endPoint y: 56, distance: 291.8
click at [0, 56] on html "34 Actus Mes dossiers Mes procédures Mon calendrier Mes finances Mon profil Cha…" at bounding box center [316, 207] width 633 height 415
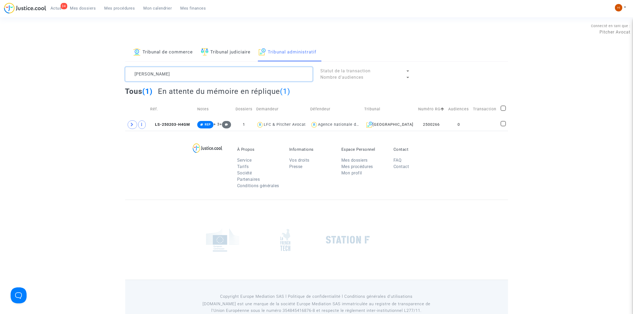
type textarea "[PERSON_NAME]"
click at [458, 128] on td "0" at bounding box center [459, 125] width 25 height 12
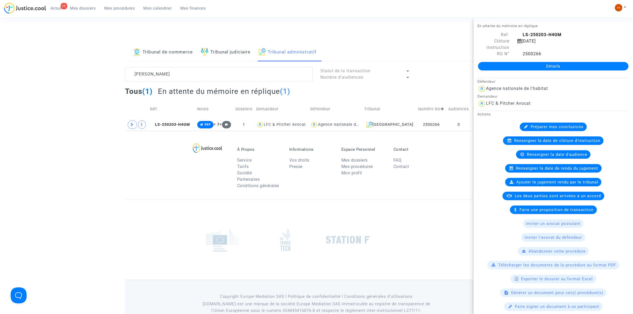
click at [510, 64] on link "Détails" at bounding box center [553, 66] width 151 height 9
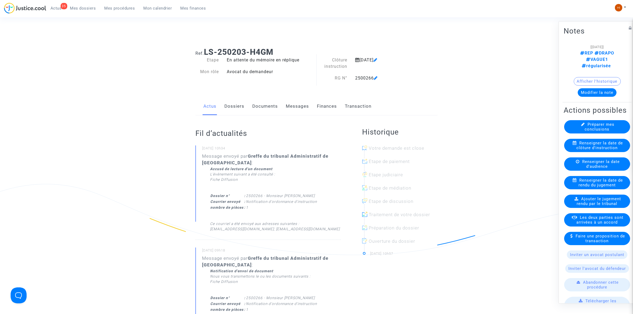
click at [236, 107] on link "Dossiers" at bounding box center [234, 107] width 20 height 18
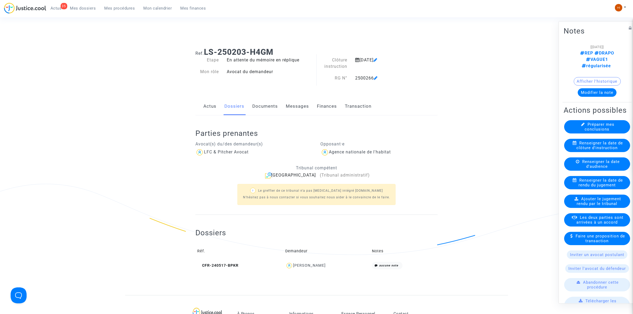
click at [596, 150] on span "Renseigner la date de clôture d'instruction" at bounding box center [600, 145] width 47 height 10
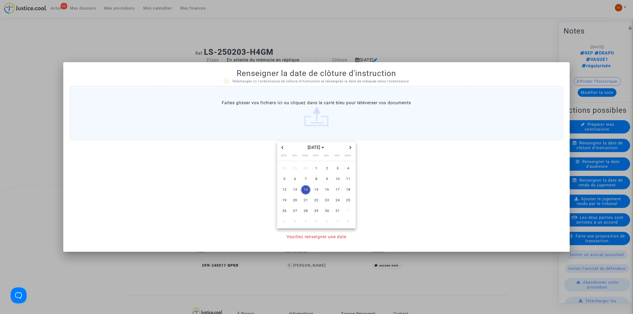
click at [352, 145] on span "Next month" at bounding box center [350, 147] width 6 height 6
drag, startPoint x: 340, startPoint y: 192, endPoint x: 152, endPoint y: 216, distance: 189.8
click at [340, 193] on span "14" at bounding box center [338, 190] width 10 height 10
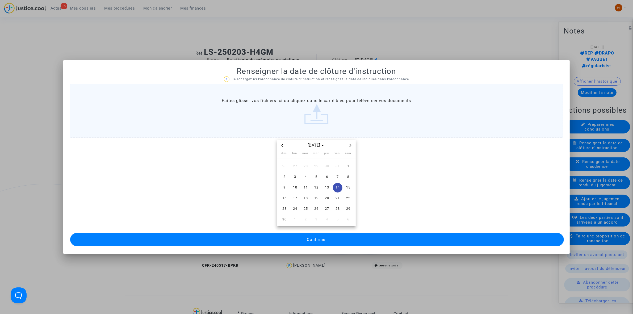
click at [354, 243] on button "Confirmer" at bounding box center [317, 239] width 494 height 13
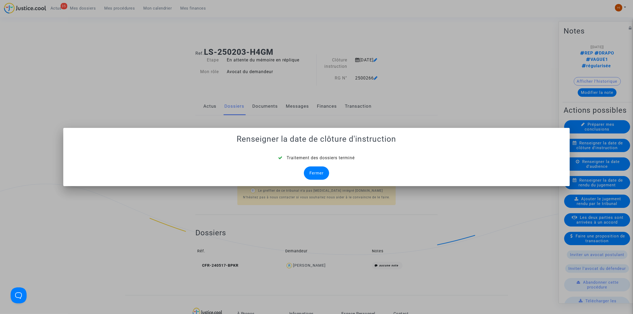
drag, startPoint x: 315, startPoint y: 174, endPoint x: 280, endPoint y: 126, distance: 60.5
click at [315, 175] on div "Fermer" at bounding box center [316, 172] width 25 height 13
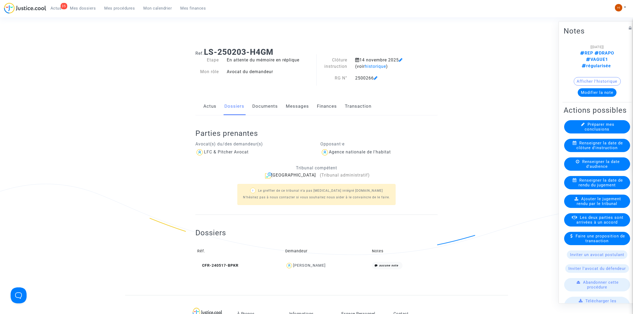
drag, startPoint x: 269, startPoint y: 107, endPoint x: 30, endPoint y: 176, distance: 248.4
click at [268, 107] on link "Documents" at bounding box center [265, 107] width 26 height 18
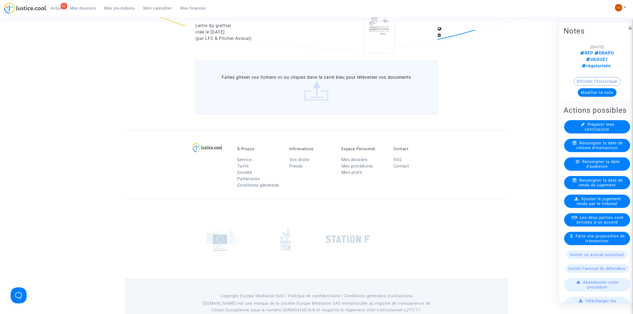
scroll to position [565, 0]
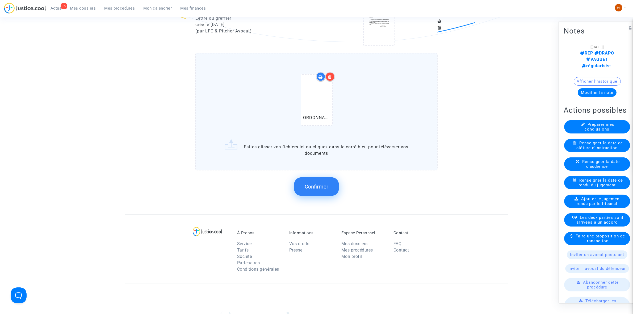
drag, startPoint x: 323, startPoint y: 178, endPoint x: 319, endPoint y: 179, distance: 3.5
click at [323, 178] on button "Confirmer" at bounding box center [316, 186] width 45 height 19
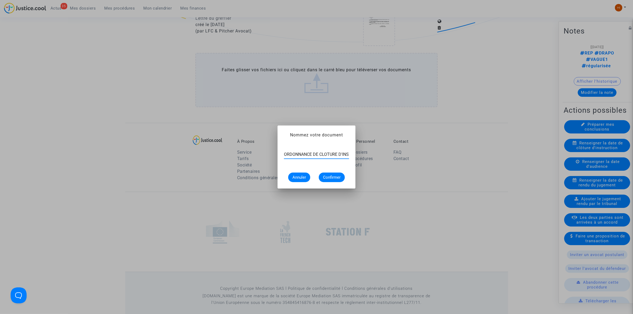
scroll to position [0, 20]
type input "ORDONNANCE DE CLOTURE D'INSTRUCTION"
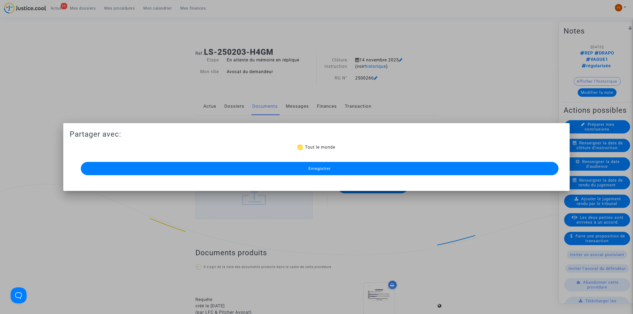
scroll to position [565, 0]
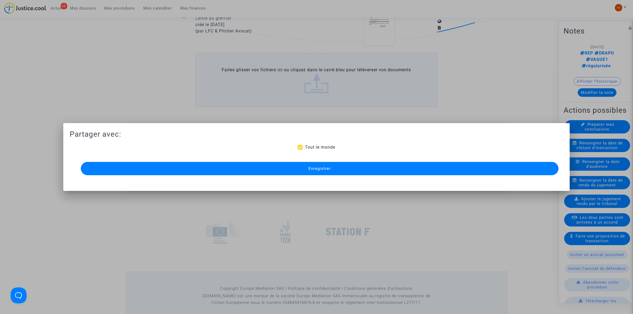
click at [354, 168] on button "Enregistrer" at bounding box center [320, 168] width 478 height 13
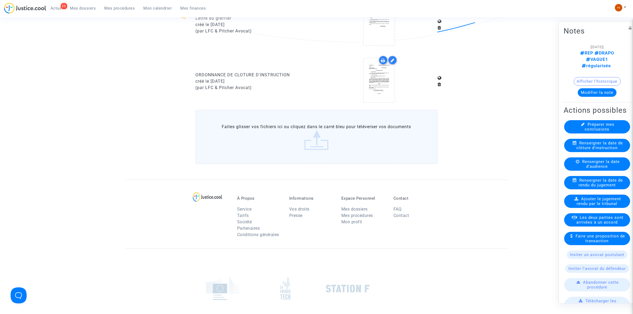
drag, startPoint x: 113, startPoint y: 7, endPoint x: 178, endPoint y: 24, distance: 66.4
click at [113, 7] on span "Mes procédures" at bounding box center [120, 8] width 31 height 5
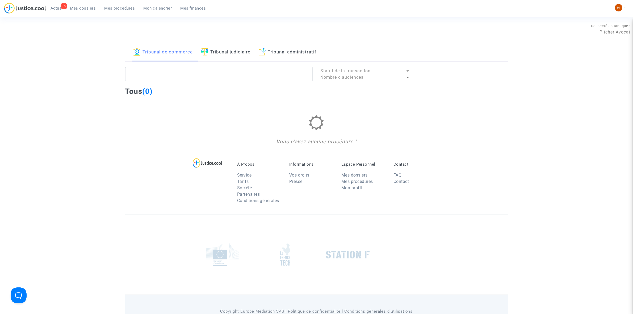
click at [266, 52] on img at bounding box center [262, 51] width 7 height 7
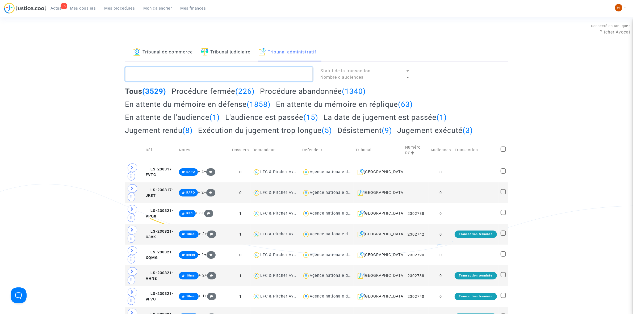
click at [244, 73] on textarea at bounding box center [218, 74] width 187 height 14
paste textarea "2500267 - Monsieur [PERSON_NAME]"
click at [240, 94] on span "(226)" at bounding box center [244, 91] width 19 height 9
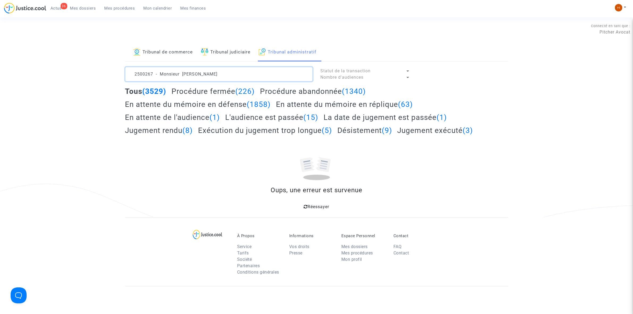
drag, startPoint x: 181, startPoint y: 74, endPoint x: 1, endPoint y: 57, distance: 181.3
click at [50, 63] on div "Tribunal de commerce Tribunal judiciaire Tribunal administratif 2500267 - Monsi…" at bounding box center [316, 130] width 633 height 174
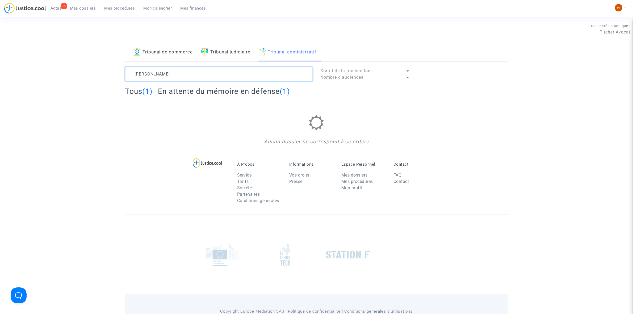
drag, startPoint x: 193, startPoint y: 70, endPoint x: -6, endPoint y: 70, distance: 199.2
click at [0, 70] on html "36 Actus Mes dossiers Mes procédures Mon calendrier Mes finances Mon profil Cha…" at bounding box center [316, 171] width 633 height 343
click at [191, 71] on textarea at bounding box center [218, 74] width 187 height 14
click at [197, 73] on textarea at bounding box center [218, 74] width 187 height 14
click at [226, 78] on textarea at bounding box center [218, 74] width 187 height 14
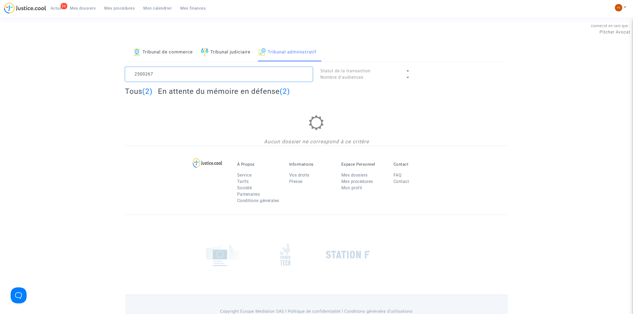
click at [226, 78] on textarea at bounding box center [218, 74] width 187 height 14
paste textarea "[PERSON_NAME]"
type textarea "[PERSON_NAME]"
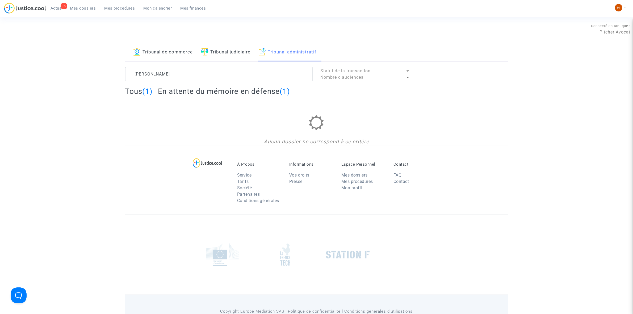
drag, startPoint x: 130, startPoint y: 11, endPoint x: 157, endPoint y: 11, distance: 27.4
click at [130, 10] on link "Mes procédures" at bounding box center [119, 8] width 39 height 8
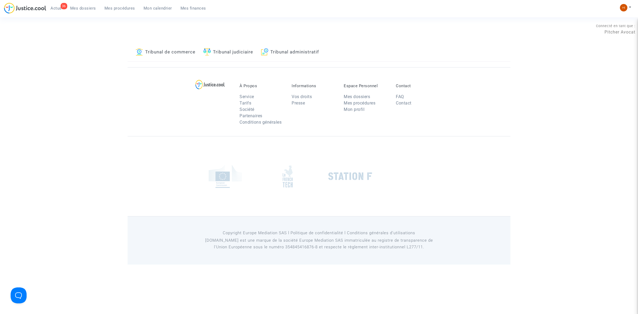
click at [300, 47] on link "Tribunal administratif" at bounding box center [290, 52] width 58 height 18
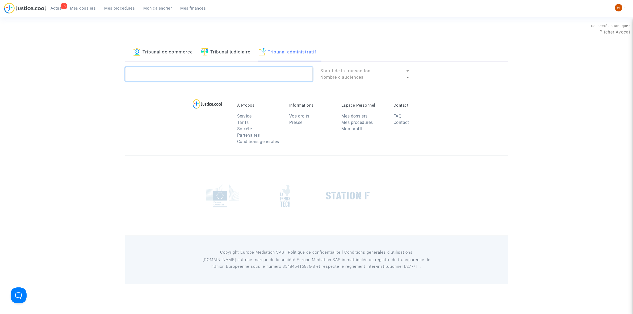
drag, startPoint x: 272, startPoint y: 76, endPoint x: 214, endPoint y: 84, distance: 59.0
click at [272, 76] on textarea at bounding box center [218, 74] width 187 height 14
paste textarea "2500265 - Monsieur [PERSON_NAME]"
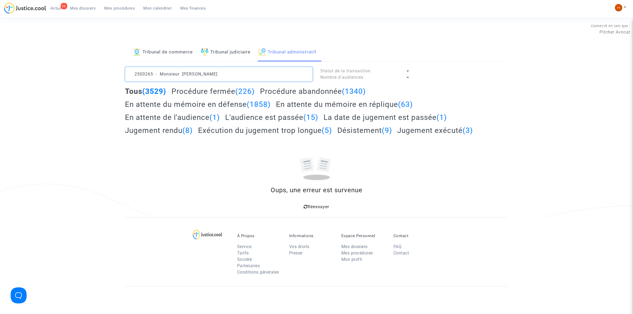
drag, startPoint x: 173, startPoint y: 77, endPoint x: 136, endPoint y: 75, distance: 36.5
click at [151, 77] on textarea at bounding box center [218, 74] width 187 height 14
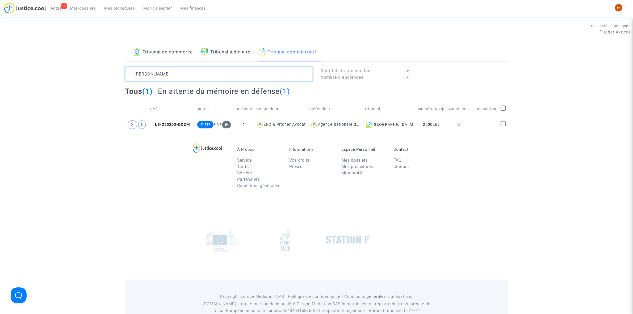
type textarea "[PERSON_NAME]"
click at [447, 126] on td "0" at bounding box center [459, 125] width 25 height 12
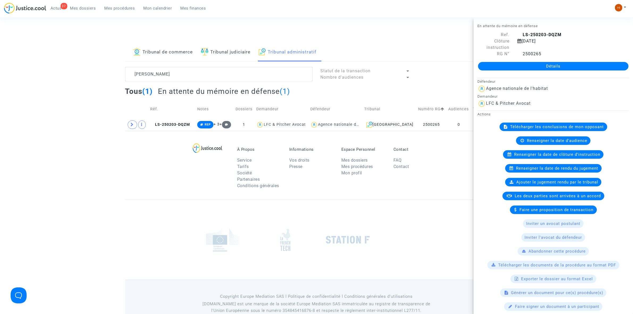
click at [561, 70] on link "Détails" at bounding box center [553, 66] width 151 height 9
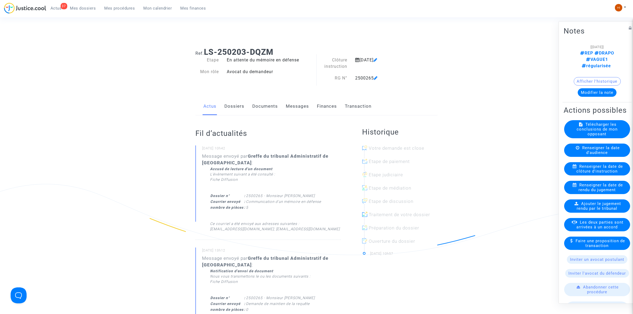
click at [233, 107] on link "Dossiers" at bounding box center [234, 107] width 20 height 18
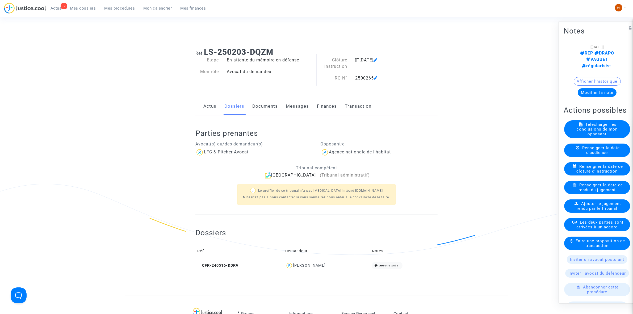
click at [270, 104] on link "Documents" at bounding box center [265, 107] width 26 height 18
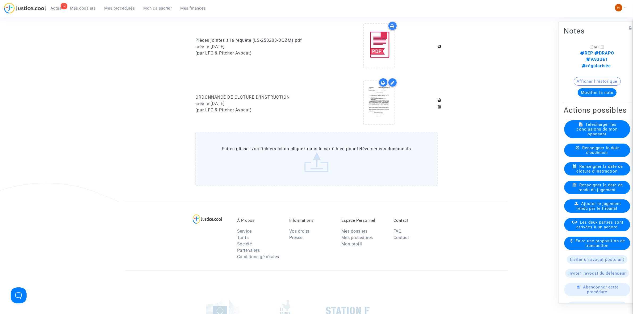
scroll to position [366, 0]
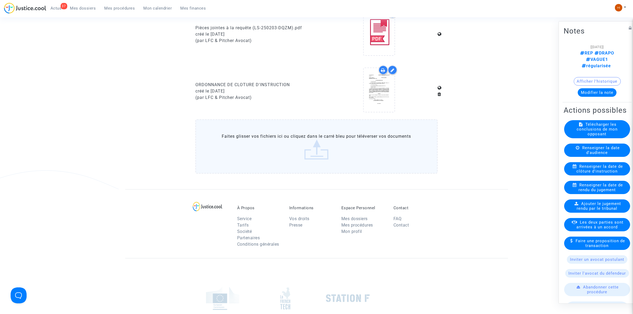
drag, startPoint x: 116, startPoint y: 6, endPoint x: 178, endPoint y: 31, distance: 66.9
click at [116, 6] on span "Mes procédures" at bounding box center [120, 8] width 31 height 5
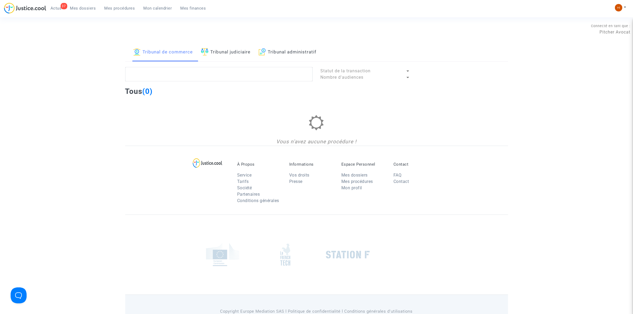
click at [291, 48] on link "Tribunal administratif" at bounding box center [288, 52] width 58 height 18
click at [268, 77] on textarea at bounding box center [218, 74] width 187 height 14
type textarea "t"
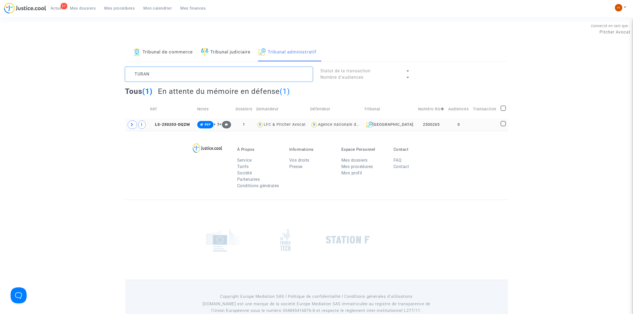
type textarea "TURAN"
click at [476, 127] on td at bounding box center [485, 125] width 28 height 12
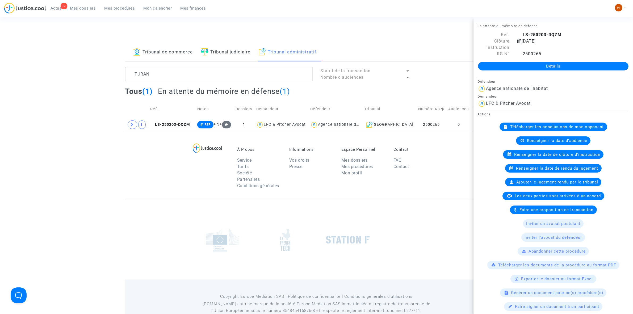
click at [525, 61] on div "Détails" at bounding box center [554, 66] width 160 height 18
drag, startPoint x: 178, startPoint y: 122, endPoint x: 425, endPoint y: 87, distance: 249.5
click at [178, 122] on td "LS-250203-DQZM" at bounding box center [171, 125] width 47 height 12
click at [513, 72] on div "Détails" at bounding box center [554, 66] width 160 height 18
click at [494, 68] on link "Détails" at bounding box center [553, 66] width 151 height 9
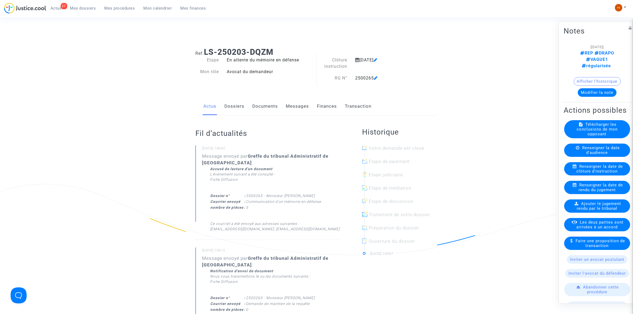
click at [265, 106] on link "Documents" at bounding box center [265, 107] width 26 height 18
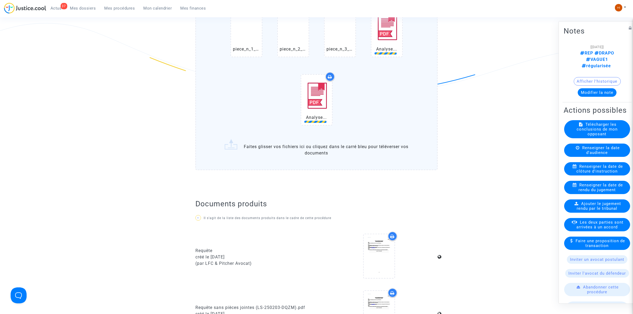
scroll to position [166, 0]
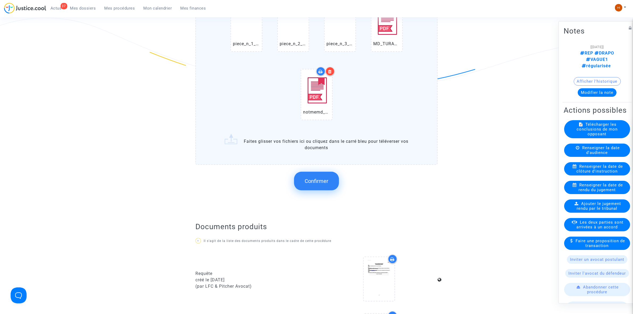
click at [320, 184] on button "Confirmer" at bounding box center [316, 181] width 45 height 19
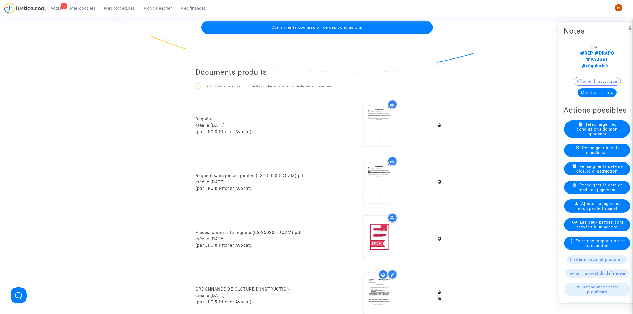
scroll to position [133, 0]
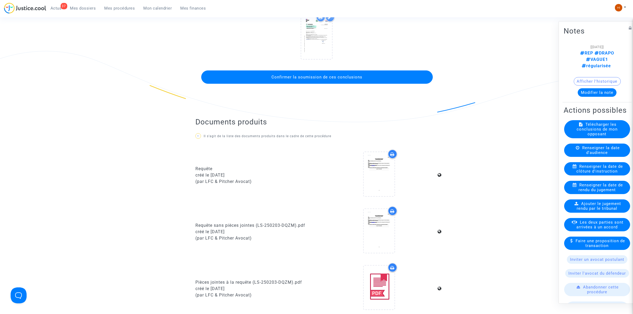
click at [328, 79] on span "Confirmer la soumission de ces conclusions" at bounding box center [317, 77] width 91 height 5
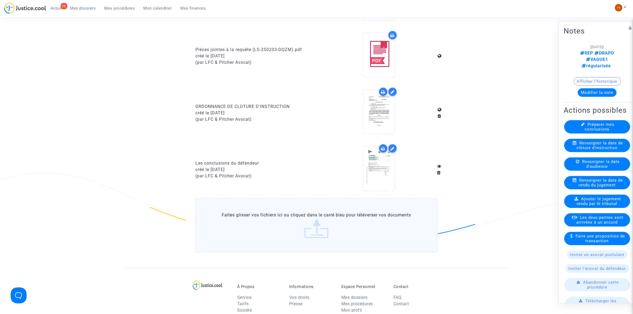
scroll to position [366, 0]
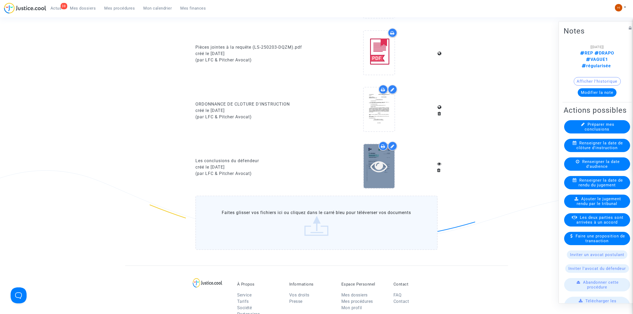
click at [366, 158] on div at bounding box center [379, 166] width 31 height 17
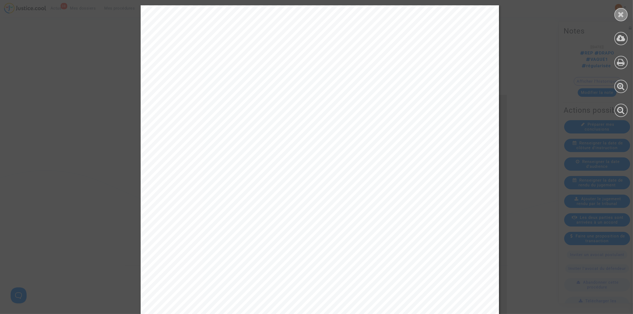
click at [625, 10] on div at bounding box center [621, 14] width 13 height 13
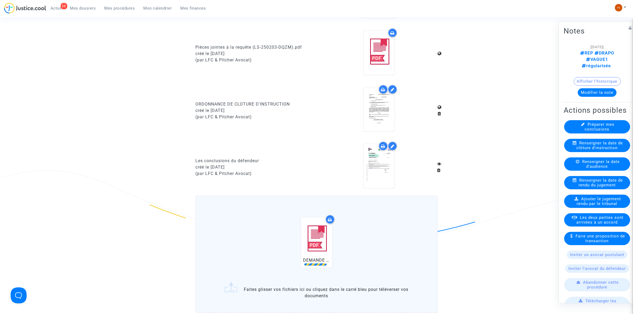
scroll to position [565, 0]
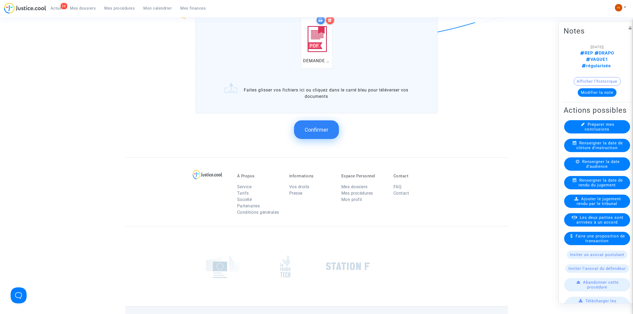
click at [310, 127] on span "Confirmer" at bounding box center [317, 130] width 24 height 6
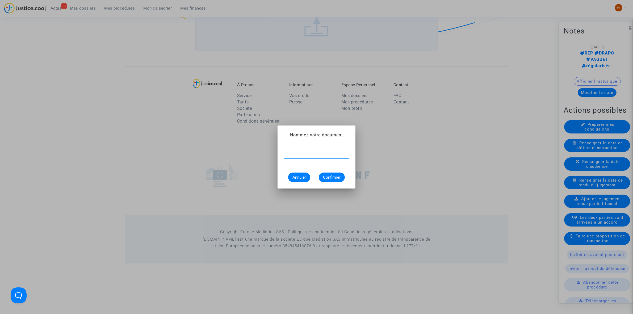
paste input "DEMANDE DE MAINTIEN DE LA REQUÊTE"
type input "DEMANDE DE MAINTIEN DE LA REQUÊTE"
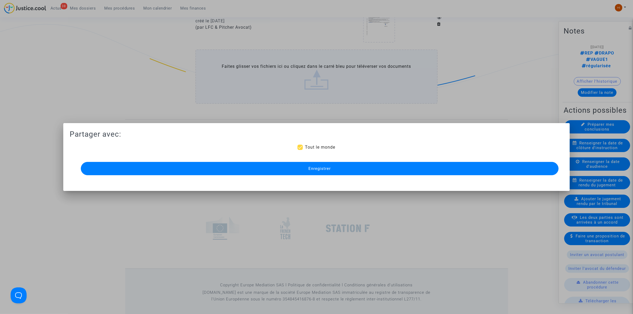
click at [332, 172] on button "Enregistrer" at bounding box center [320, 168] width 478 height 13
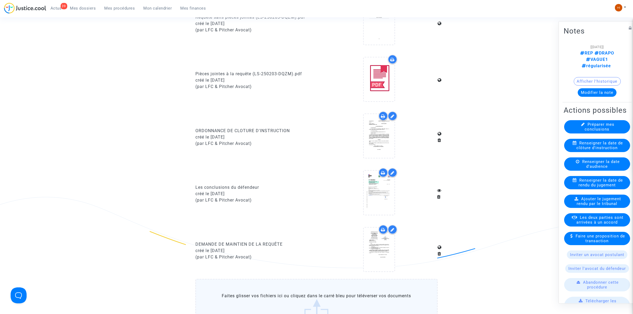
scroll to position [445, 0]
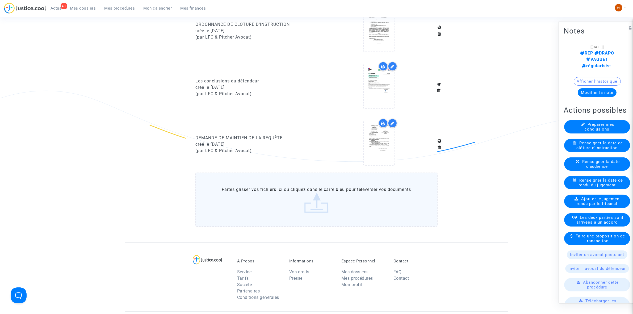
click at [118, 7] on span "Mes procédures" at bounding box center [120, 8] width 31 height 5
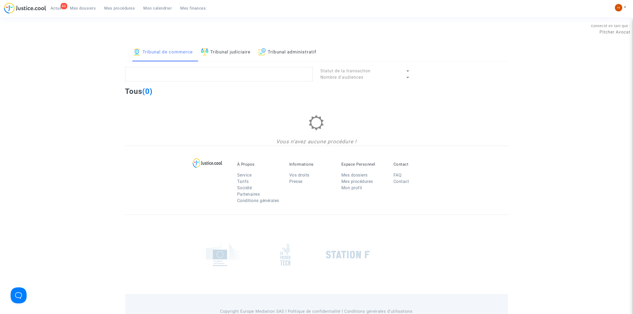
drag, startPoint x: 318, startPoint y: 51, endPoint x: 303, endPoint y: 59, distance: 16.9
click at [317, 51] on link "Tribunal administratif" at bounding box center [288, 52] width 58 height 18
paste textarea "2500268 - Monsieur [PERSON_NAME]"
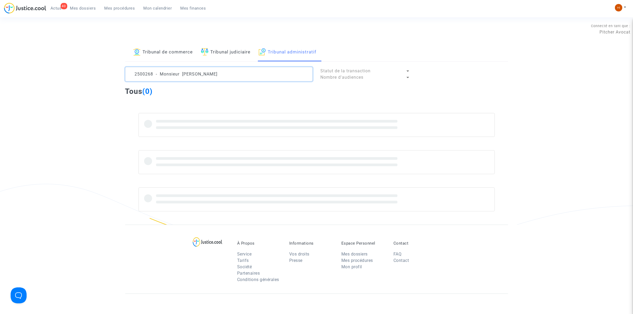
click at [274, 78] on textarea at bounding box center [218, 74] width 187 height 14
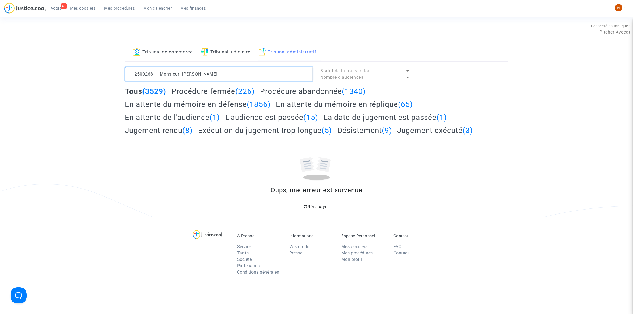
drag, startPoint x: 180, startPoint y: 73, endPoint x: -201, endPoint y: 10, distance: 386.3
click at [0, 10] on html "40 Actus Mes dossiers Mes procédures Mon calendrier Mes finances Mon profil Cha…" at bounding box center [316, 207] width 633 height 415
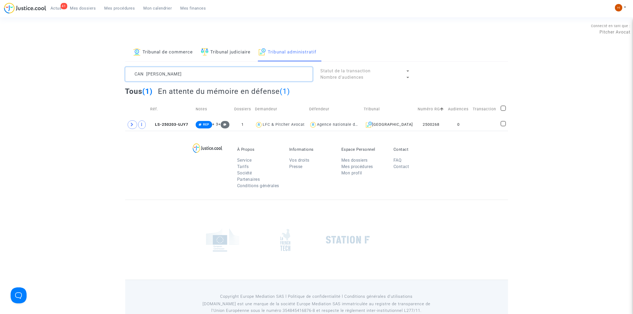
type textarea "CAN [PERSON_NAME]"
click at [469, 124] on td "0" at bounding box center [458, 125] width 25 height 12
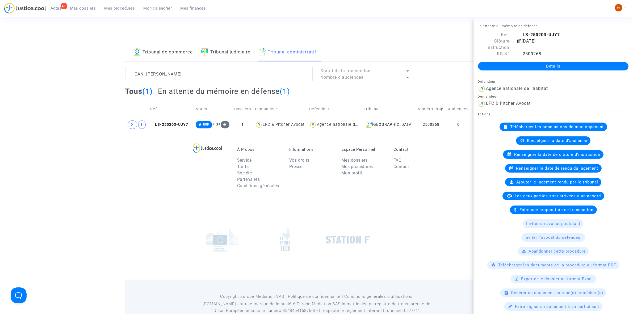
click at [537, 68] on link "Détails" at bounding box center [553, 66] width 151 height 9
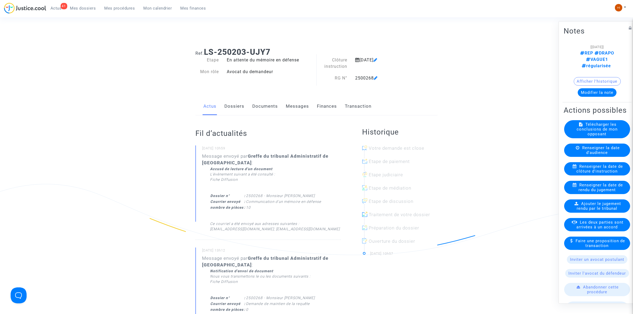
click at [272, 112] on link "Documents" at bounding box center [265, 107] width 26 height 18
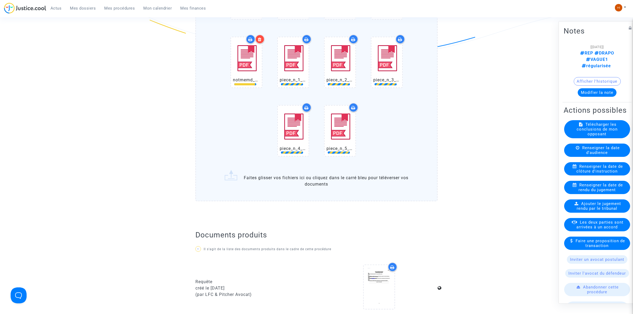
scroll to position [199, 0]
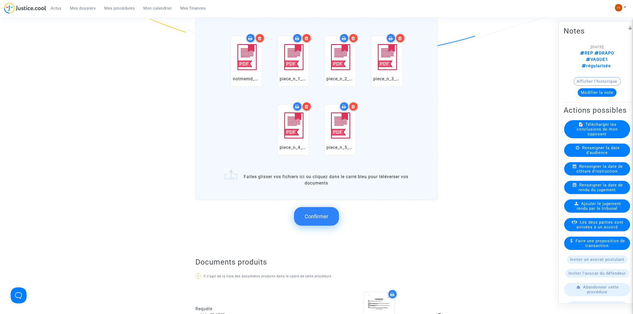
click at [320, 211] on button "Confirmer" at bounding box center [316, 216] width 45 height 19
click at [280, 207] on button "Traitement en cours..." at bounding box center [316, 216] width 73 height 19
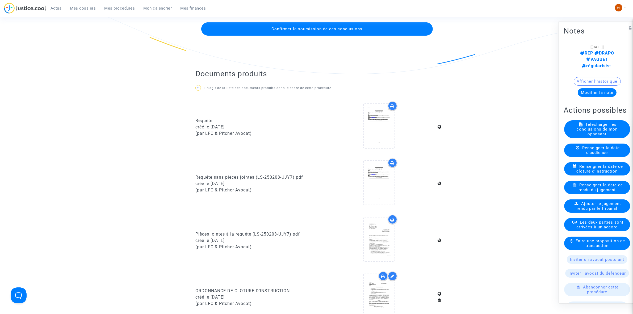
scroll to position [166, 0]
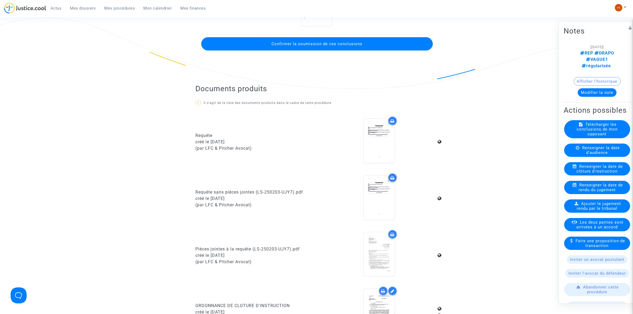
click at [323, 43] on span "Confirmer la soumission de ces conclusions" at bounding box center [317, 43] width 91 height 5
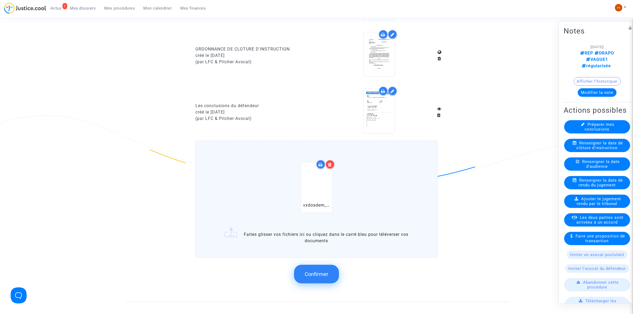
scroll to position [465, 0]
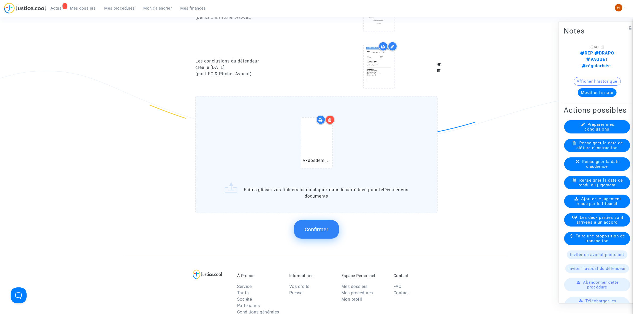
click at [322, 226] on span "Confirmer" at bounding box center [317, 229] width 24 height 6
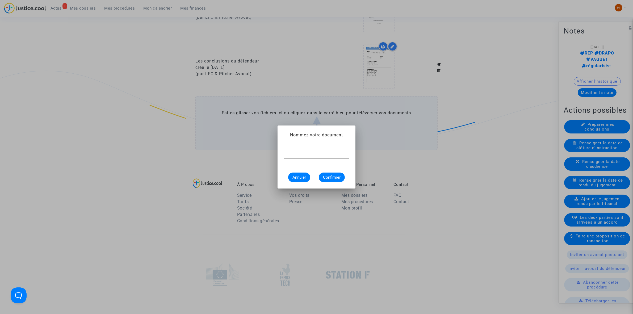
scroll to position [0, 0]
paste input "DEMANDE DE MAINTIEN DE LA REQUÊTE"
type input "DEMANDE DE MAINTIEN DE LA REQUÊTE"
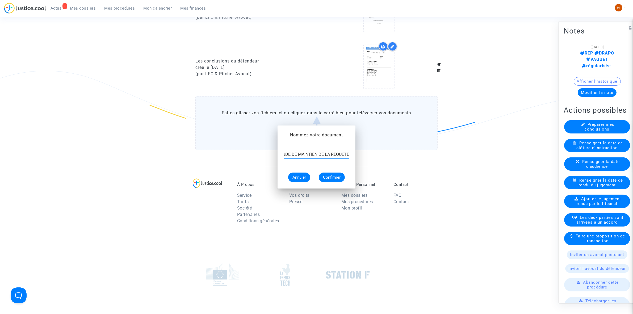
scroll to position [465, 0]
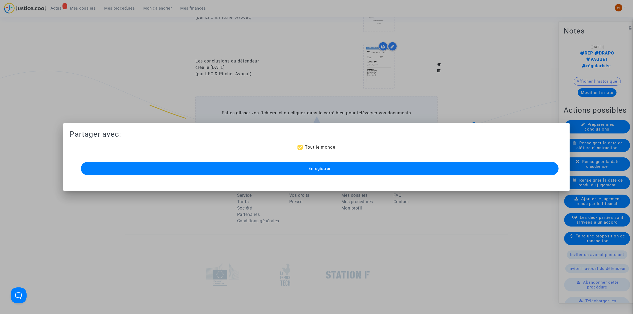
click at [342, 168] on button "Enregistrer" at bounding box center [320, 168] width 478 height 13
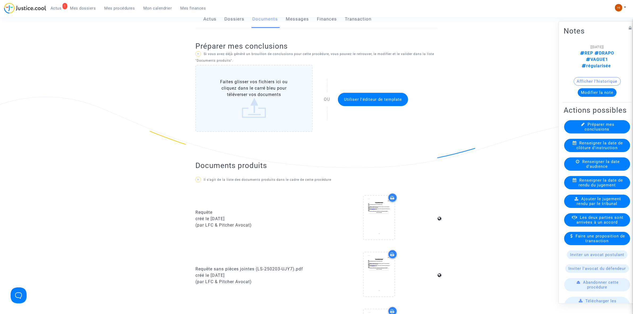
scroll to position [66, 0]
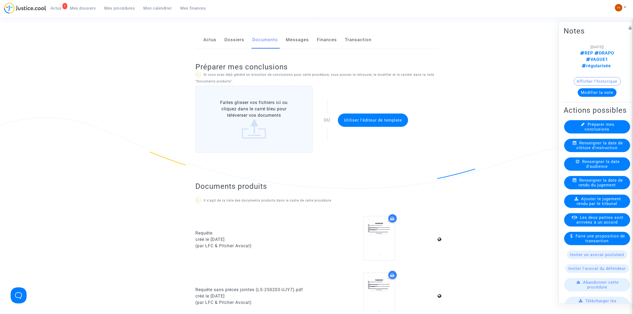
drag, startPoint x: 128, startPoint y: 7, endPoint x: 132, endPoint y: 7, distance: 4.3
click at [128, 7] on span "Mes procédures" at bounding box center [120, 8] width 31 height 5
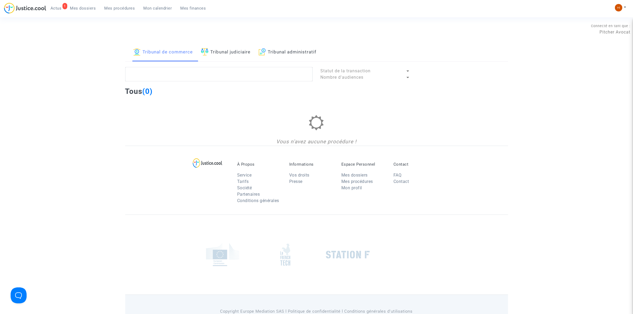
click at [317, 56] on link "Tribunal administratif" at bounding box center [288, 52] width 58 height 18
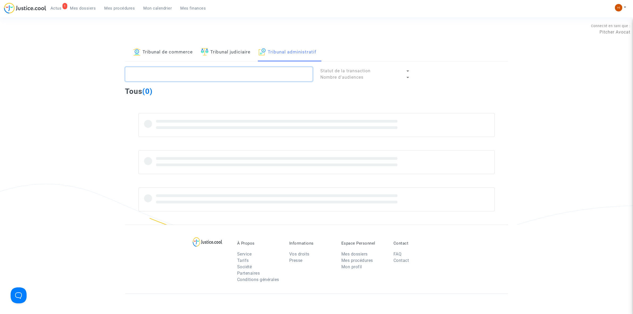
click at [285, 79] on textarea at bounding box center [218, 74] width 187 height 14
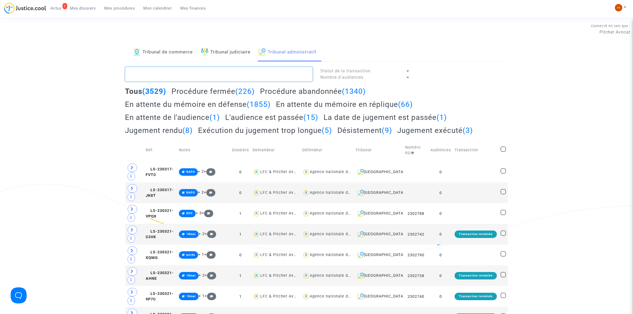
click at [277, 81] on textarea at bounding box center [218, 74] width 187 height 14
paste textarea "2500271 - Madame [PERSON_NAME]"
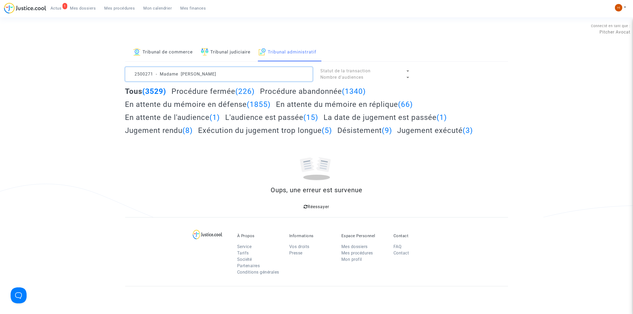
drag, startPoint x: 179, startPoint y: 75, endPoint x: -59, endPoint y: 55, distance: 238.1
click at [0, 55] on html "1 Actus Mes dossiers Mes procédures Mon calendrier Mes finances Mon profil Chan…" at bounding box center [316, 207] width 633 height 415
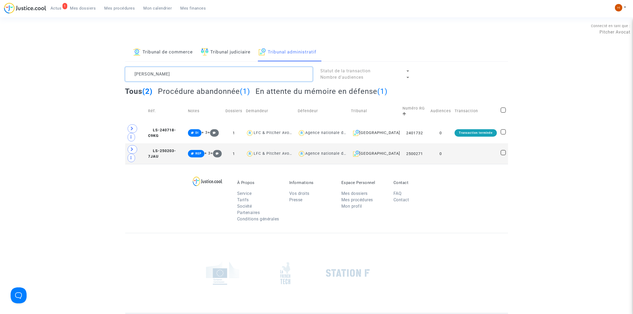
type textarea "[PERSON_NAME]"
click at [162, 149] on span "LS-250203-7JAU" at bounding box center [162, 154] width 28 height 10
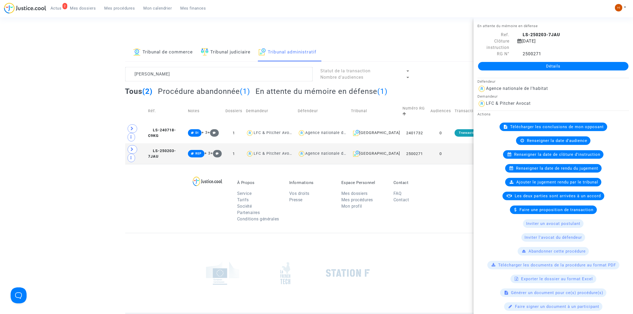
click at [570, 68] on link "Détails" at bounding box center [553, 66] width 151 height 9
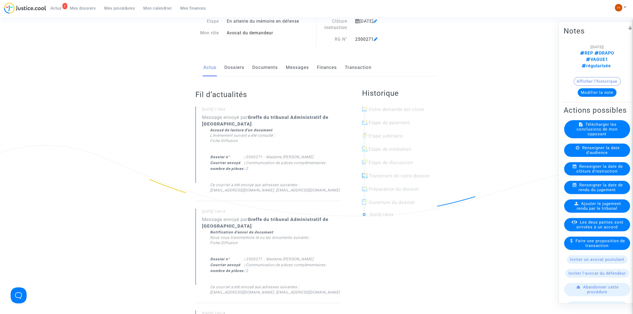
scroll to position [33, 0]
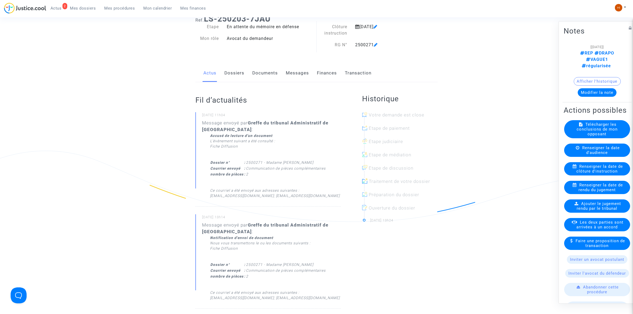
drag, startPoint x: 269, startPoint y: 77, endPoint x: 261, endPoint y: 89, distance: 13.8
click at [269, 77] on link "Documents" at bounding box center [265, 73] width 26 height 18
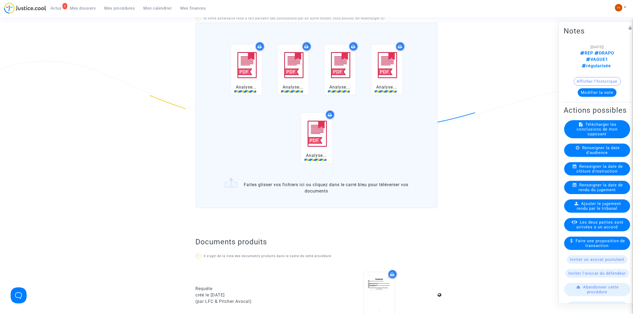
scroll to position [100, 0]
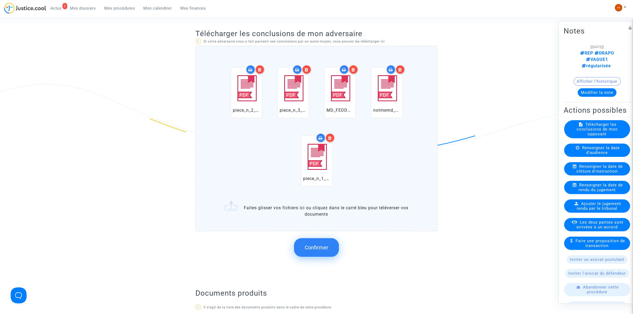
click at [319, 250] on button "Confirmer" at bounding box center [316, 247] width 45 height 19
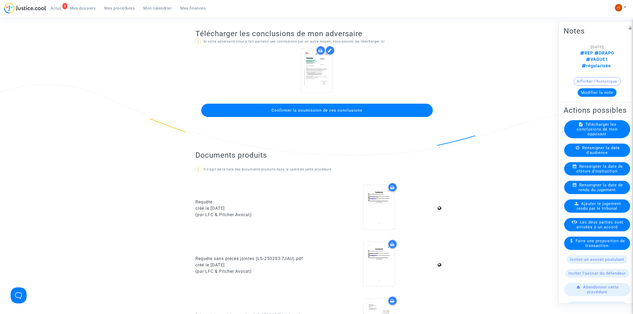
click at [358, 110] on span "Confirmer la soumission de ces conclusions" at bounding box center [317, 110] width 91 height 5
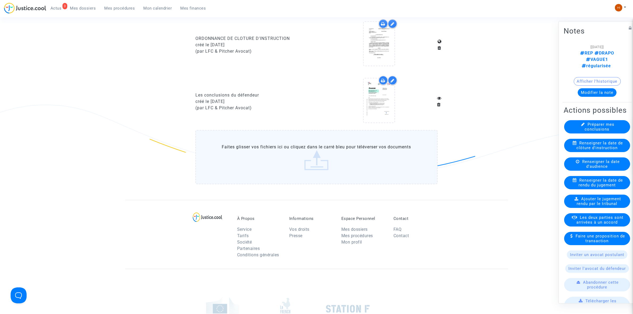
scroll to position [432, 0]
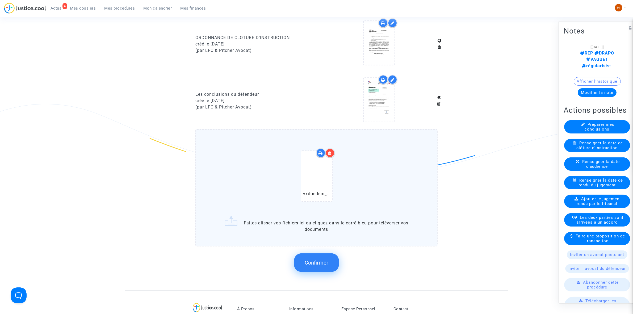
click at [327, 260] on span "Confirmer" at bounding box center [317, 263] width 24 height 6
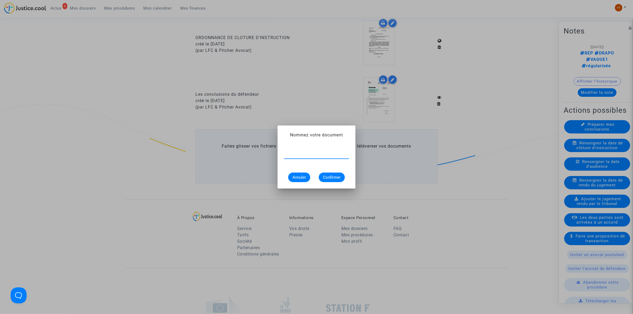
paste input "DEMANDE DE MAINTIEN DE LA REQUÊTE"
type input "DEMANDE DE MAINTIEN DE LA REQUÊTE"
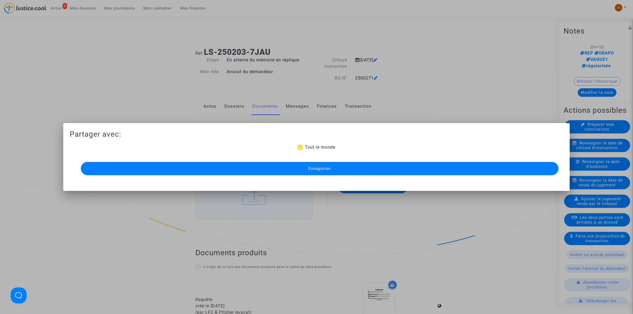
scroll to position [432, 0]
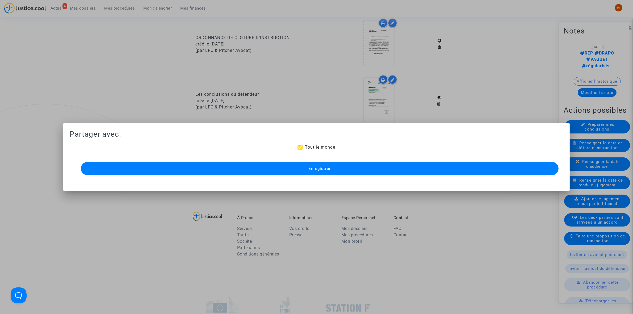
click at [400, 170] on button "Enregistrer" at bounding box center [320, 168] width 478 height 13
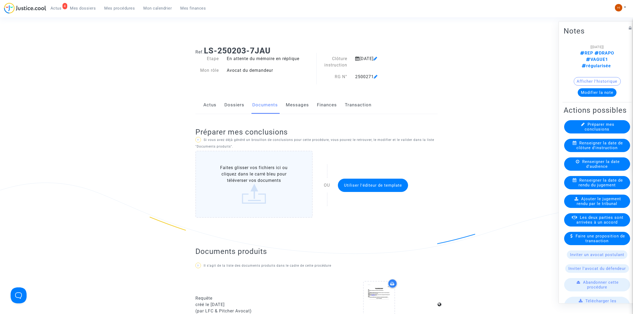
scroll to position [0, 0]
click at [225, 107] on link "Dossiers" at bounding box center [234, 107] width 20 height 18
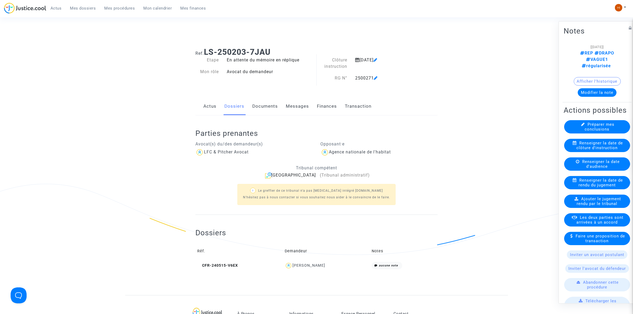
click at [268, 105] on link "Documents" at bounding box center [265, 107] width 26 height 18
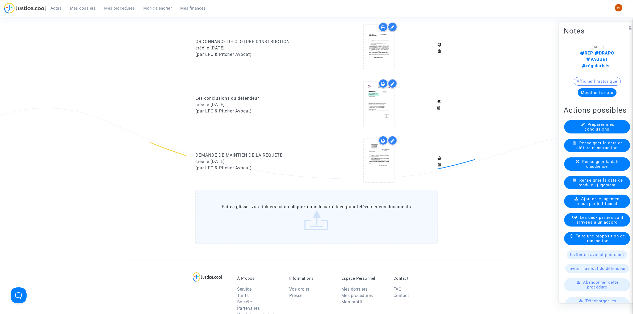
scroll to position [432, 0]
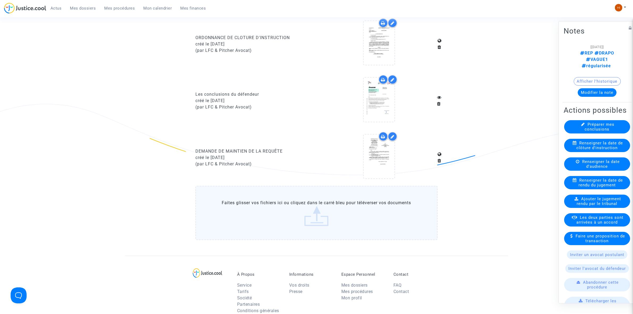
click at [122, 12] on div "Actus Mes dossiers Mes procédures Mon calendrier Mes finances" at bounding box center [107, 10] width 206 height 15
click at [112, 7] on span "Mes procédures" at bounding box center [120, 8] width 31 height 5
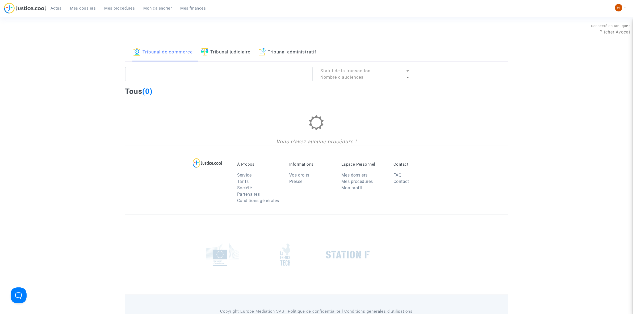
click at [273, 44] on link "Tribunal administratif" at bounding box center [288, 52] width 58 height 18
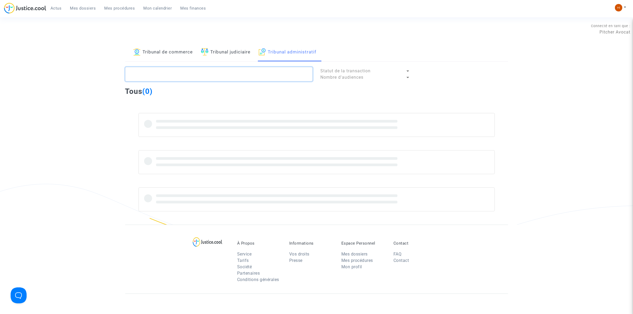
click at [265, 70] on textarea at bounding box center [218, 74] width 187 height 14
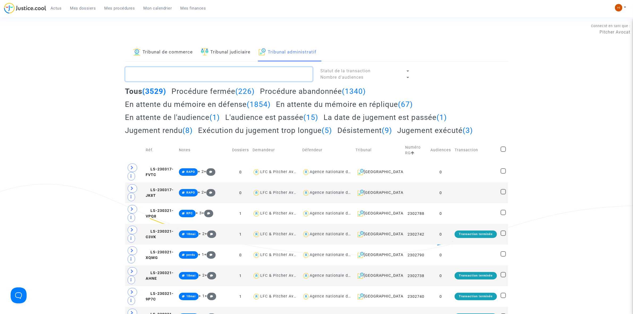
click at [254, 79] on textarea at bounding box center [218, 74] width 187 height 14
paste textarea "2500269 - Monsieur [PERSON_NAME]"
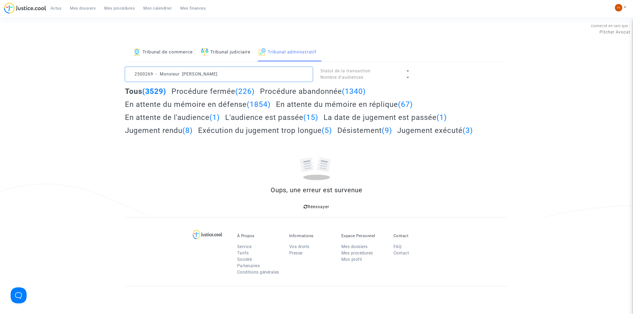
drag, startPoint x: 182, startPoint y: 75, endPoint x: -33, endPoint y: 31, distance: 219.4
click at [0, 31] on html "Actus Mes dossiers Mes procédures Mon calendrier Mes finances Mon profil Change…" at bounding box center [316, 207] width 633 height 415
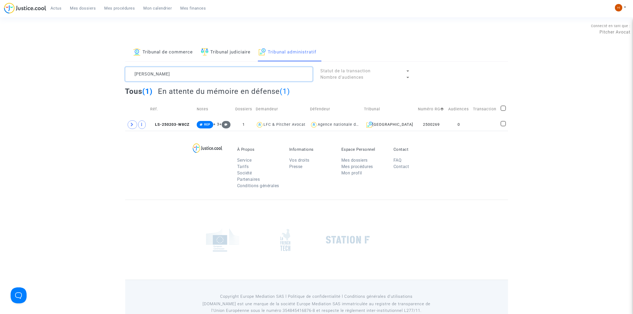
type textarea "[PERSON_NAME]"
drag, startPoint x: 481, startPoint y: 128, endPoint x: 483, endPoint y: 124, distance: 4.2
click at [481, 128] on td at bounding box center [485, 125] width 28 height 12
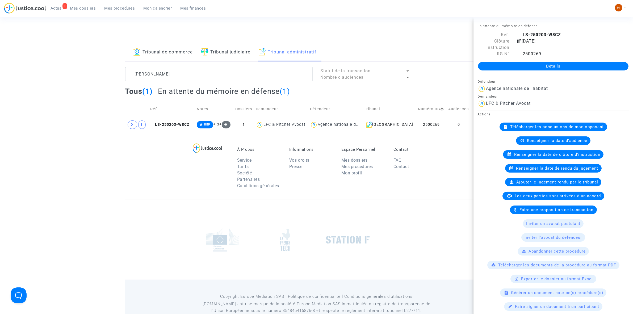
click at [557, 63] on link "Détails" at bounding box center [553, 66] width 151 height 9
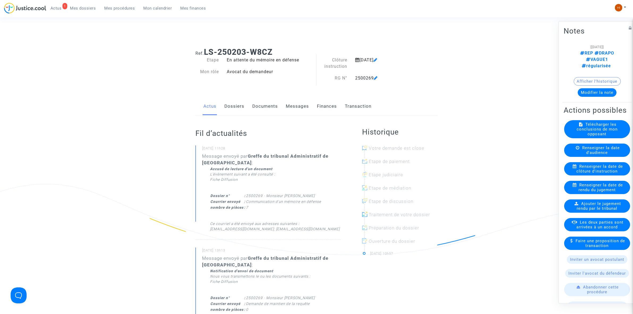
click at [265, 112] on link "Documents" at bounding box center [265, 107] width 26 height 18
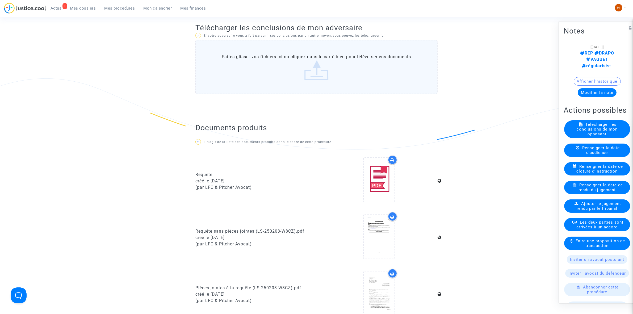
scroll to position [66, 0]
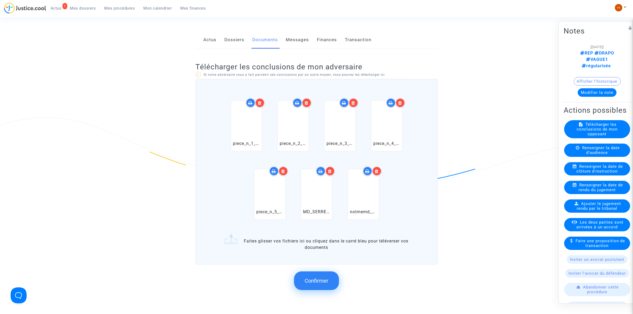
click at [324, 273] on button "Confirmer" at bounding box center [316, 281] width 45 height 19
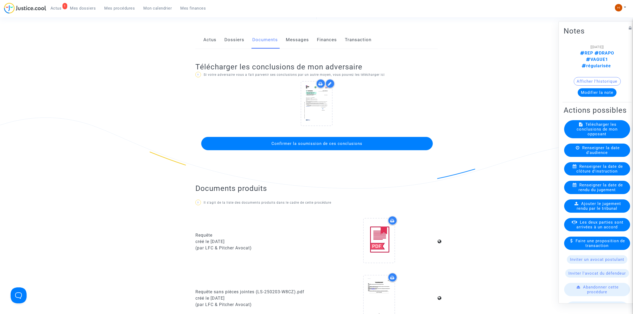
click at [317, 141] on span "Confirmer la soumission de ces conclusions" at bounding box center [317, 143] width 91 height 5
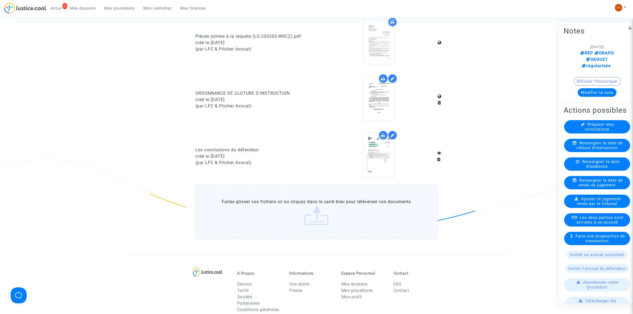
scroll to position [399, 0]
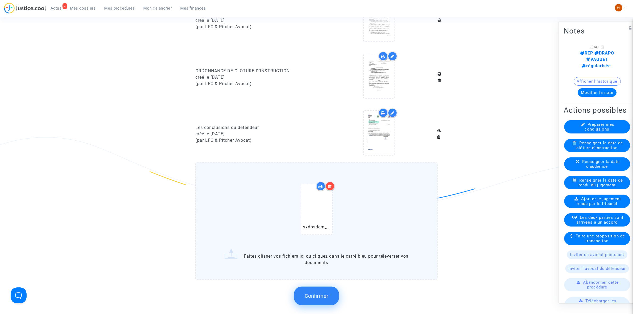
click at [315, 293] on span "Confirmer" at bounding box center [317, 296] width 24 height 6
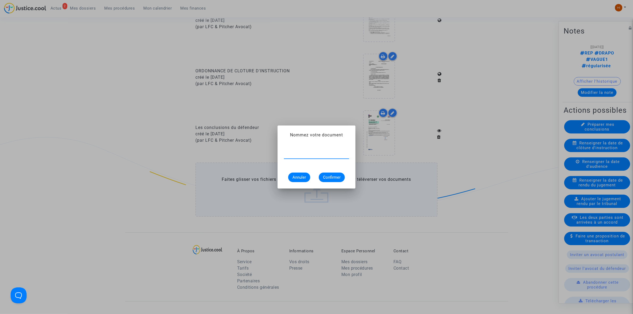
paste input "Demande de maintien de la requête"
type input "Demande de maintien de la requête"
click at [333, 177] on span "Confirmer" at bounding box center [332, 177] width 18 height 5
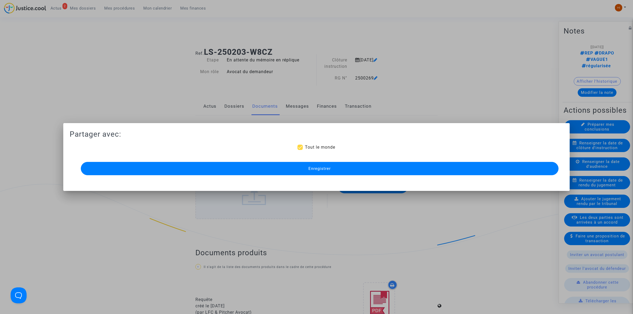
scroll to position [399, 0]
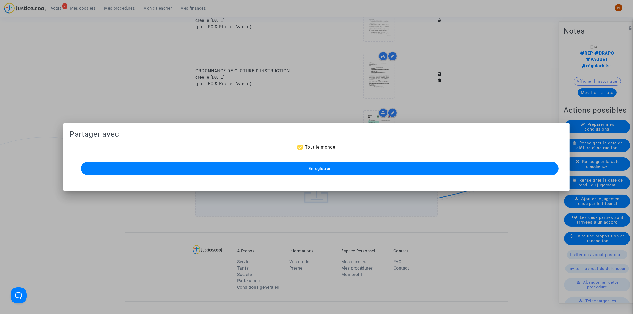
click at [360, 167] on button "Enregistrer" at bounding box center [320, 168] width 478 height 13
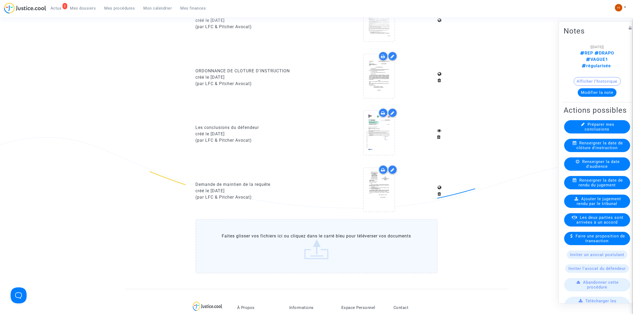
click at [127, 7] on span "Mes procédures" at bounding box center [120, 8] width 31 height 5
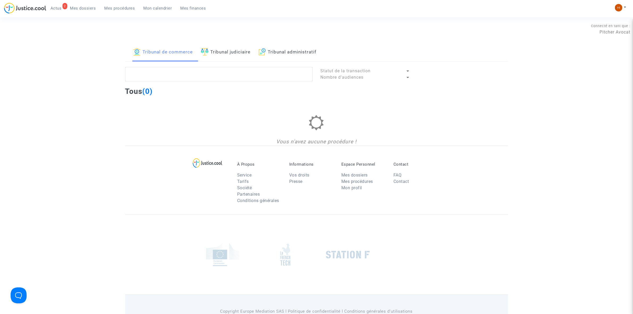
click at [310, 55] on link "Tribunal administratif" at bounding box center [288, 52] width 58 height 18
click at [289, 79] on textarea at bounding box center [218, 74] width 187 height 14
paste textarea "2500273 - Monsieur [PERSON_NAME]"
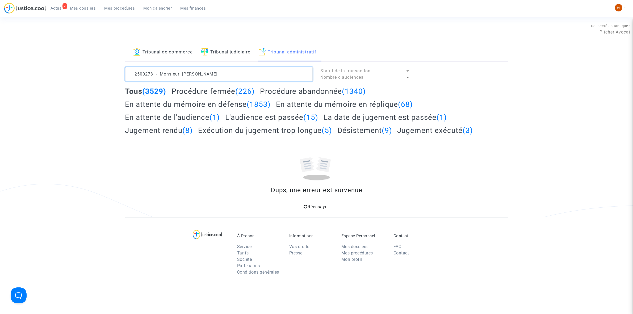
drag, startPoint x: 183, startPoint y: 72, endPoint x: 38, endPoint y: 70, distance: 145.0
click at [38, 70] on div "Tribunal de commerce Tribunal judiciaire Tribunal administratif 2500273 - Monsi…" at bounding box center [316, 130] width 633 height 174
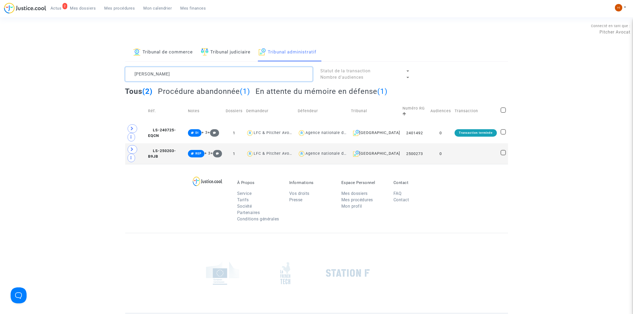
type textarea "[PERSON_NAME]"
click at [450, 143] on td "0" at bounding box center [441, 153] width 24 height 21
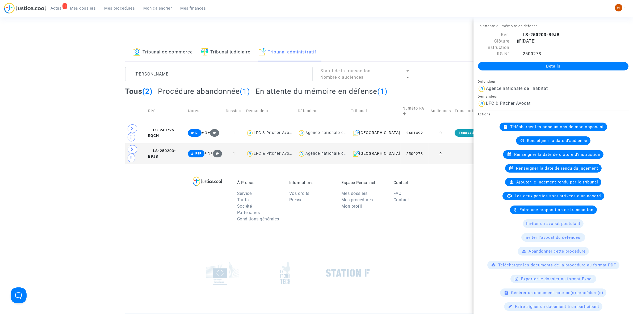
click at [544, 67] on link "Détails" at bounding box center [553, 66] width 151 height 9
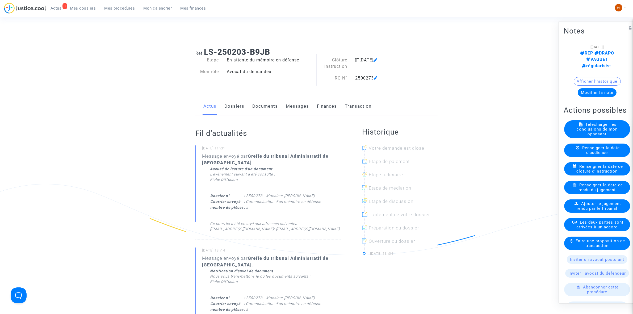
click at [278, 102] on div "Actus Dossiers Documents Messages Finances Transaction" at bounding box center [316, 107] width 242 height 18
click at [273, 104] on link "Documents" at bounding box center [265, 107] width 26 height 18
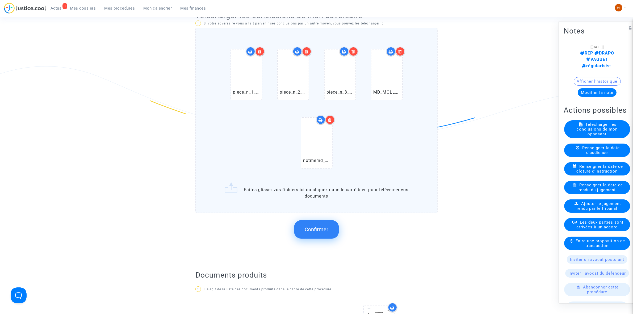
scroll to position [133, 0]
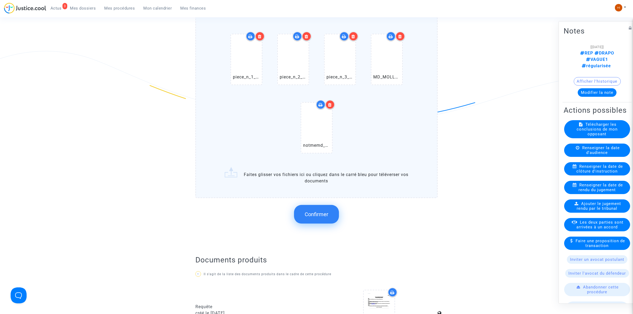
click at [328, 211] on button "Confirmer" at bounding box center [316, 214] width 45 height 19
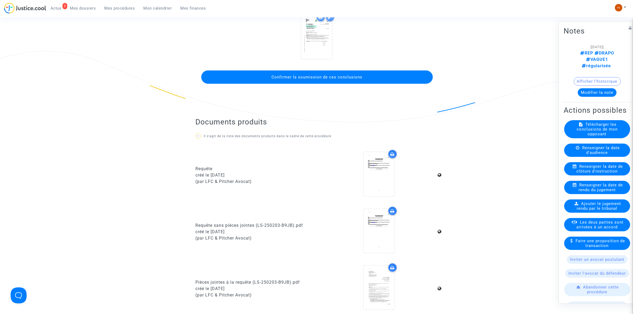
click at [376, 78] on button "Confirmer la soumission de ces conclusions" at bounding box center [317, 76] width 232 height 13
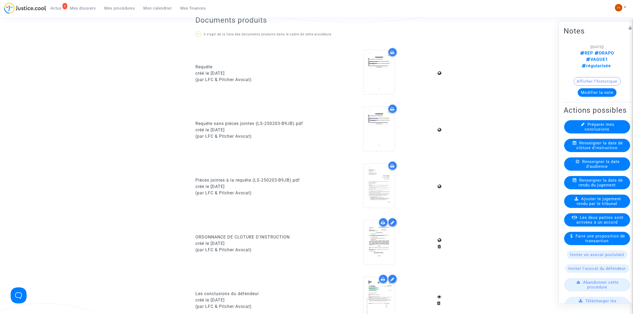
scroll to position [399, 0]
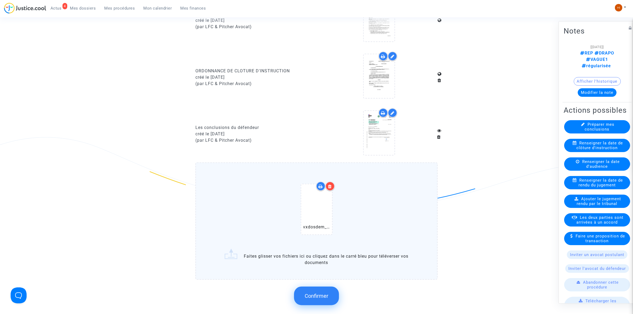
click at [309, 298] on button "Confirmer" at bounding box center [316, 296] width 45 height 19
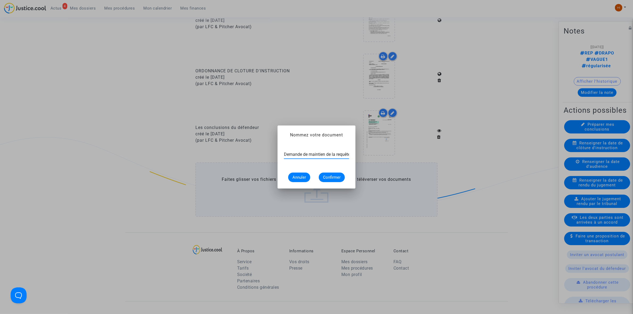
scroll to position [0, 2]
type input "Demande de maintien de la requête"
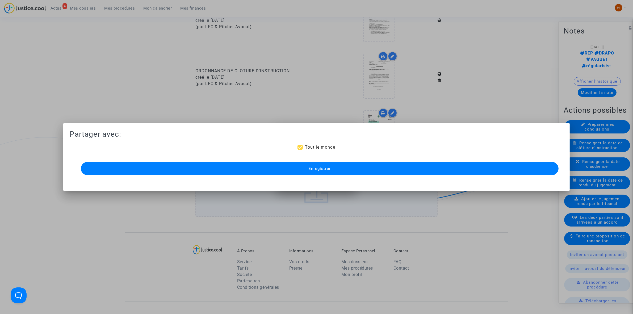
scroll to position [0, 0]
click at [253, 165] on button "Enregistrer" at bounding box center [320, 168] width 478 height 13
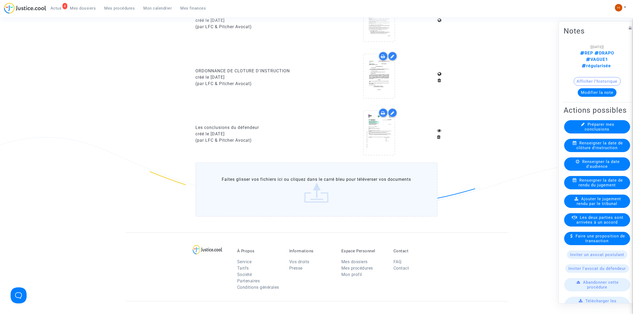
click at [119, 8] on span "Mes procédures" at bounding box center [120, 8] width 31 height 5
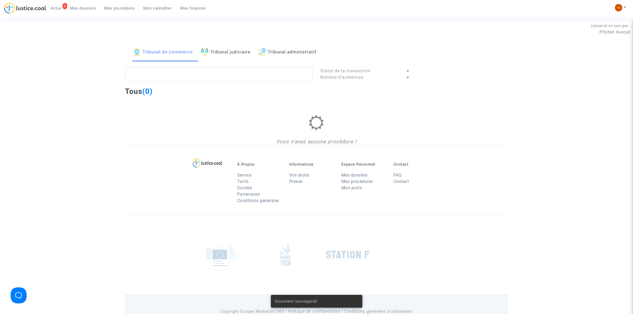
click at [292, 42] on div "Connecté en tant que : Pitcher Avocat" at bounding box center [315, 37] width 631 height 13
click at [293, 48] on link "Tribunal administratif" at bounding box center [288, 52] width 58 height 18
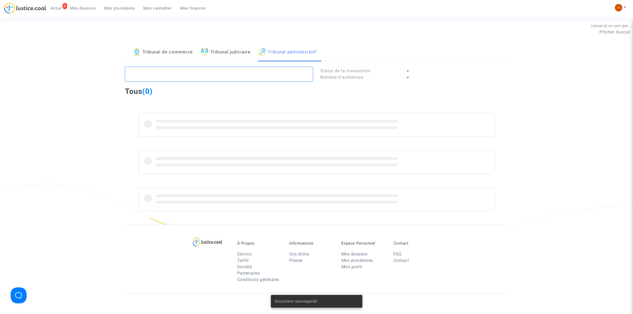
click at [294, 75] on textarea at bounding box center [218, 74] width 187 height 14
paste textarea "2500275 - Monsieur EL HAISSOUFI EL [PERSON_NAME]"
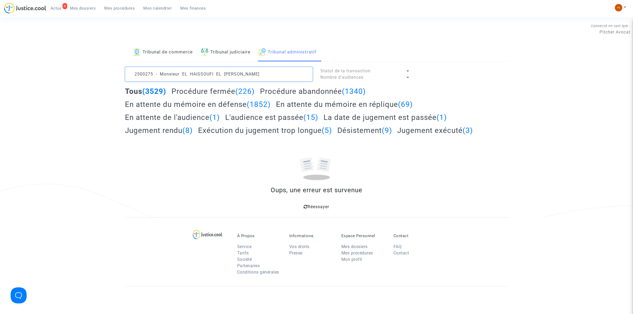
drag, startPoint x: 181, startPoint y: 76, endPoint x: -241, endPoint y: 32, distance: 424.5
click at [0, 32] on html "4 Actus Mes dossiers Mes procédures Mon calendrier Mes finances Mon profil Chan…" at bounding box center [316, 207] width 633 height 415
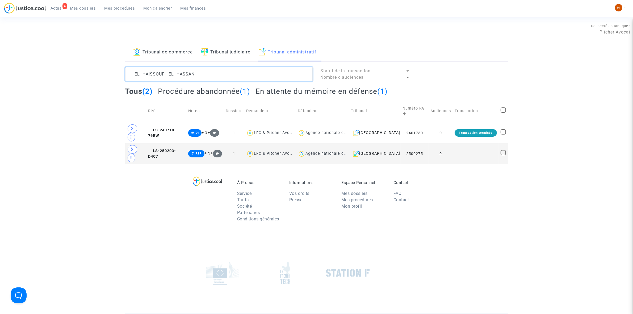
type textarea "EL HAISSOUFI EL HASSAN"
drag, startPoint x: 470, startPoint y: 135, endPoint x: 516, endPoint y: 80, distance: 71.5
click at [470, 143] on td at bounding box center [476, 153] width 46 height 21
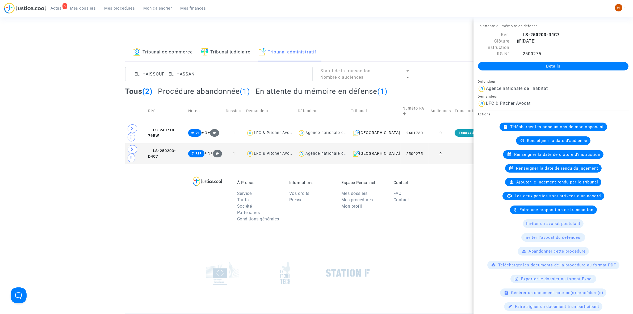
click at [524, 63] on link "Détails" at bounding box center [553, 66] width 151 height 9
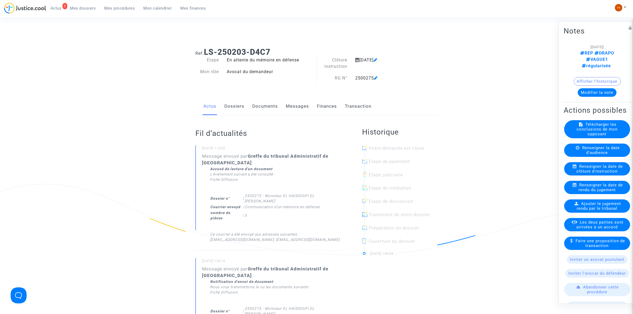
click at [253, 111] on link "Documents" at bounding box center [265, 107] width 26 height 18
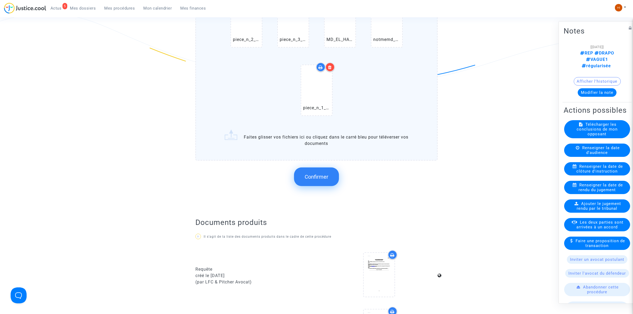
scroll to position [199, 0]
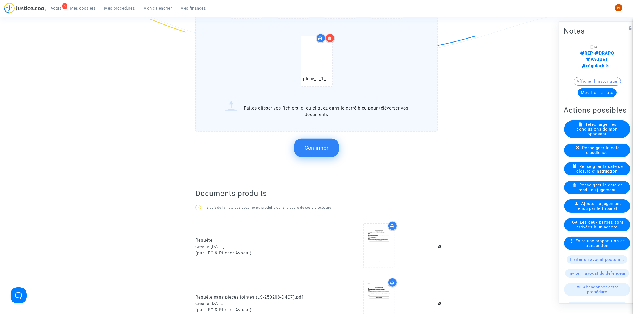
drag, startPoint x: 319, startPoint y: 150, endPoint x: 282, endPoint y: 147, distance: 37.4
click at [319, 150] on button "Confirmer" at bounding box center [316, 148] width 45 height 19
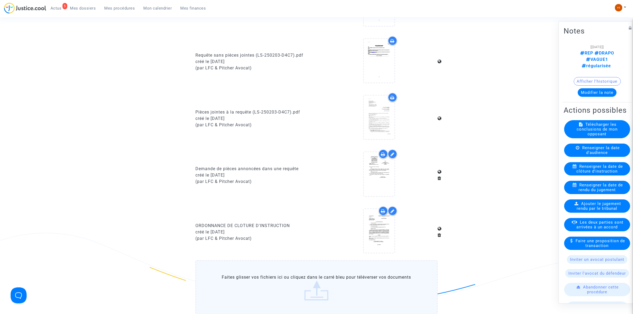
scroll to position [465, 0]
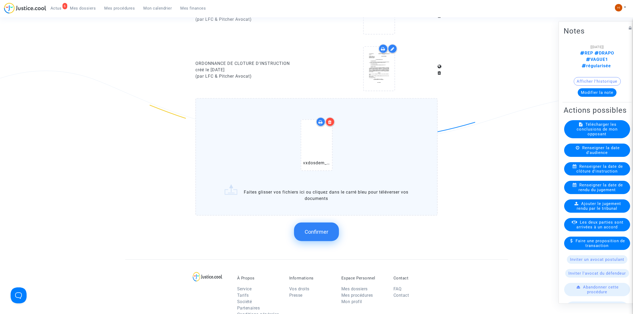
click at [329, 229] on button "Confirmer" at bounding box center [316, 232] width 45 height 19
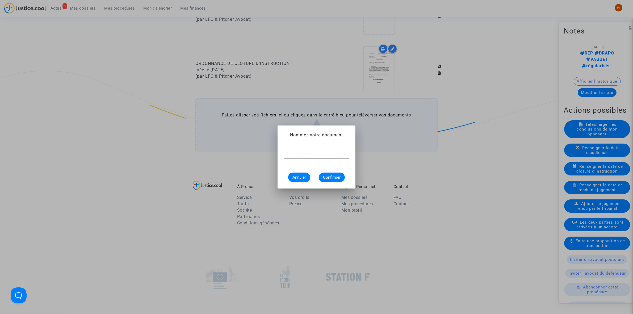
scroll to position [0, 0]
paste input "Demande de maintien de la requête"
type input "Demande de maintien de la requête"
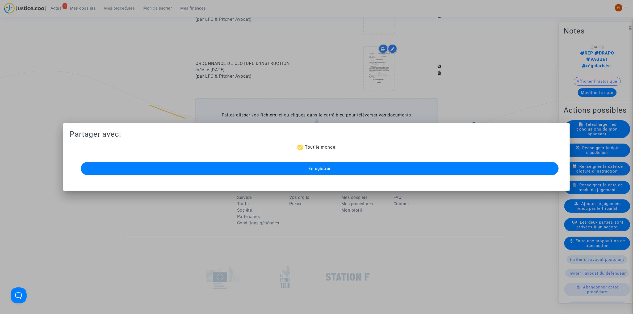
click at [335, 169] on button "Enregistrer" at bounding box center [320, 168] width 478 height 13
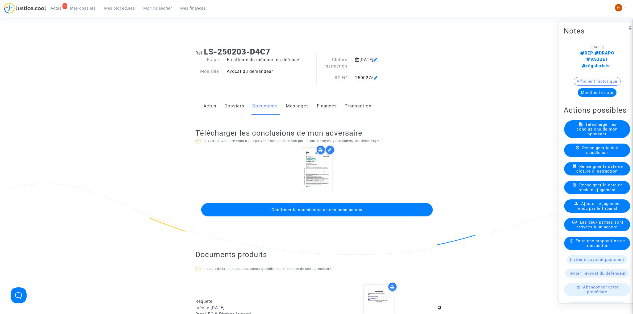
scroll to position [0, 0]
click at [264, 211] on button "Confirmer la soumission de ces conclusions" at bounding box center [317, 209] width 232 height 13
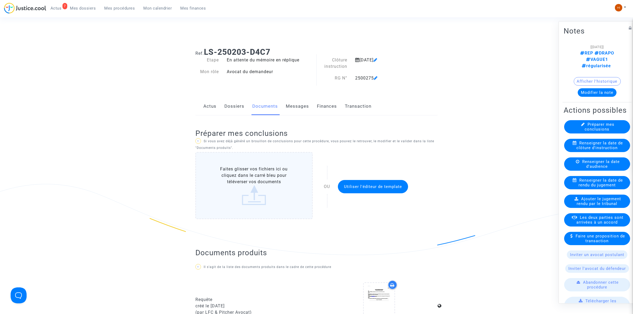
click at [124, 10] on span "Mes procédures" at bounding box center [120, 8] width 31 height 5
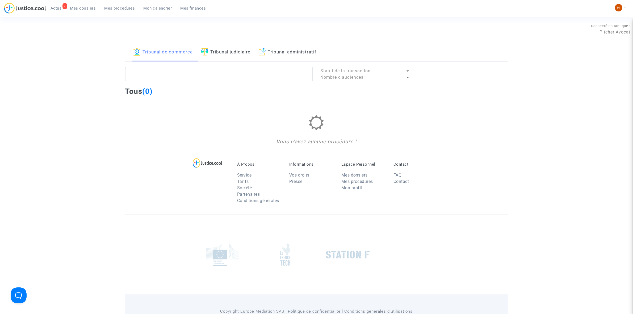
drag, startPoint x: 297, startPoint y: 51, endPoint x: 289, endPoint y: 69, distance: 19.3
click at [297, 51] on link "Tribunal administratif" at bounding box center [288, 52] width 58 height 18
click at [285, 74] on textarea at bounding box center [218, 74] width 187 height 14
paste textarea "[PERSON_NAME]"
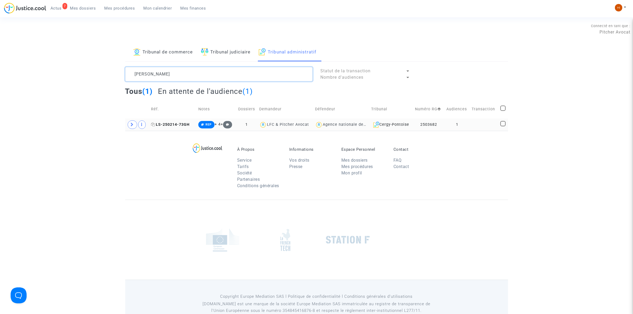
type textarea "[PERSON_NAME]"
click at [173, 125] on span "LS-250214-73GH" at bounding box center [170, 124] width 39 height 5
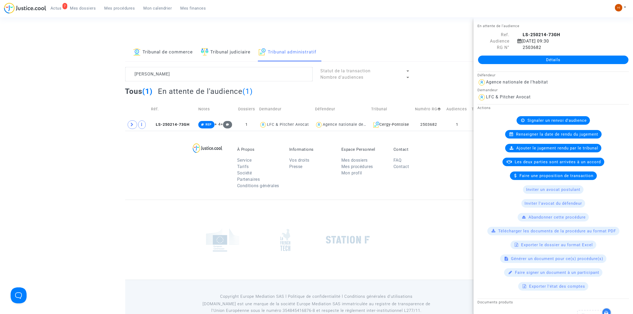
click at [534, 59] on link "Détails" at bounding box center [553, 60] width 151 height 9
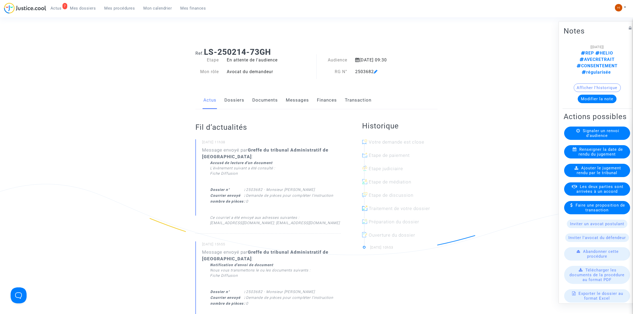
click at [272, 97] on link "Documents" at bounding box center [265, 100] width 26 height 18
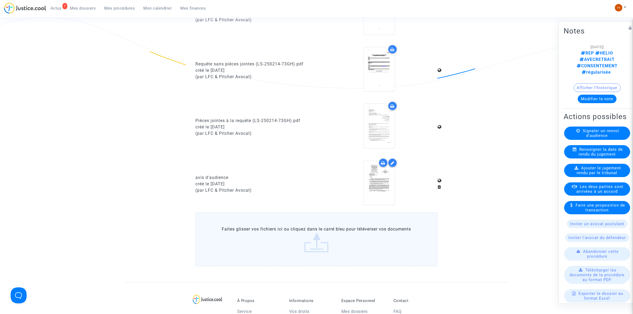
scroll to position [266, 0]
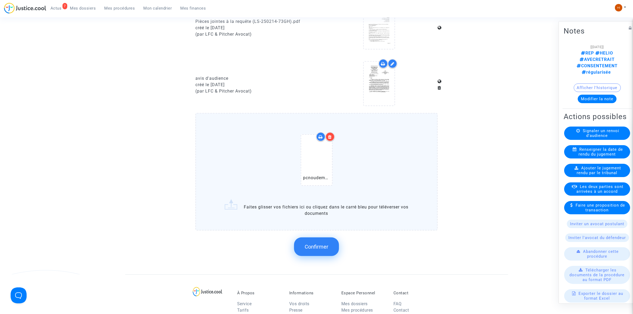
click at [331, 241] on button "Confirmer" at bounding box center [316, 246] width 45 height 19
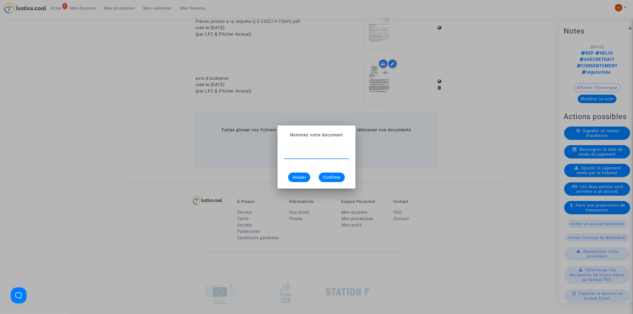
paste input "DEMANDE DE PIÈCES POUR COMPLÈTER L'INSTRUCTION"
type input "DEMANDE DE PIÈCES POUR COMPLÈTER L'INSTRUCTION"
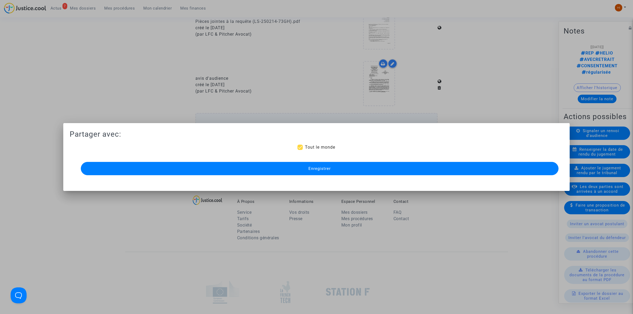
click at [312, 164] on button "Enregistrer" at bounding box center [320, 168] width 478 height 13
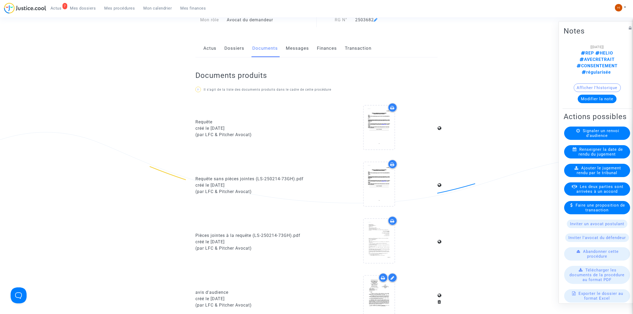
scroll to position [0, 0]
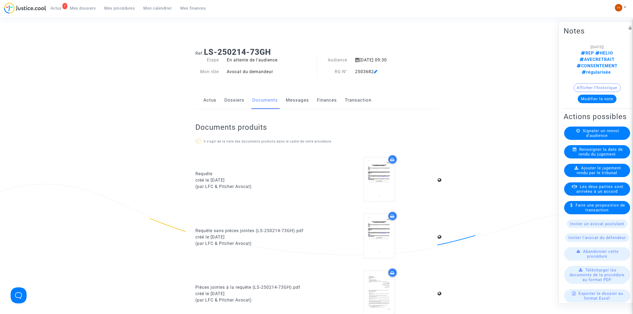
click at [241, 100] on link "Dossiers" at bounding box center [234, 100] width 20 height 18
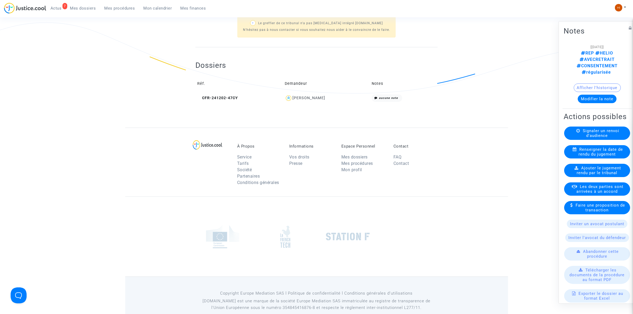
scroll to position [166, 0]
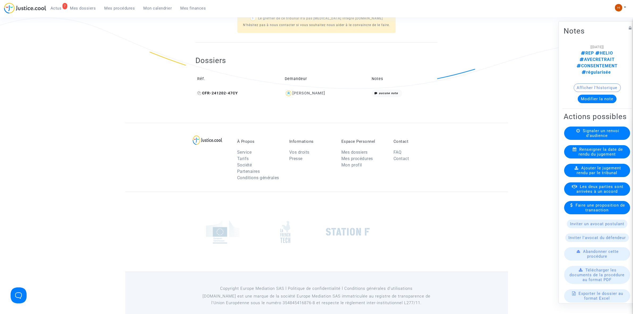
click at [222, 93] on span "CFR-241202-47CY" at bounding box center [217, 93] width 41 height 5
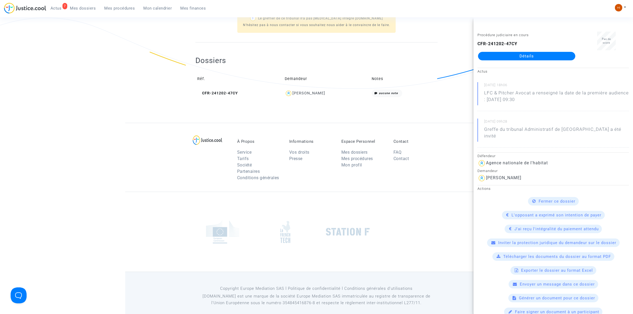
click at [529, 55] on link "Détails" at bounding box center [526, 56] width 97 height 9
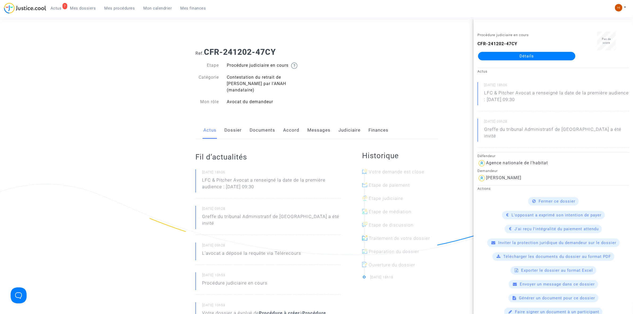
click at [265, 126] on link "Documents" at bounding box center [263, 131] width 26 height 18
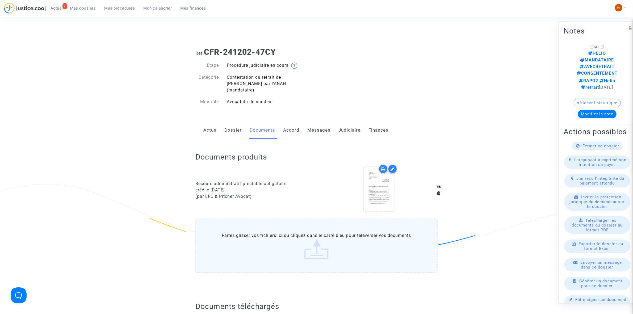
click at [357, 124] on link "Judiciaire" at bounding box center [350, 131] width 22 height 18
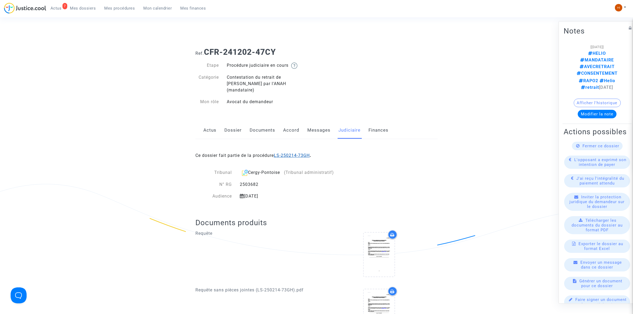
click at [299, 153] on link "LS-250214-73GH" at bounding box center [292, 155] width 36 height 5
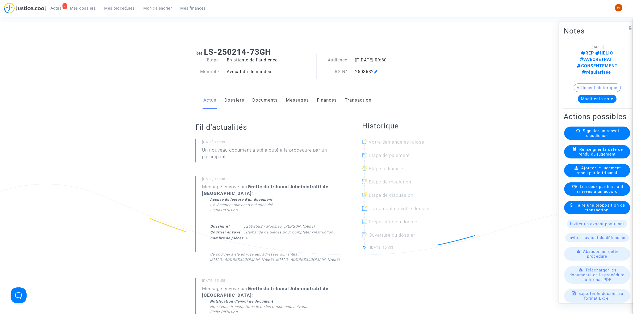
click at [269, 98] on link "Documents" at bounding box center [265, 100] width 26 height 18
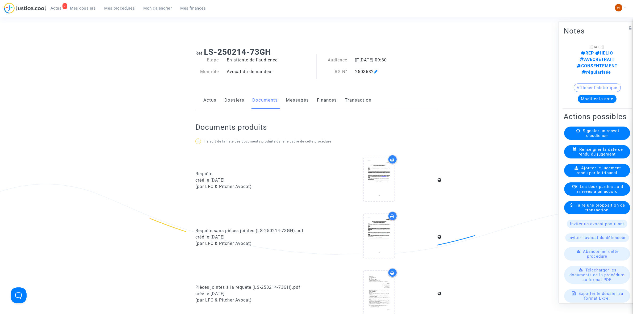
drag, startPoint x: 276, startPoint y: 51, endPoint x: 205, endPoint y: 52, distance: 70.7
click at [205, 52] on h1 "Ref. LS-250214-73GH" at bounding box center [316, 52] width 242 height 10
copy b "LS-250214-73GH"
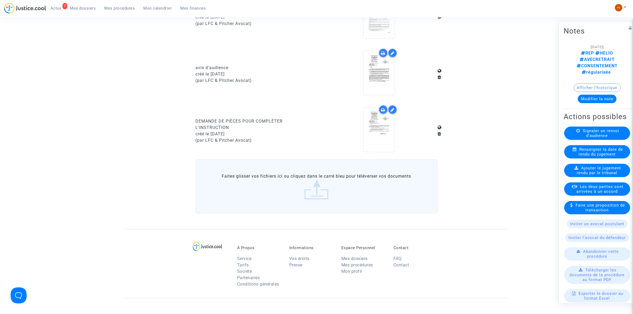
scroll to position [299, 0]
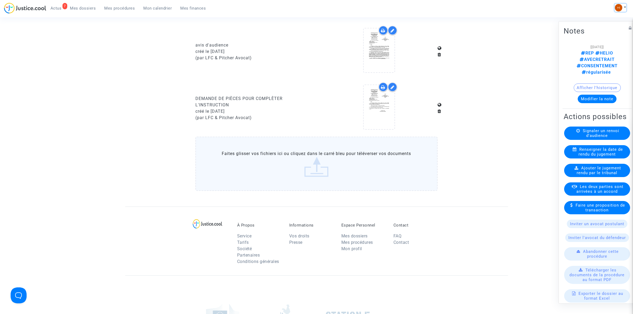
click at [617, 6] on img at bounding box center [618, 7] width 7 height 7
click at [585, 25] on link "Changer de compte" at bounding box center [600, 27] width 54 height 9
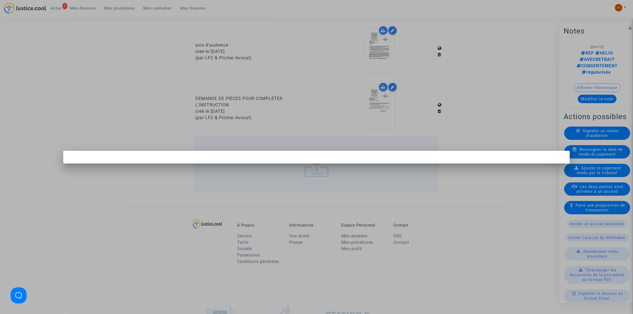
scroll to position [0, 0]
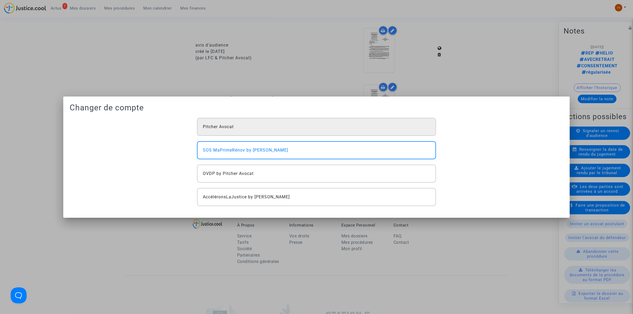
click at [277, 132] on div "Pitcher Avocat" at bounding box center [316, 127] width 239 height 18
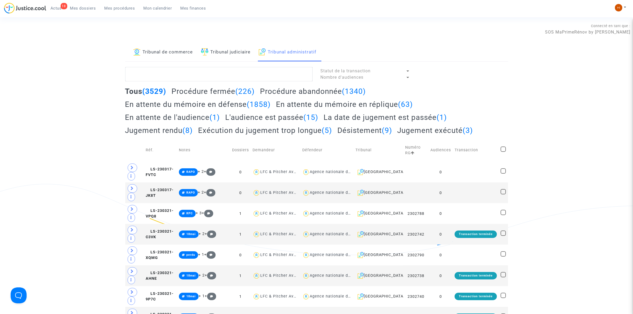
click at [196, 73] on textarea at bounding box center [218, 74] width 187 height 14
paste textarea "2500290 - Monsieur LAMRIS KHALID"
type textarea "2500290 - Monsieur LAMRIS KHALID"
